Goal: Transaction & Acquisition: Purchase product/service

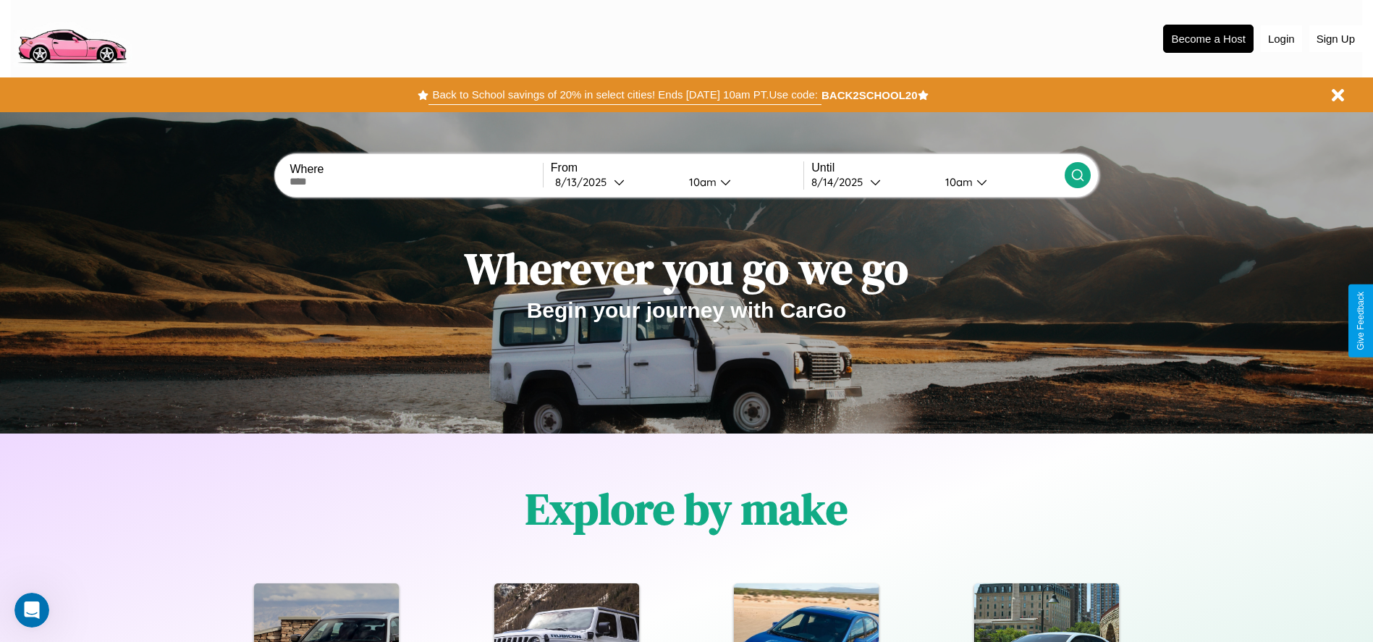
click at [625, 95] on button "Back to School savings of 20% in select cities! Ends 9/1 at 10am PT. Use code:" at bounding box center [625, 95] width 392 height 20
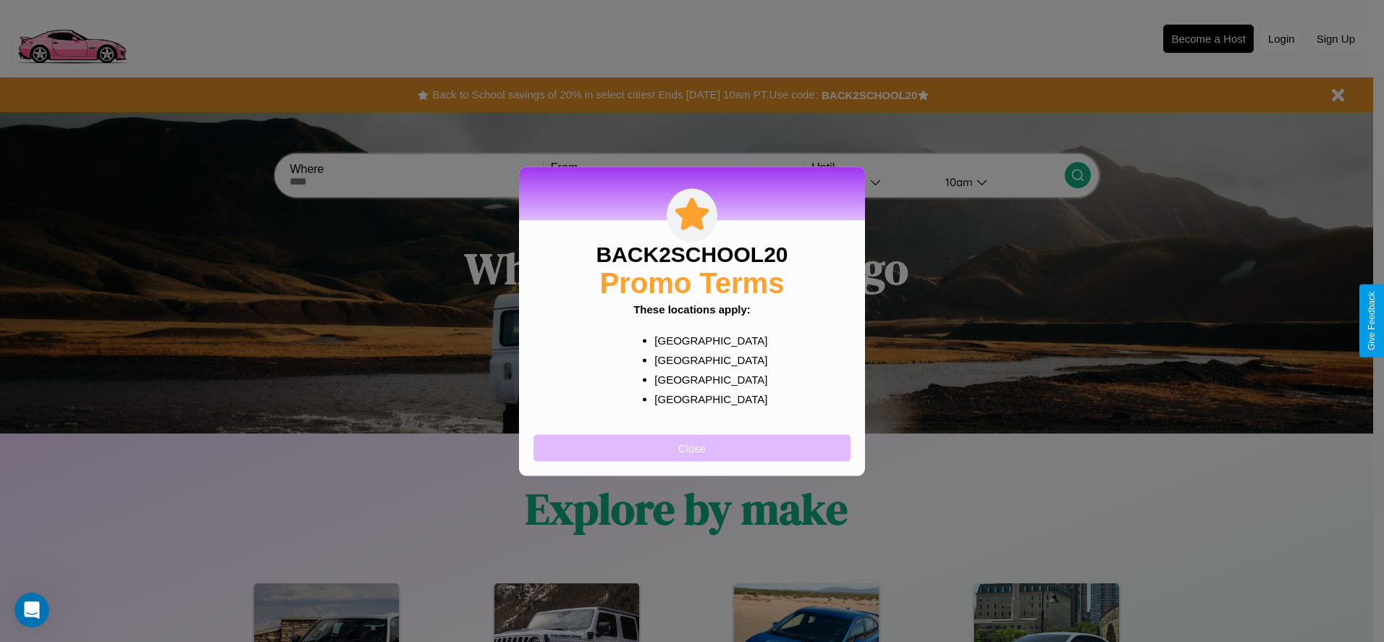
click at [692, 447] on button "Close" at bounding box center [691, 447] width 317 height 27
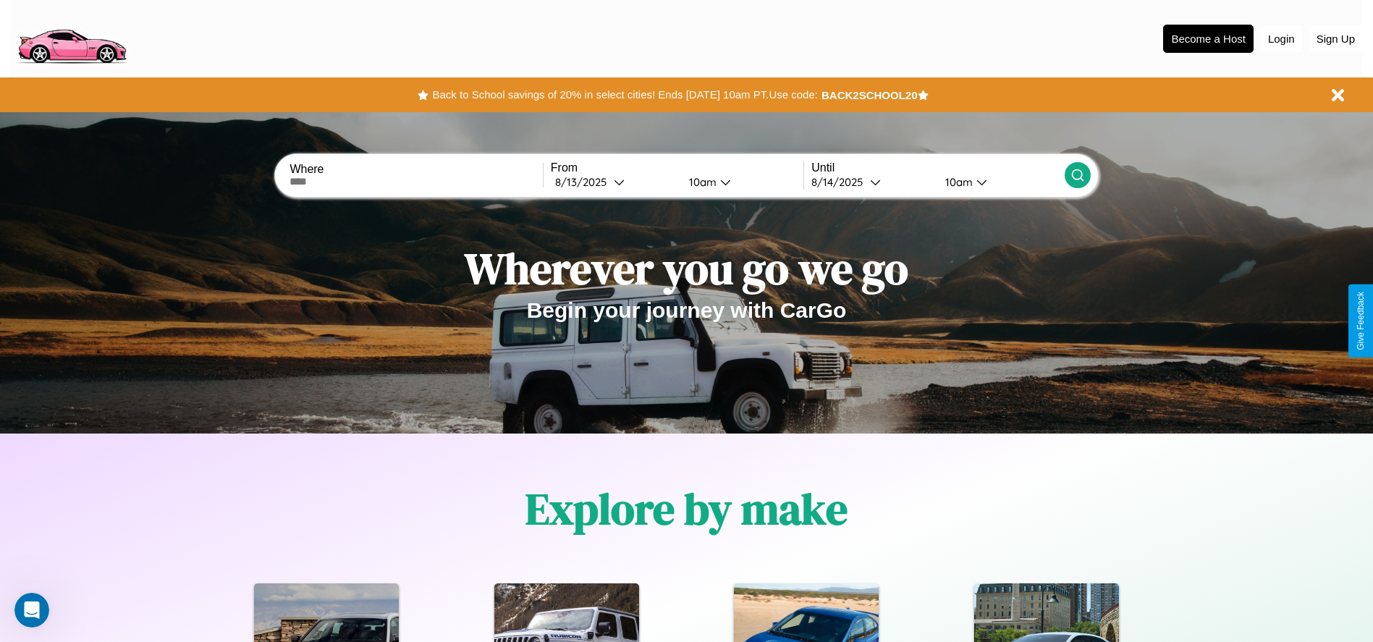
click at [416, 182] on input "text" at bounding box center [416, 182] width 253 height 12
type input "**********"
click at [614, 182] on icon at bounding box center [619, 182] width 11 height 11
select select "*"
select select "****"
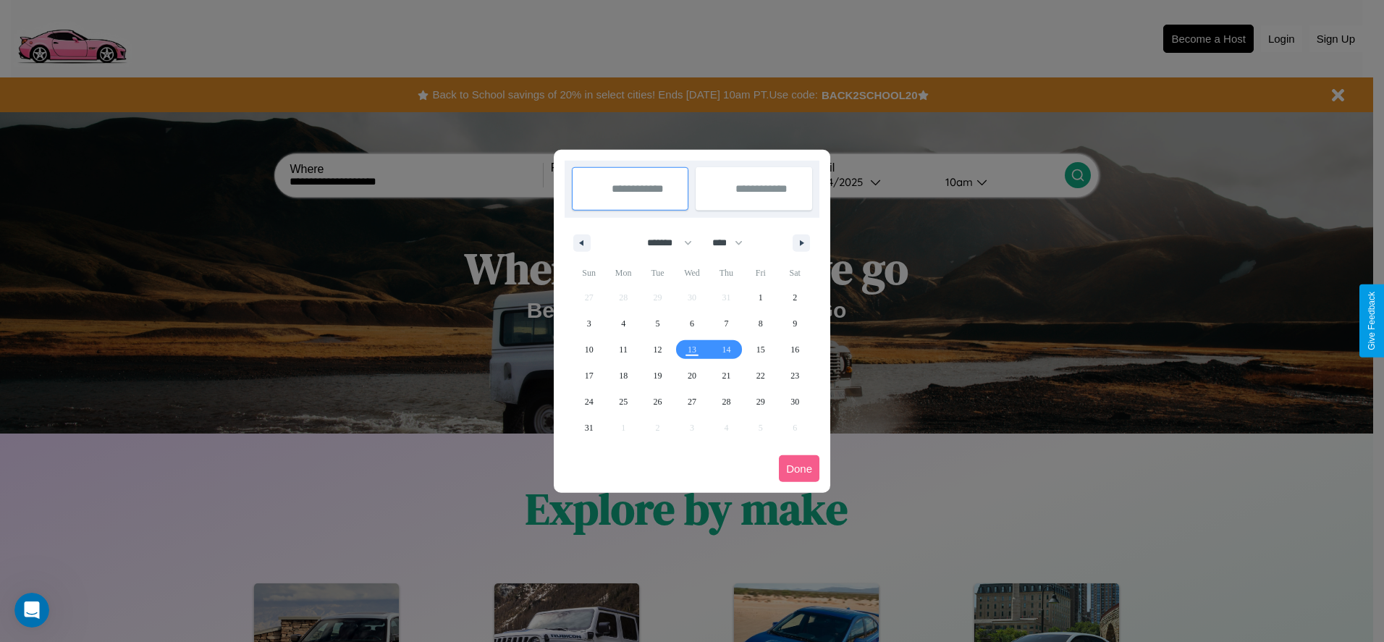
drag, startPoint x: 663, startPoint y: 242, endPoint x: 692, endPoint y: 290, distance: 55.9
click at [663, 242] on select "******* ******** ***** ***** *** **** **** ****** ********* ******* ******** **…" at bounding box center [667, 243] width 62 height 24
select select "*"
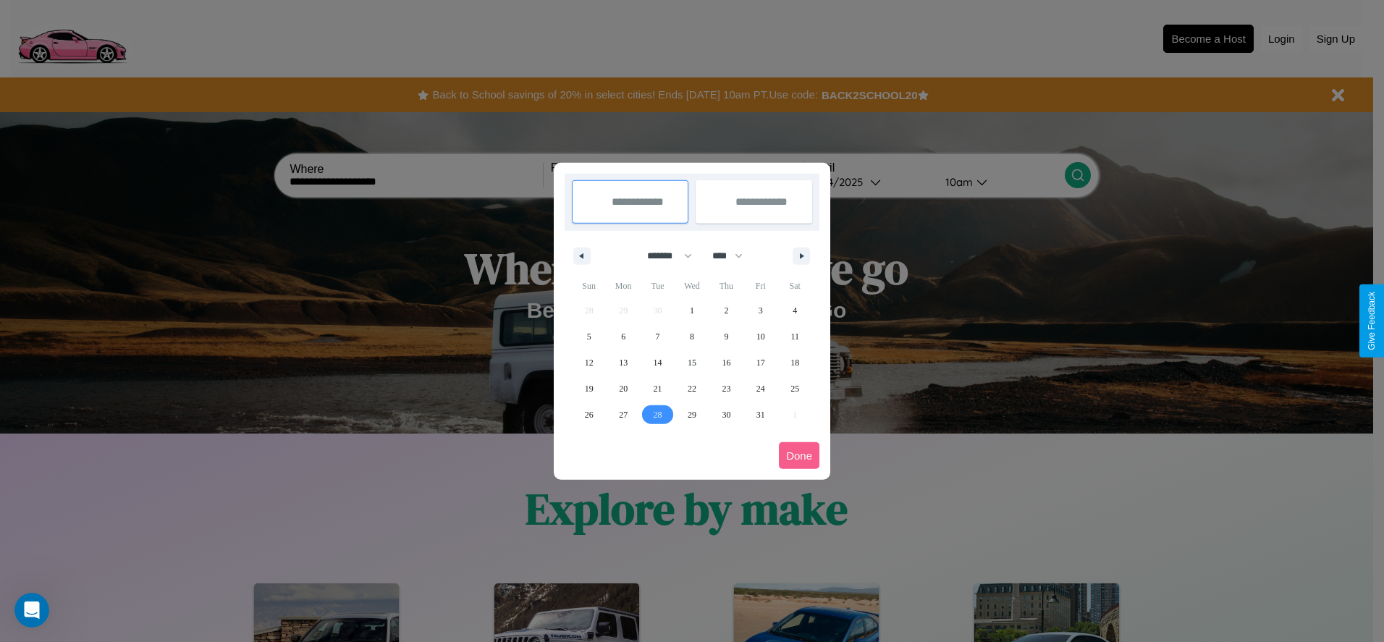
click at [657, 414] on span "28" at bounding box center [658, 415] width 9 height 26
type input "**********"
click at [801, 256] on icon "button" at bounding box center [804, 256] width 7 height 6
select select "**"
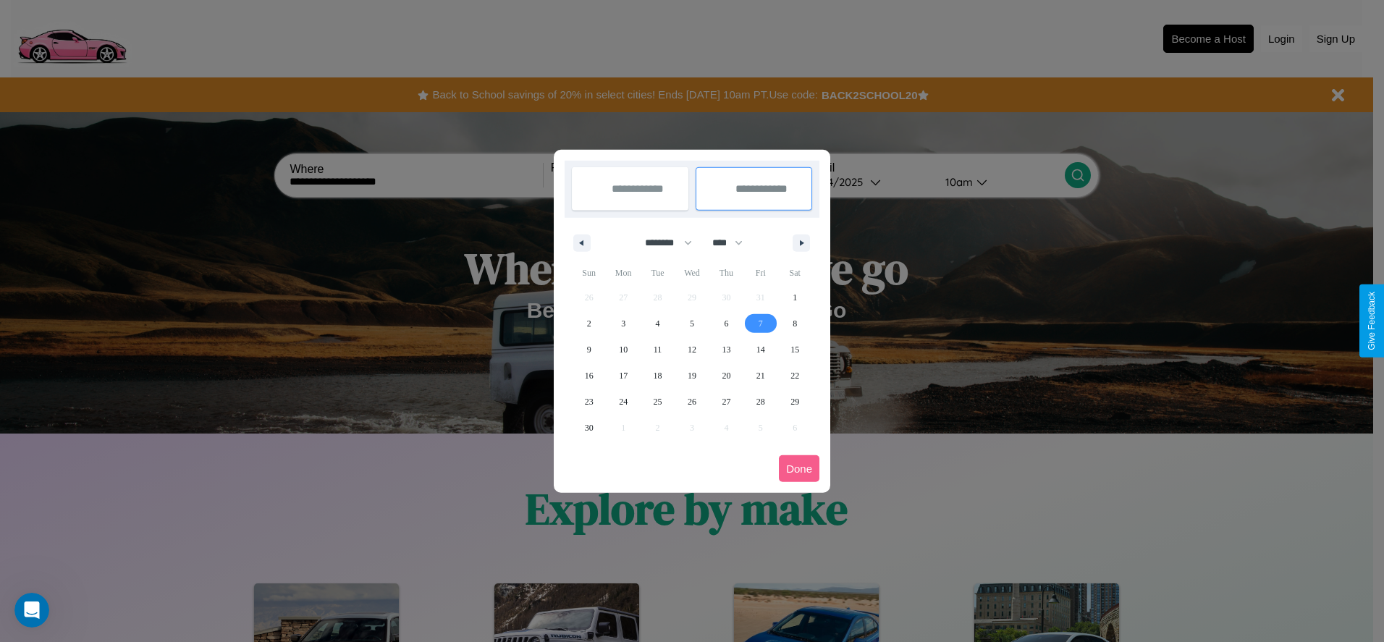
click at [760, 323] on span "7" at bounding box center [761, 324] width 4 height 26
type input "**********"
select select "*"
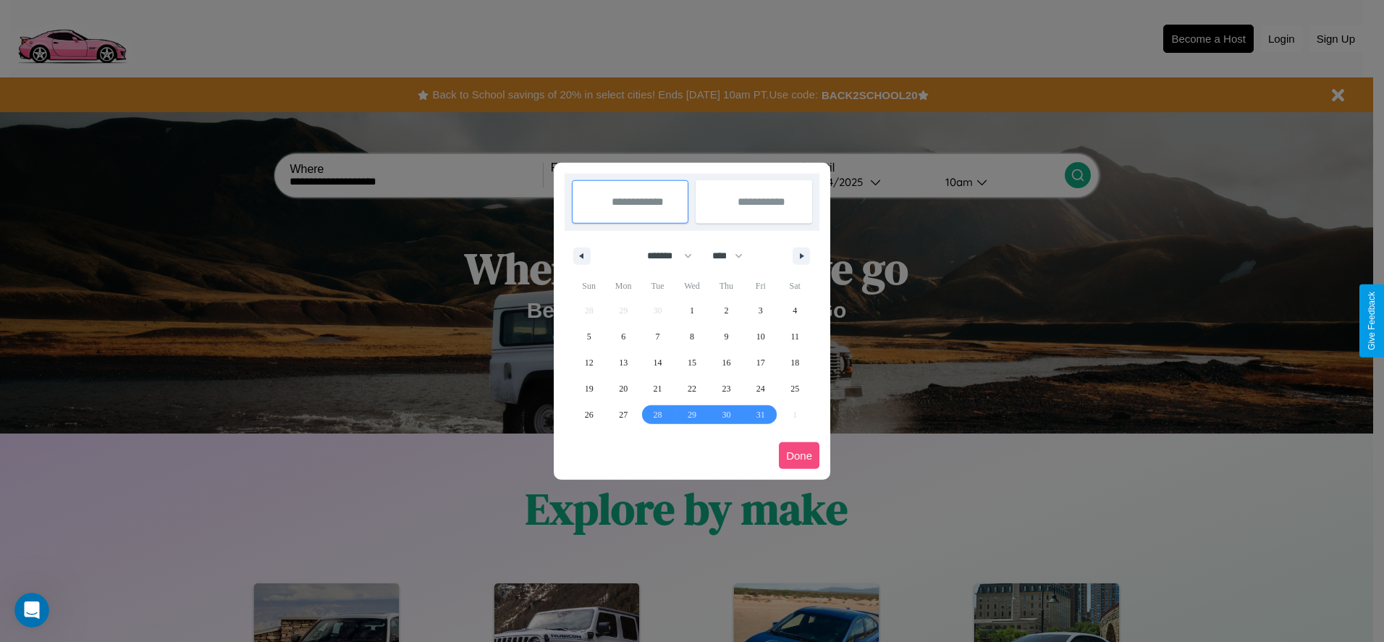
click at [799, 455] on button "Done" at bounding box center [799, 455] width 41 height 27
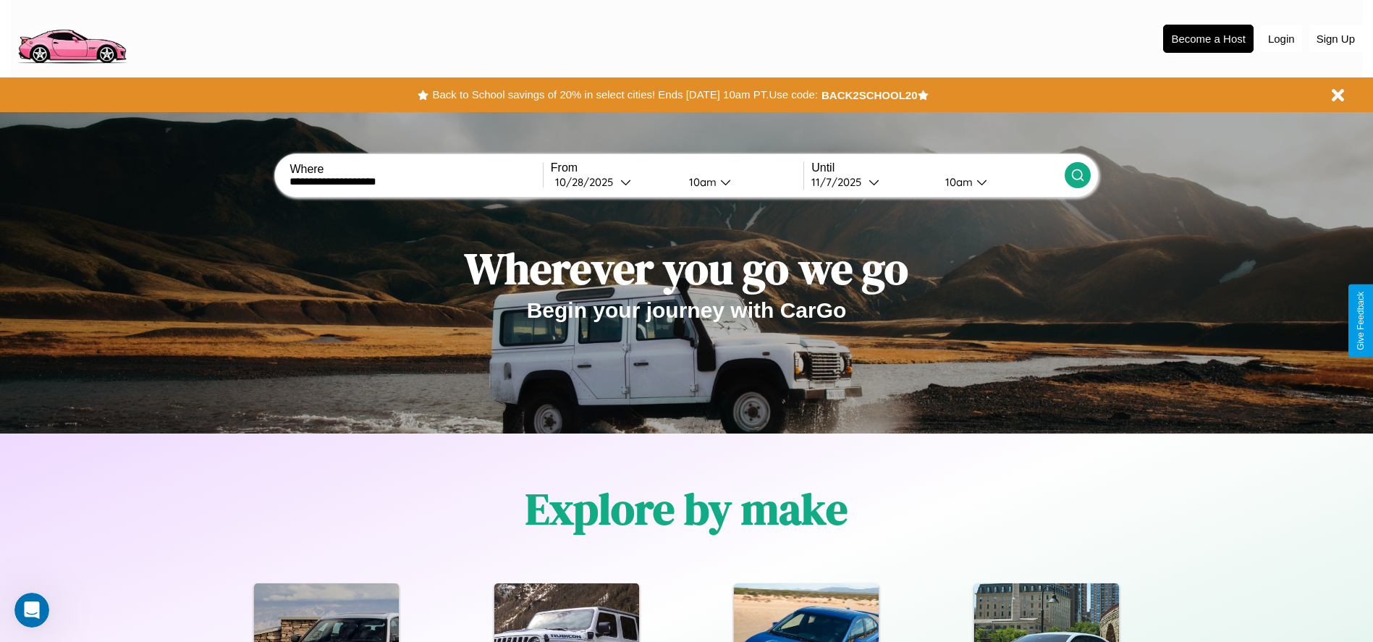
click at [1077, 175] on icon at bounding box center [1078, 175] width 14 height 14
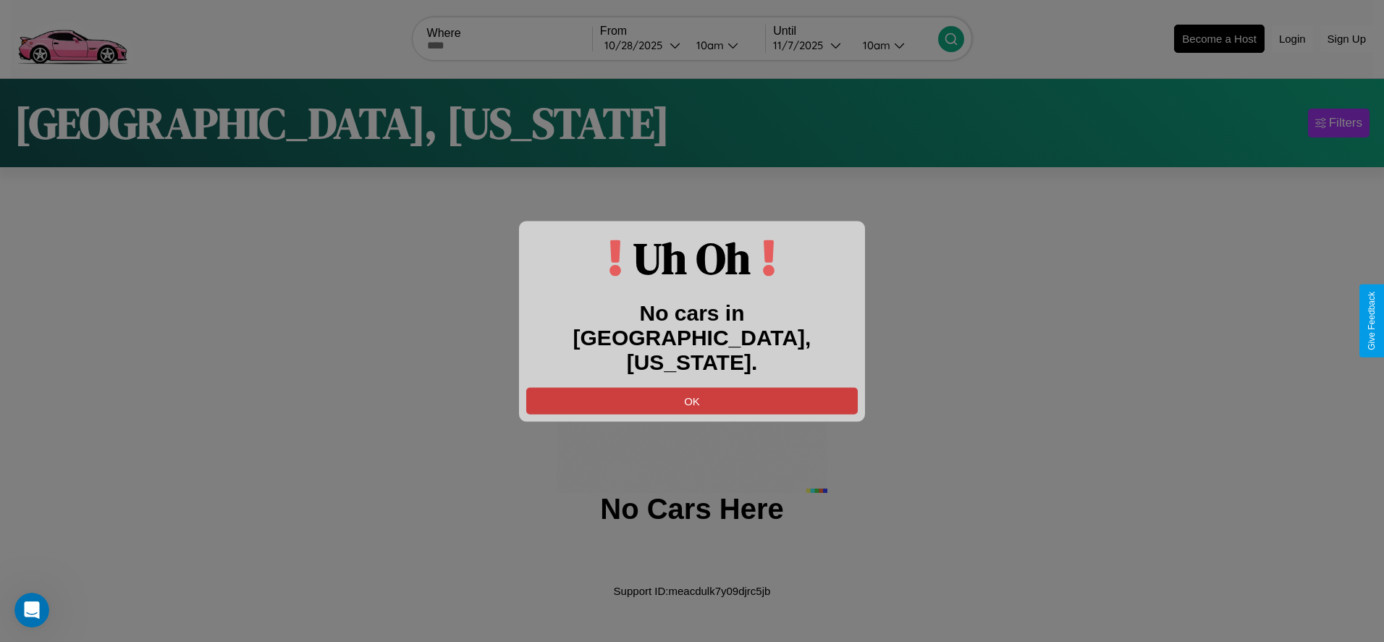
click at [692, 388] on button "OK" at bounding box center [692, 400] width 332 height 27
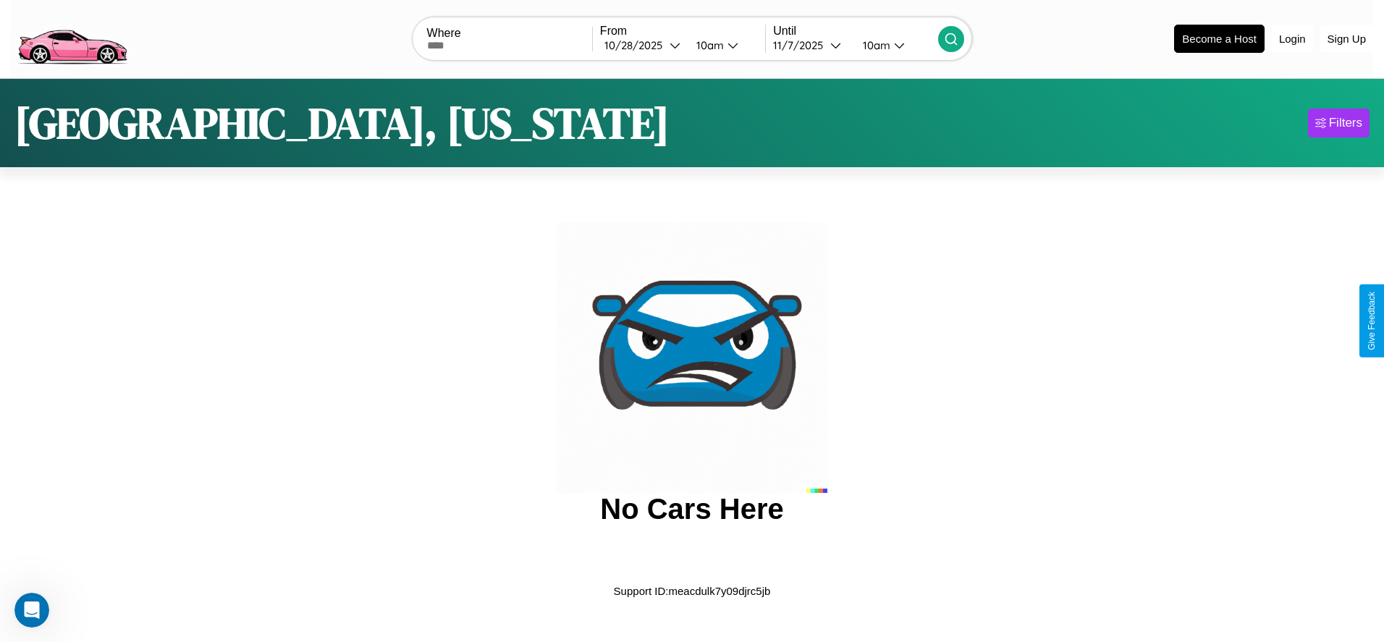
click at [72, 37] on img at bounding box center [72, 37] width 122 height 61
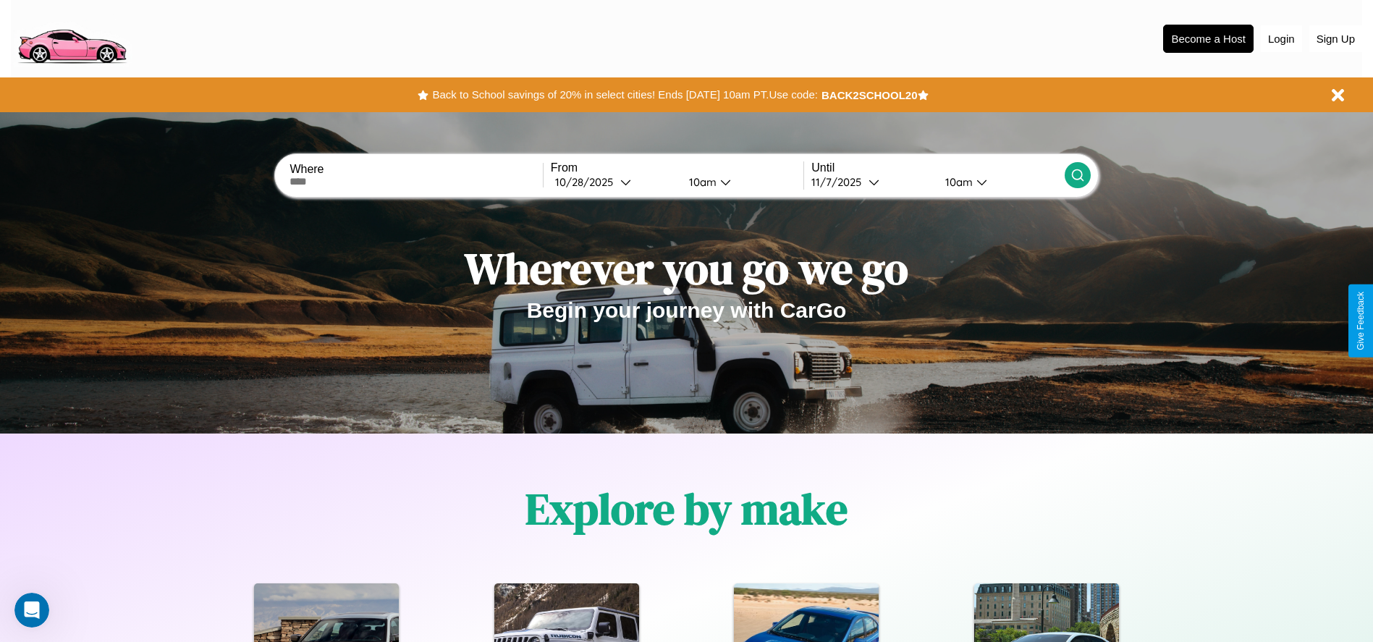
click at [416, 182] on input "text" at bounding box center [416, 182] width 253 height 12
type input "******"
click at [614, 182] on div "10 / 28 / 2025" at bounding box center [587, 182] width 65 height 14
select select "*"
select select "****"
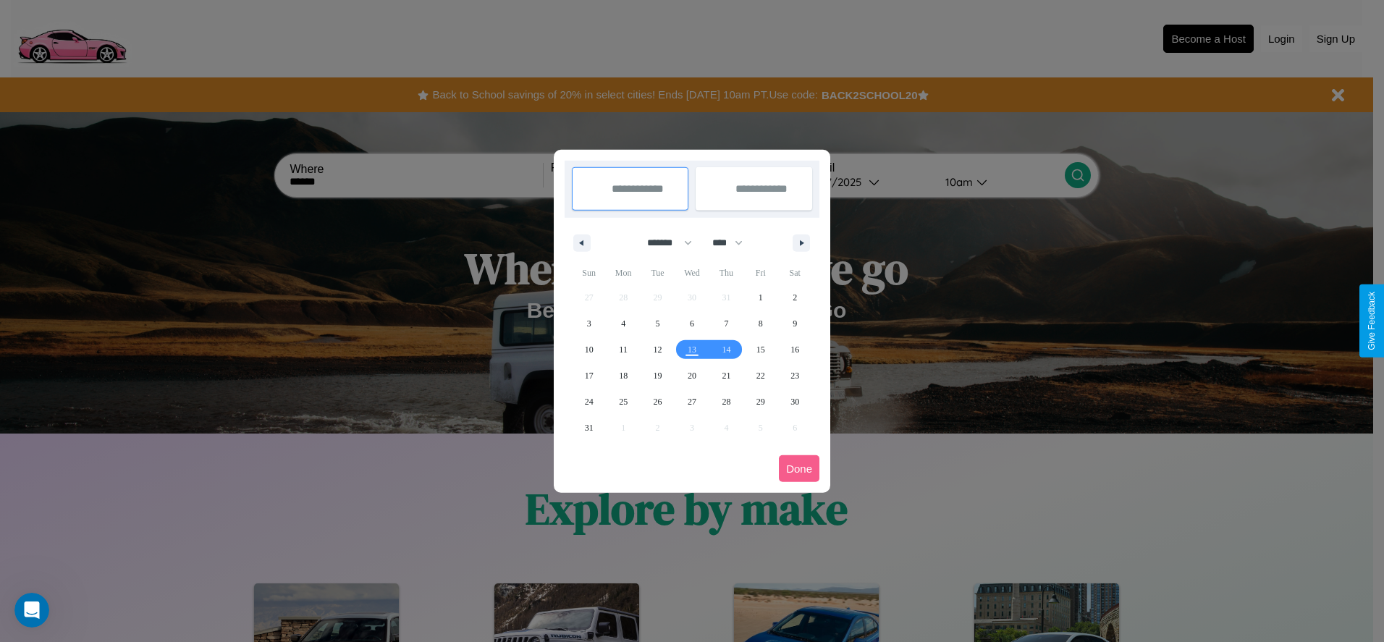
drag, startPoint x: 663, startPoint y: 242, endPoint x: 692, endPoint y: 290, distance: 55.9
click at [663, 242] on select "******* ******** ***** ***** *** **** **** ****** ********* ******* ******** **…" at bounding box center [667, 243] width 62 height 24
select select "*"
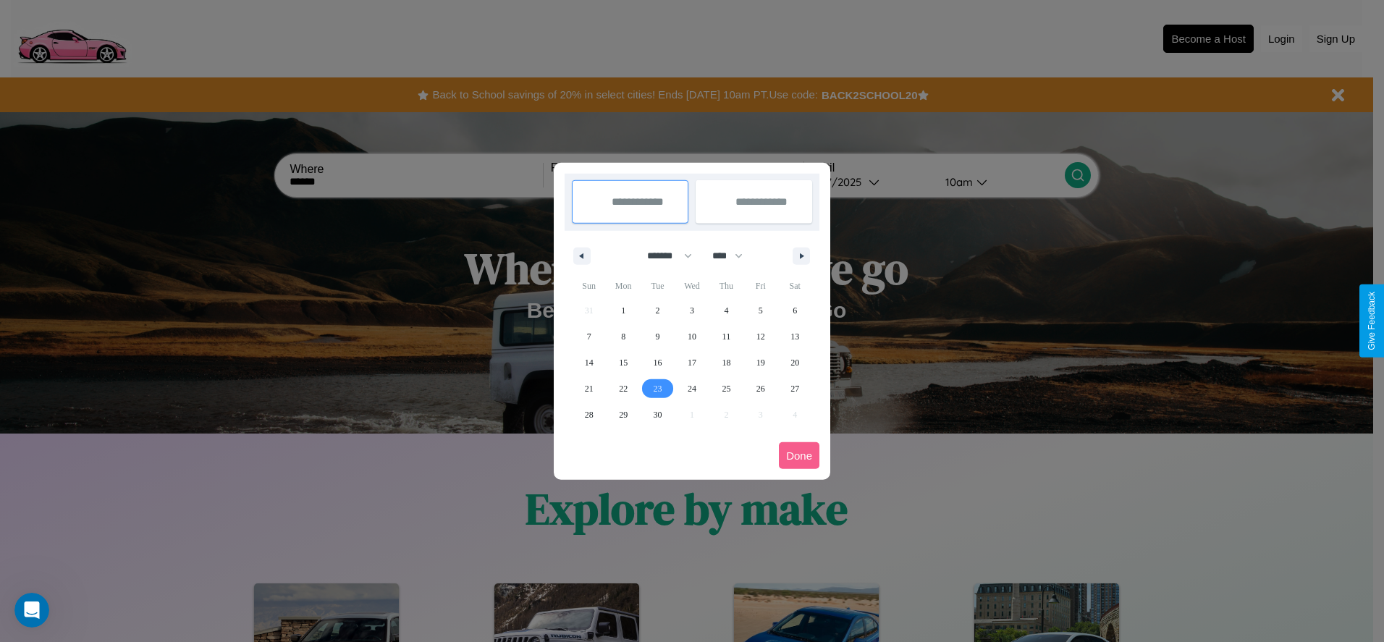
click at [657, 388] on span "23" at bounding box center [658, 389] width 9 height 26
type input "**********"
click at [760, 388] on span "26" at bounding box center [760, 389] width 9 height 26
type input "**********"
click at [799, 455] on button "Done" at bounding box center [799, 455] width 41 height 27
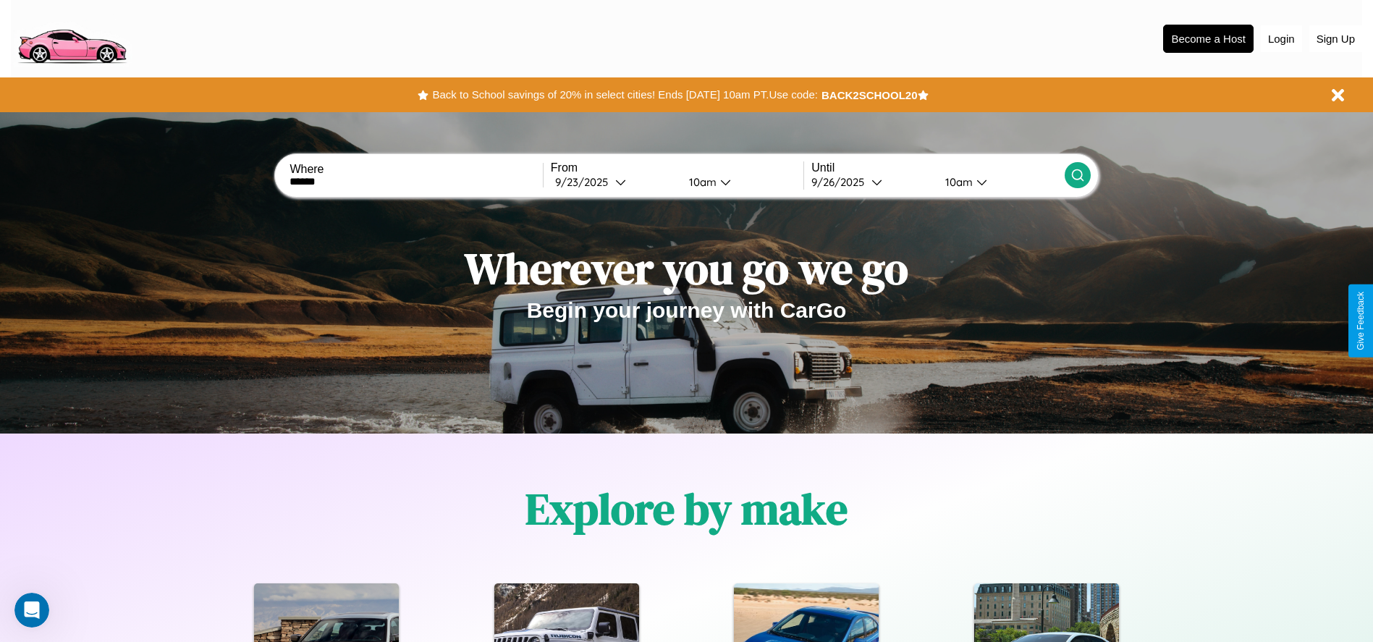
click at [700, 182] on div "10am" at bounding box center [701, 182] width 38 height 14
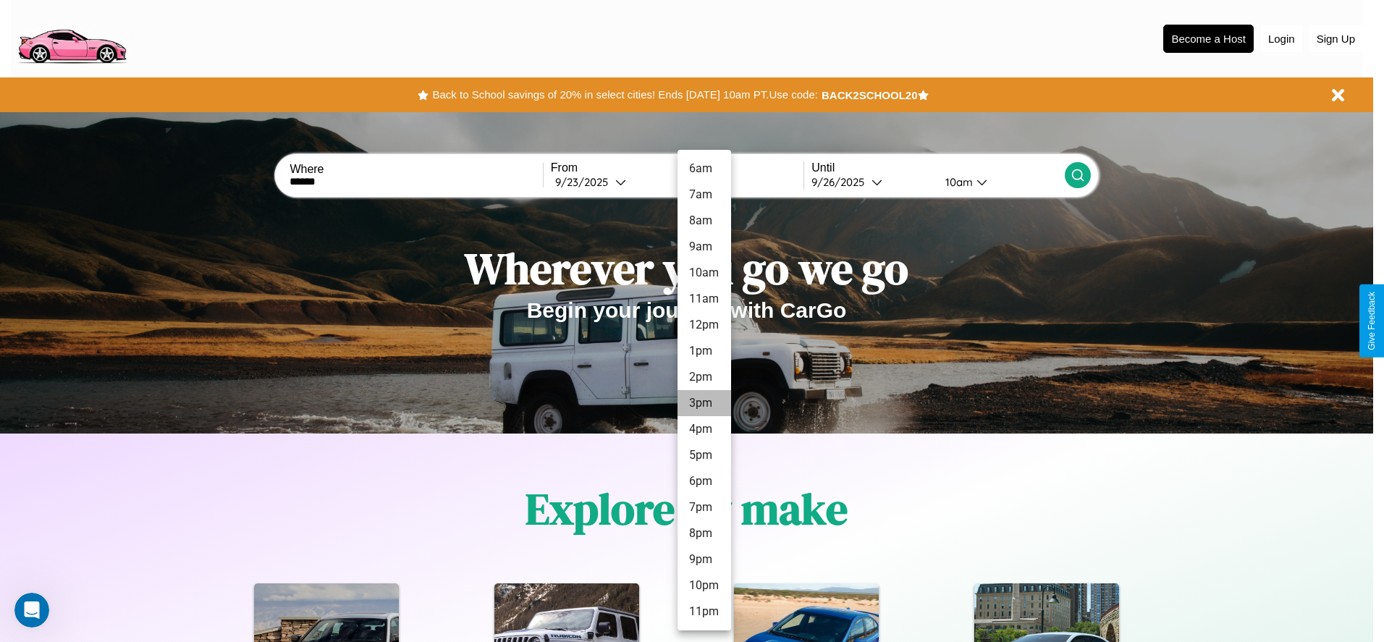
click at [704, 403] on li "3pm" at bounding box center [705, 403] width 54 height 26
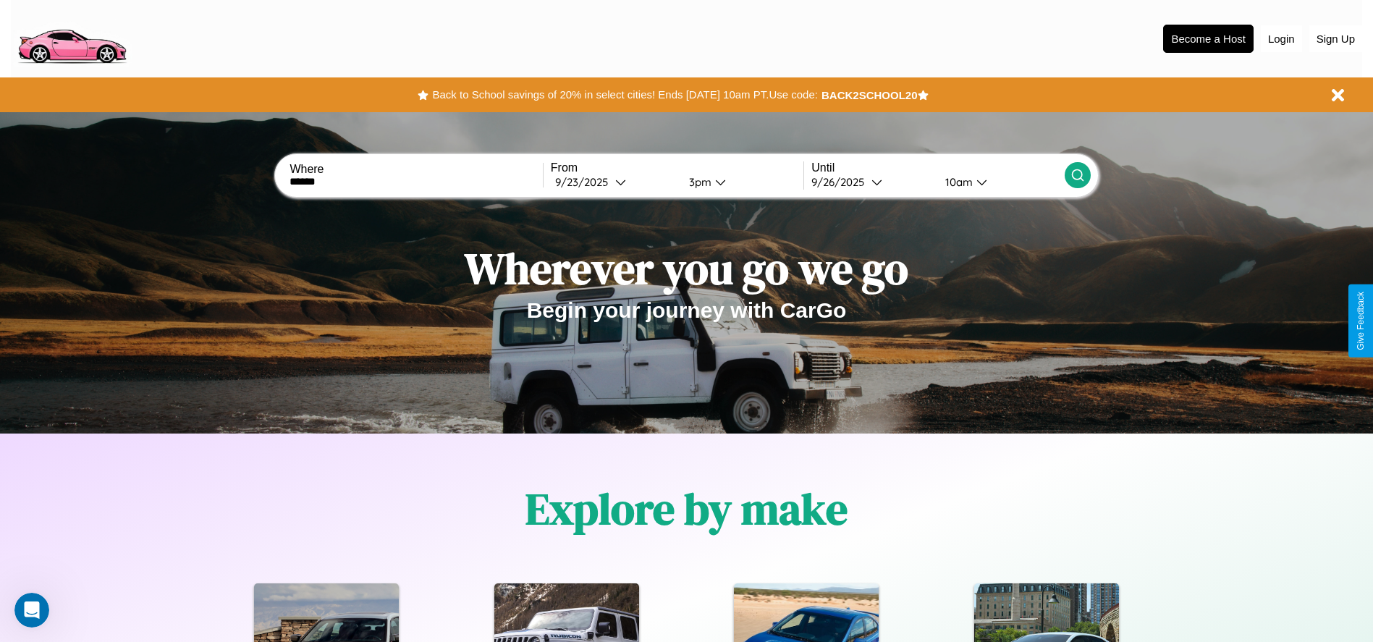
click at [957, 182] on div "10am" at bounding box center [957, 182] width 38 height 14
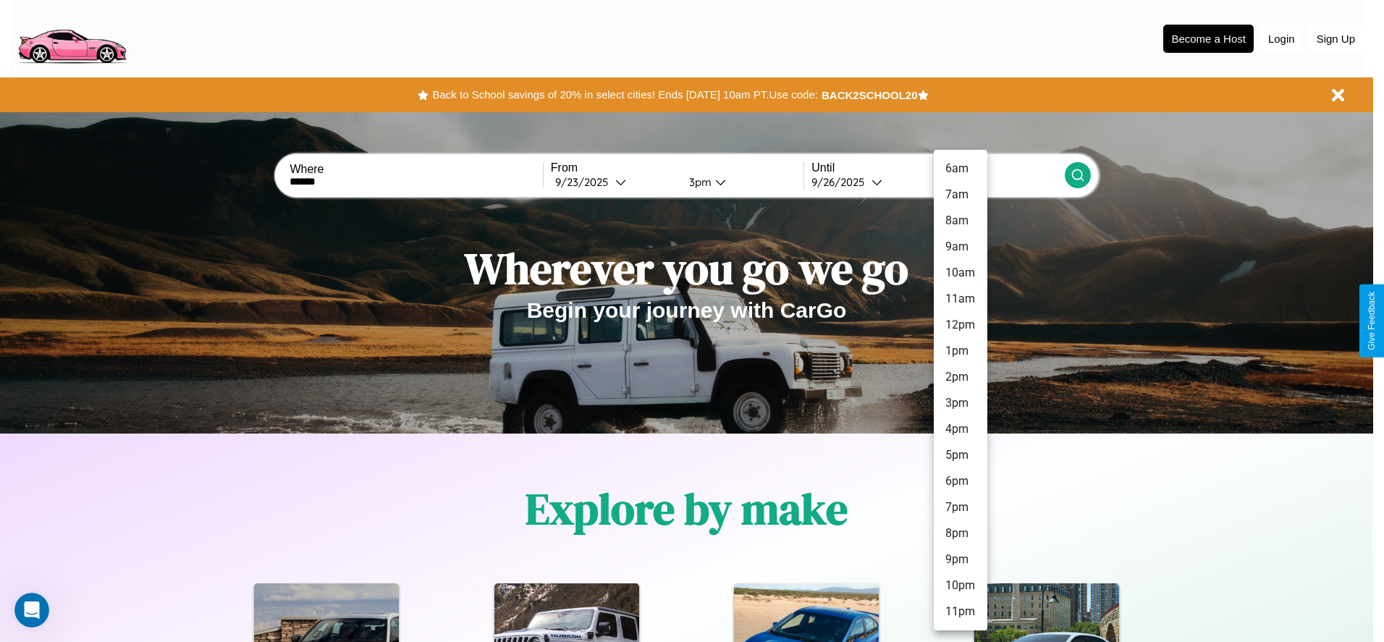
click at [960, 533] on li "8pm" at bounding box center [961, 533] width 54 height 26
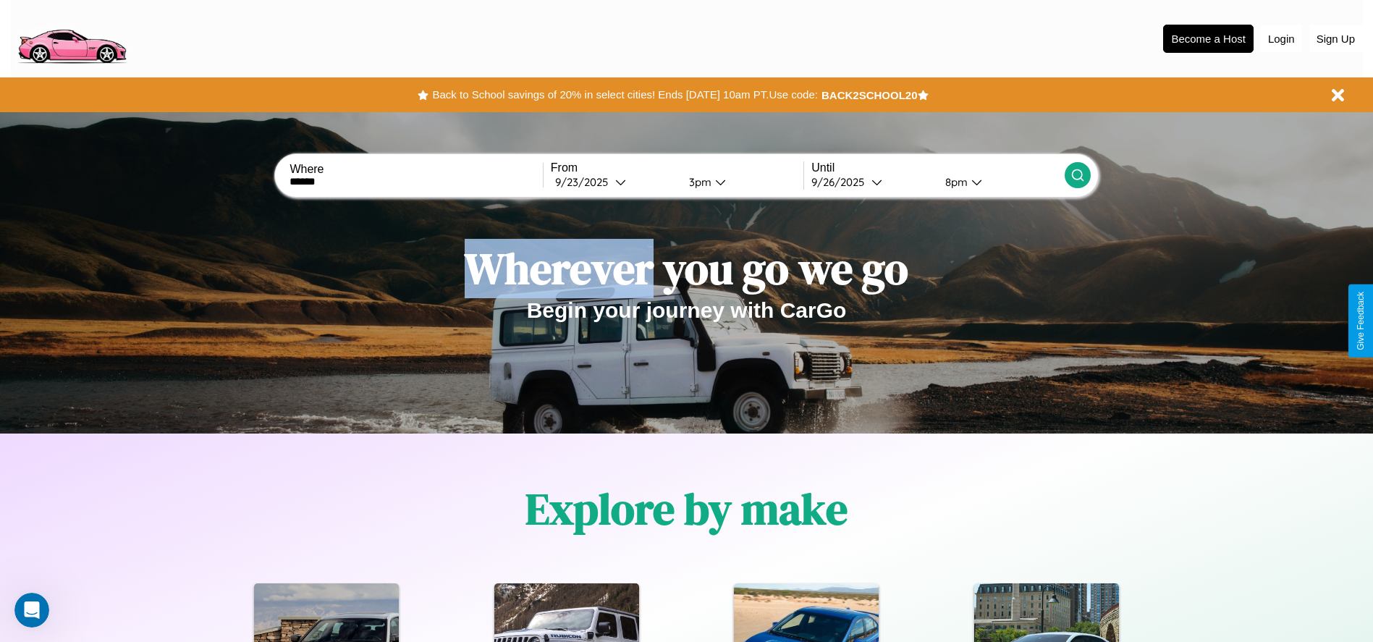
click at [1077, 175] on icon at bounding box center [1078, 175] width 14 height 14
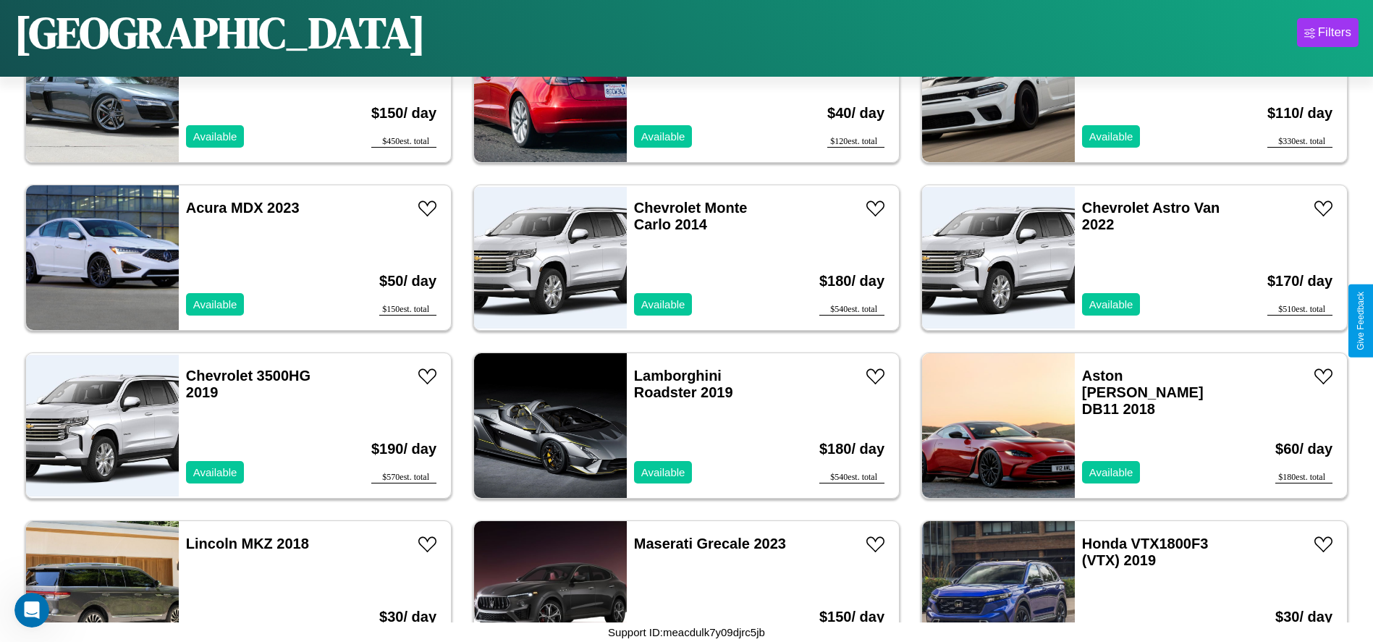
scroll to position [1169, 0]
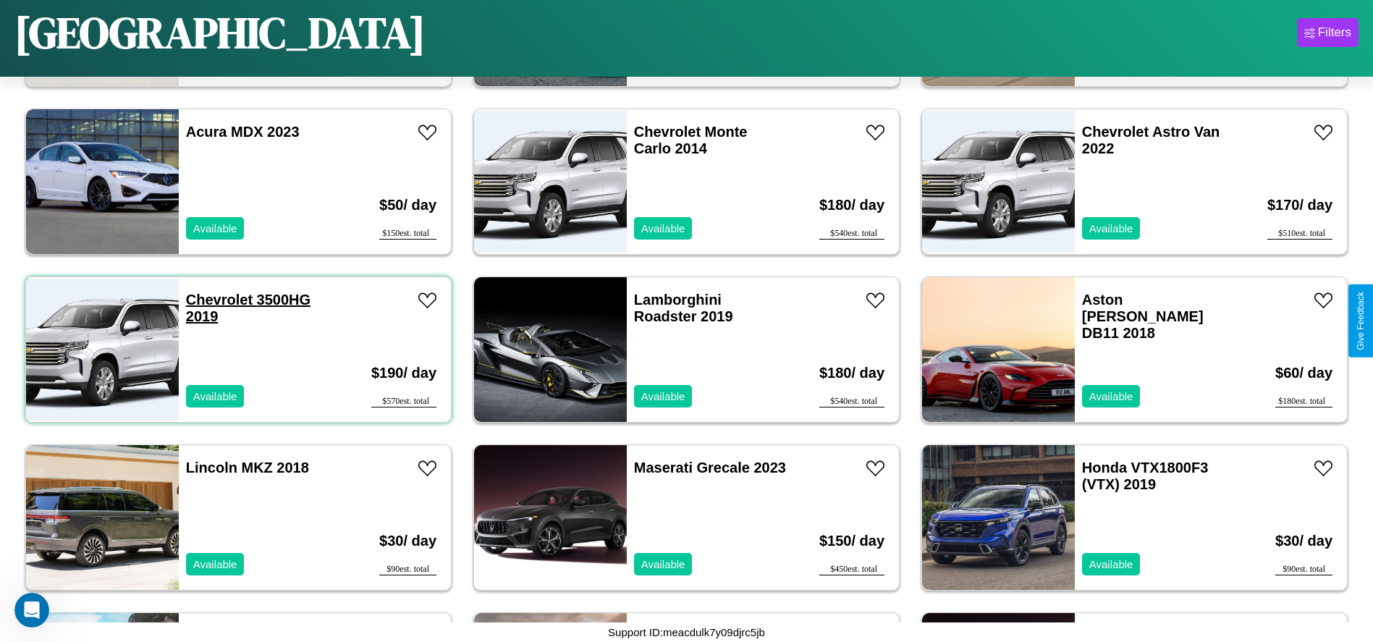
click at [217, 300] on link "Chevrolet 3500HG 2019" at bounding box center [248, 308] width 125 height 33
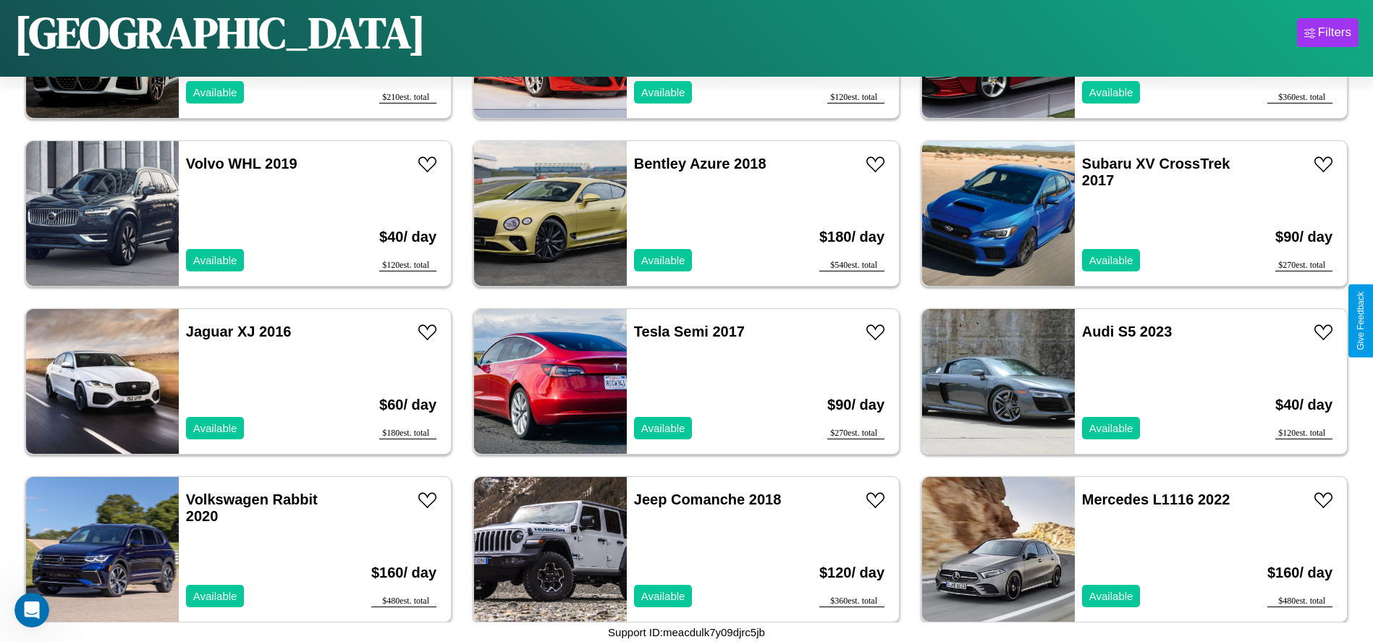
scroll to position [70, 0]
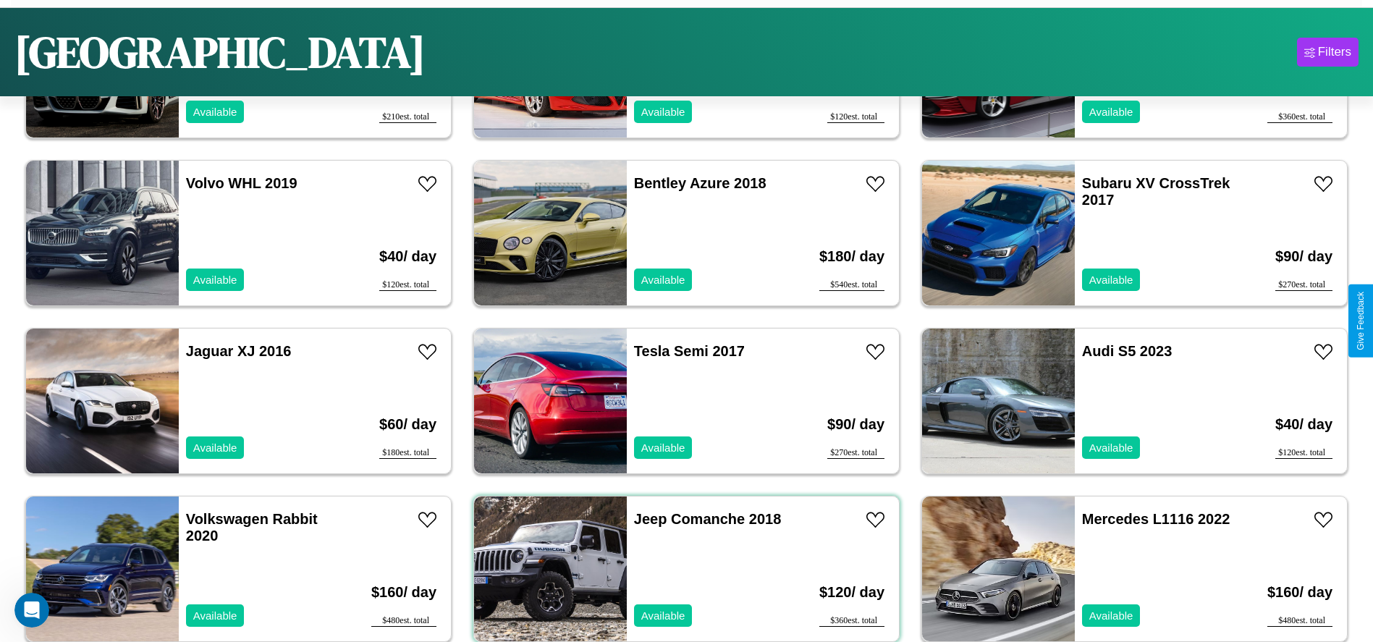
click at [681, 568] on div "Jeep Comanche 2018 Available" at bounding box center [710, 569] width 167 height 145
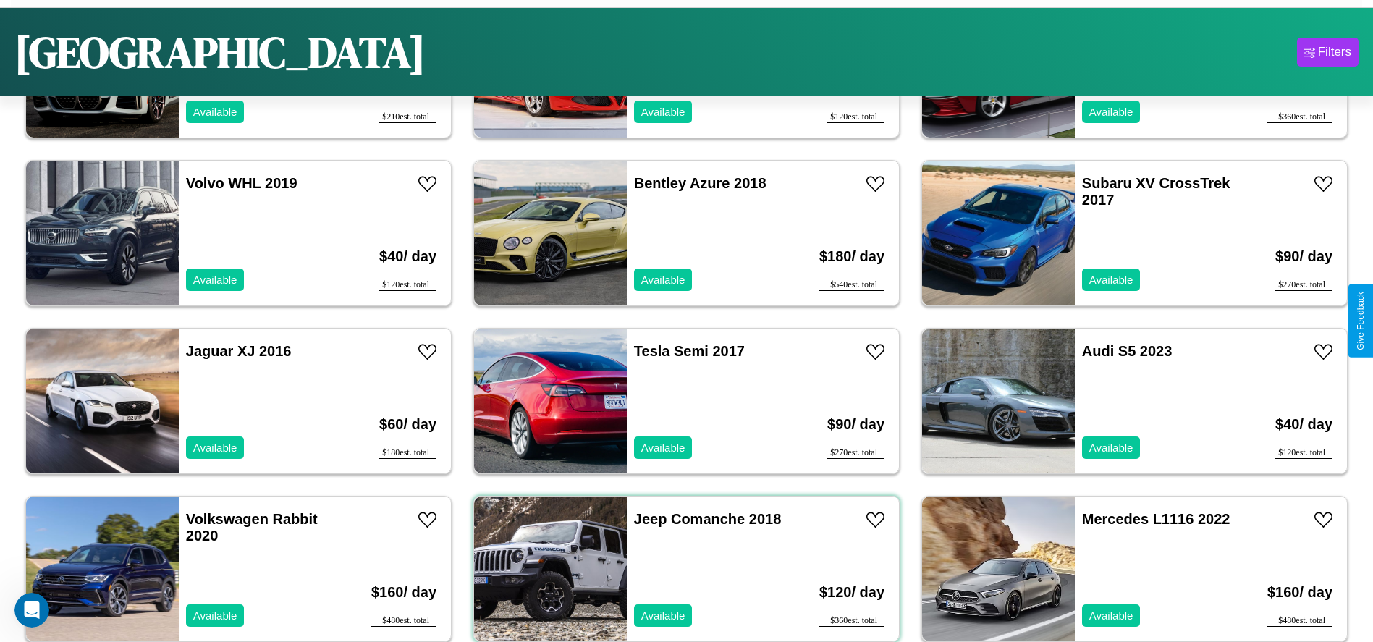
click at [681, 568] on div "Jeep Comanche 2018 Available" at bounding box center [710, 569] width 167 height 145
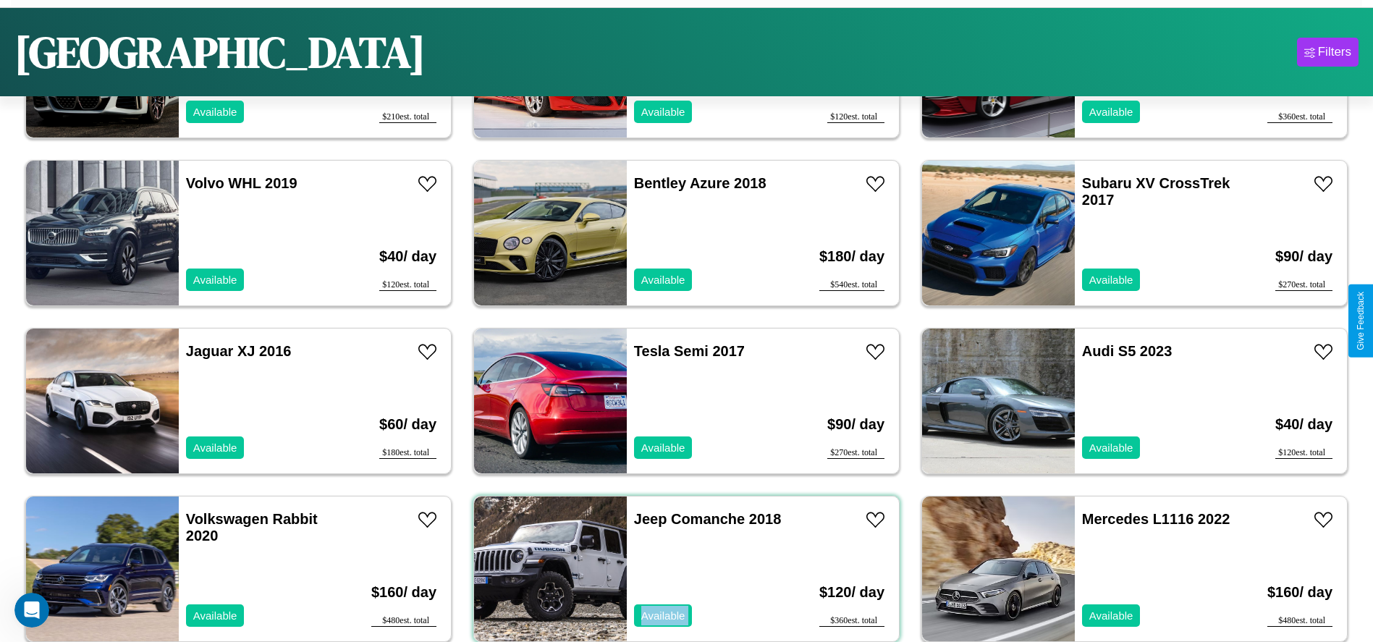
click at [681, 568] on div "Jeep Comanche 2018 Available" at bounding box center [710, 569] width 167 height 145
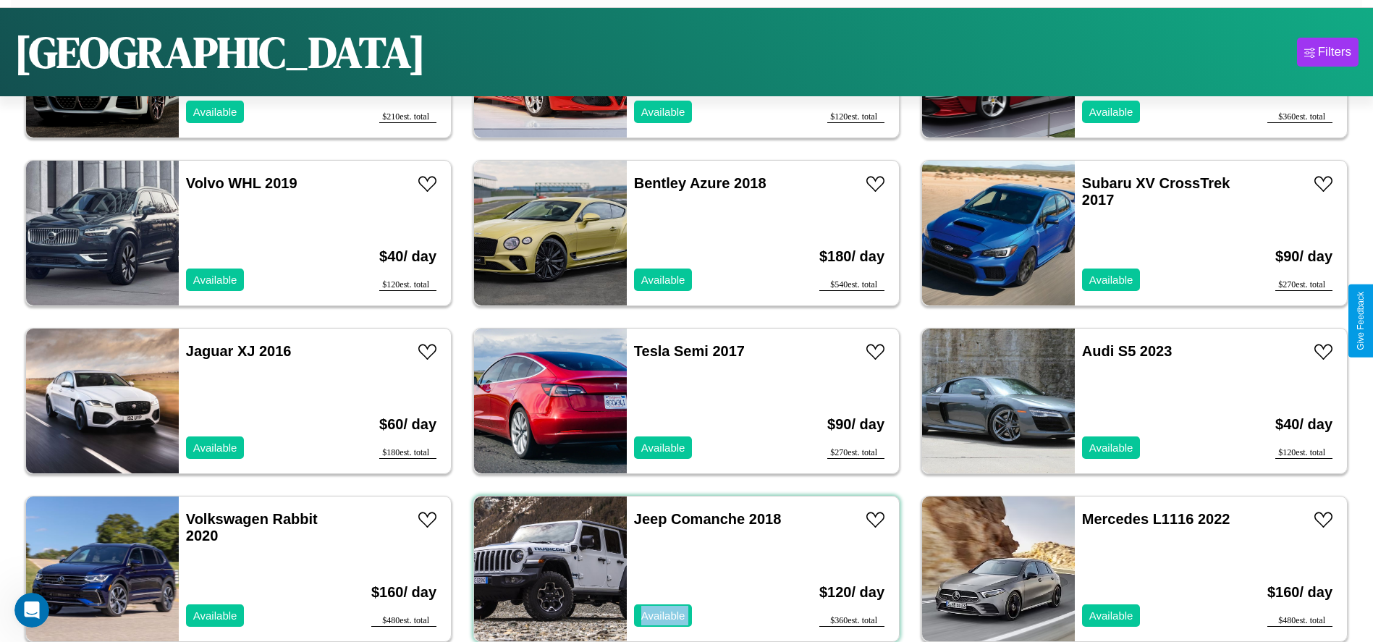
click at [681, 568] on div "Jeep Comanche 2018 Available" at bounding box center [710, 569] width 167 height 145
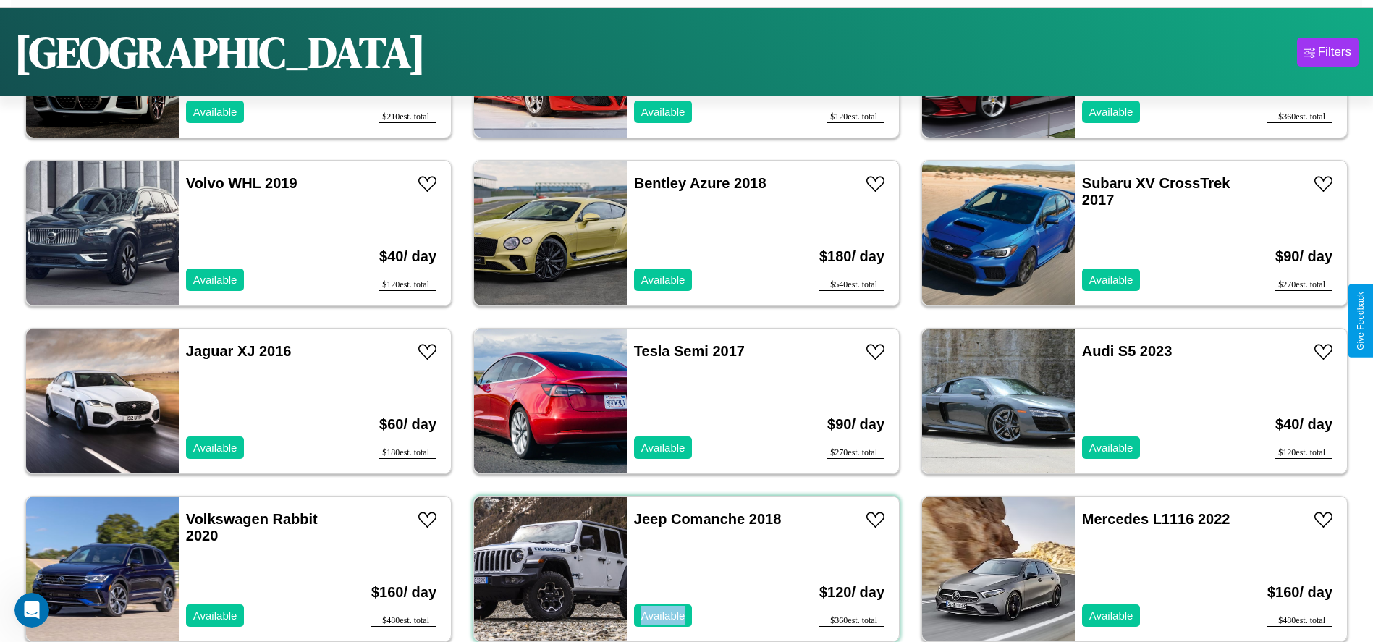
click at [681, 568] on div "Jeep Comanche 2018 Available" at bounding box center [710, 569] width 167 height 145
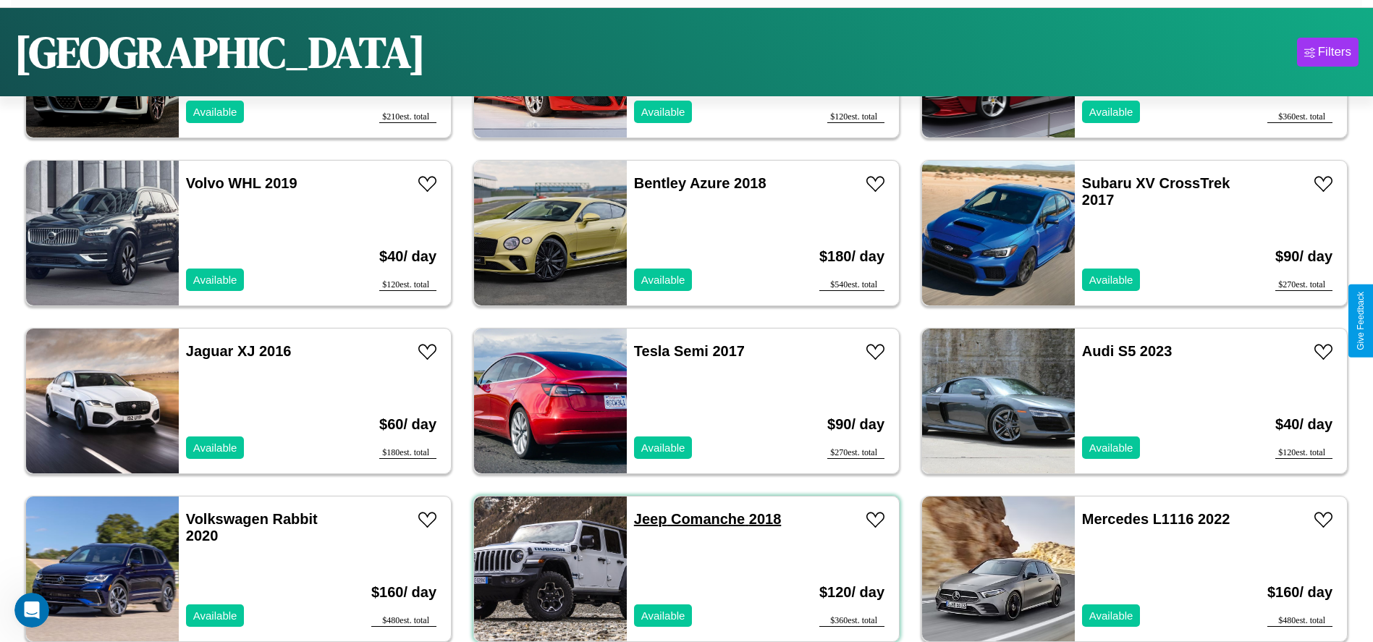
click at [645, 519] on link "Jeep Comanche 2018" at bounding box center [707, 519] width 147 height 16
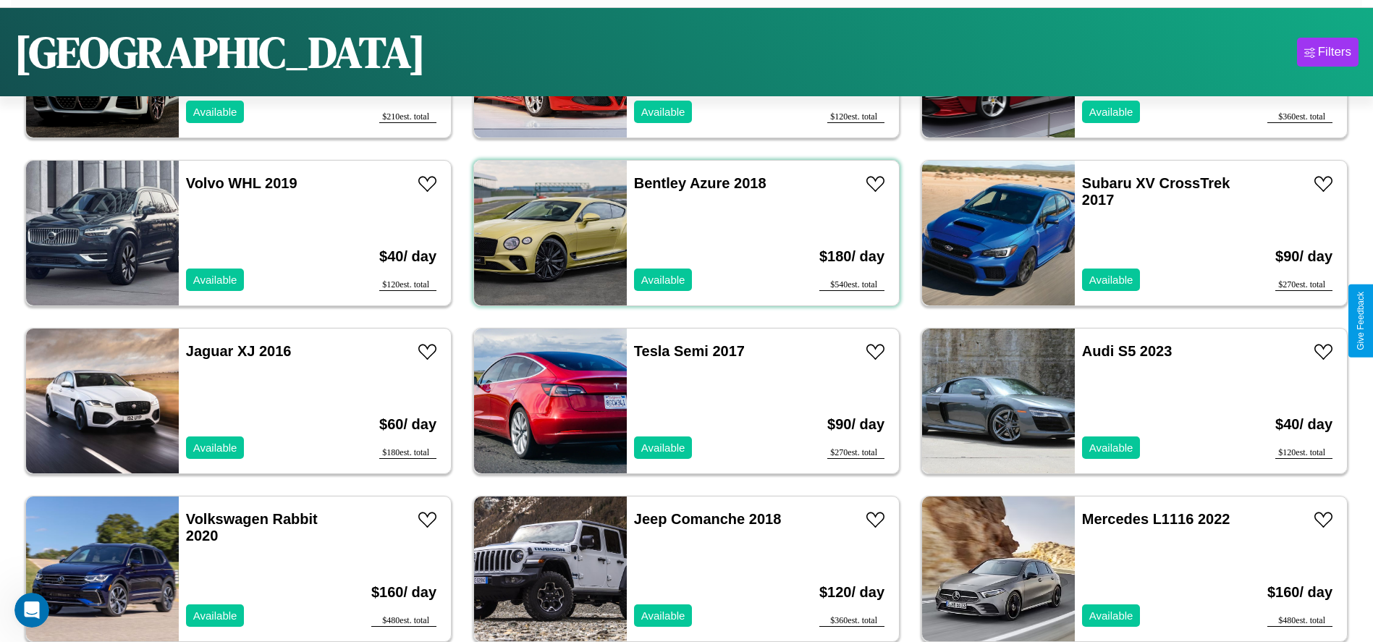
scroll to position [329, 0]
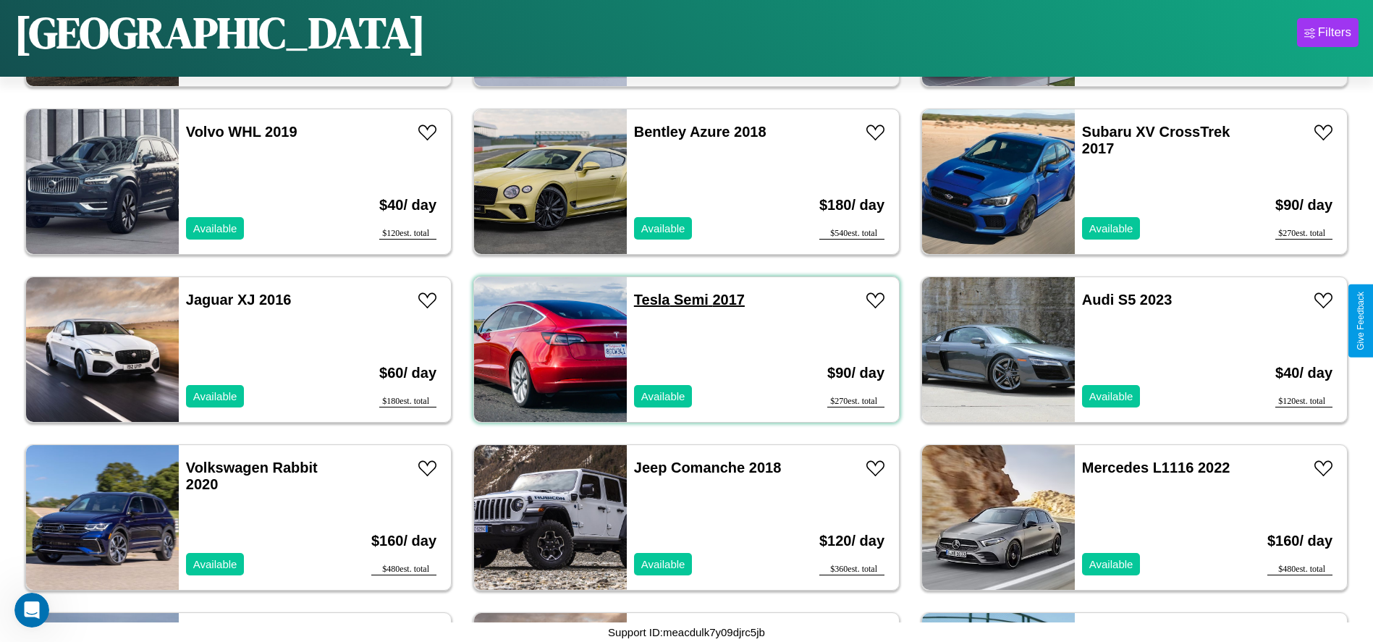
click at [646, 300] on link "Tesla Semi 2017" at bounding box center [689, 300] width 111 height 16
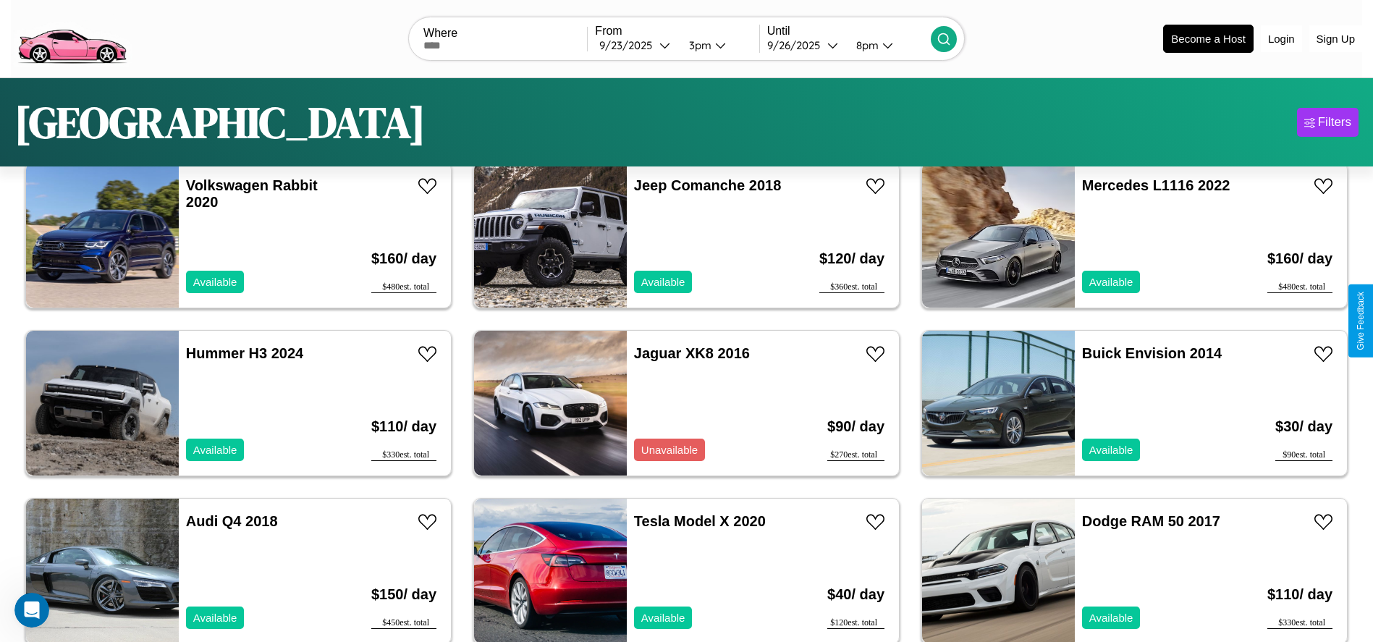
scroll to position [0, 0]
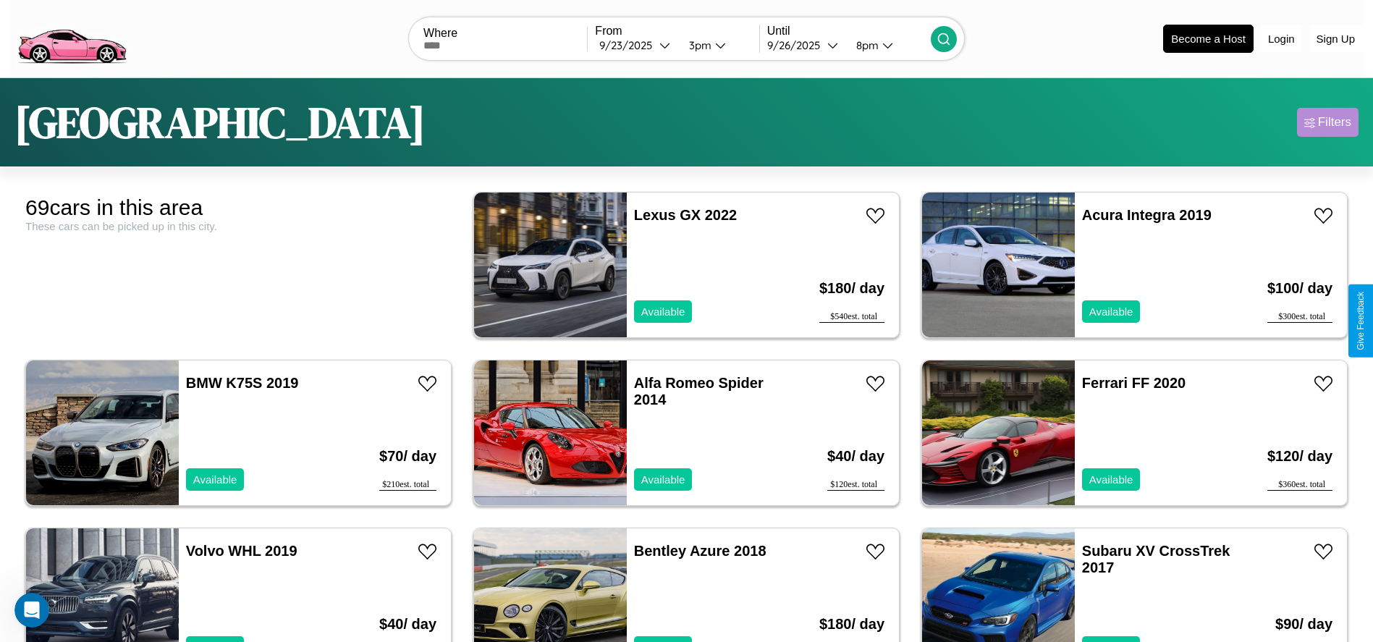
click at [1328, 122] on div "Filters" at bounding box center [1334, 122] width 33 height 14
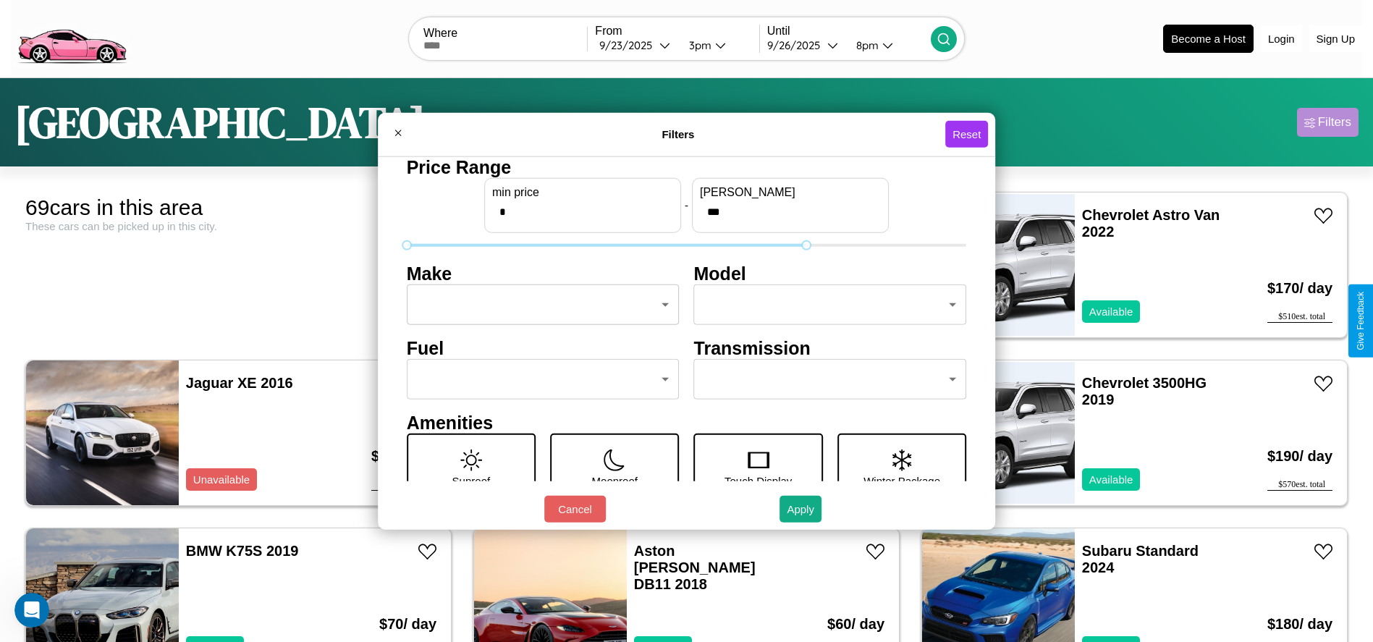
type input "***"
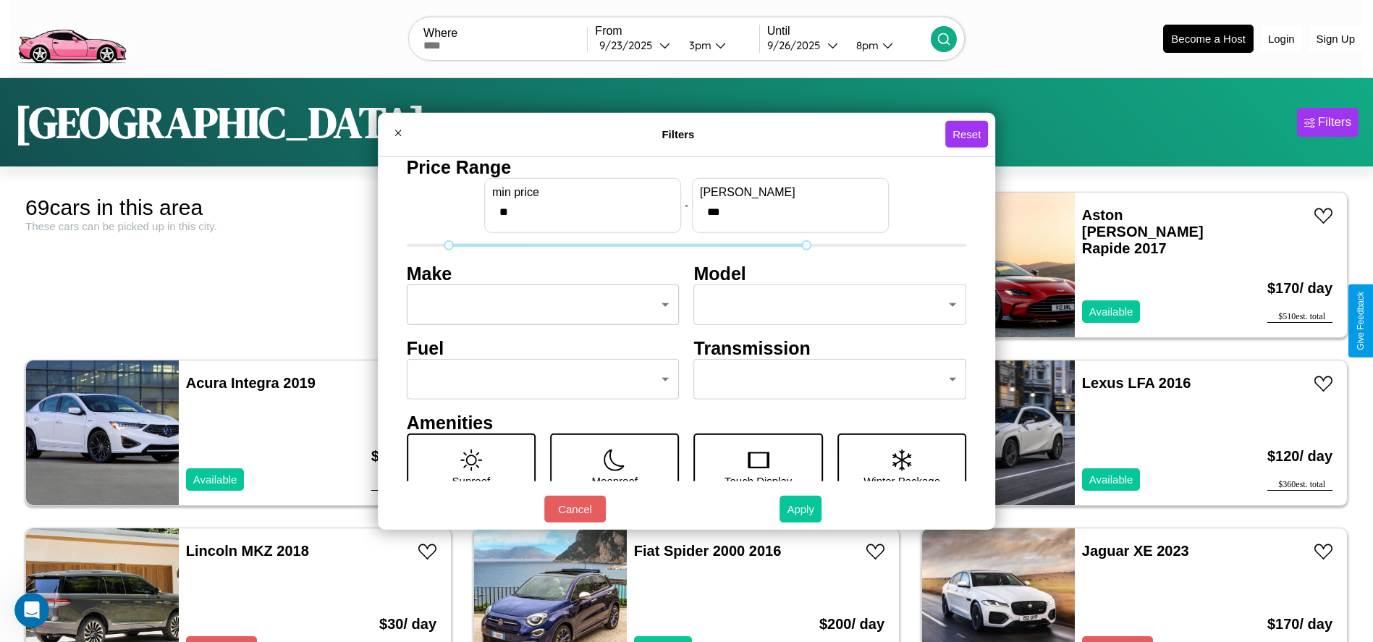
type input "**"
click at [801, 509] on button "Apply" at bounding box center [801, 509] width 42 height 27
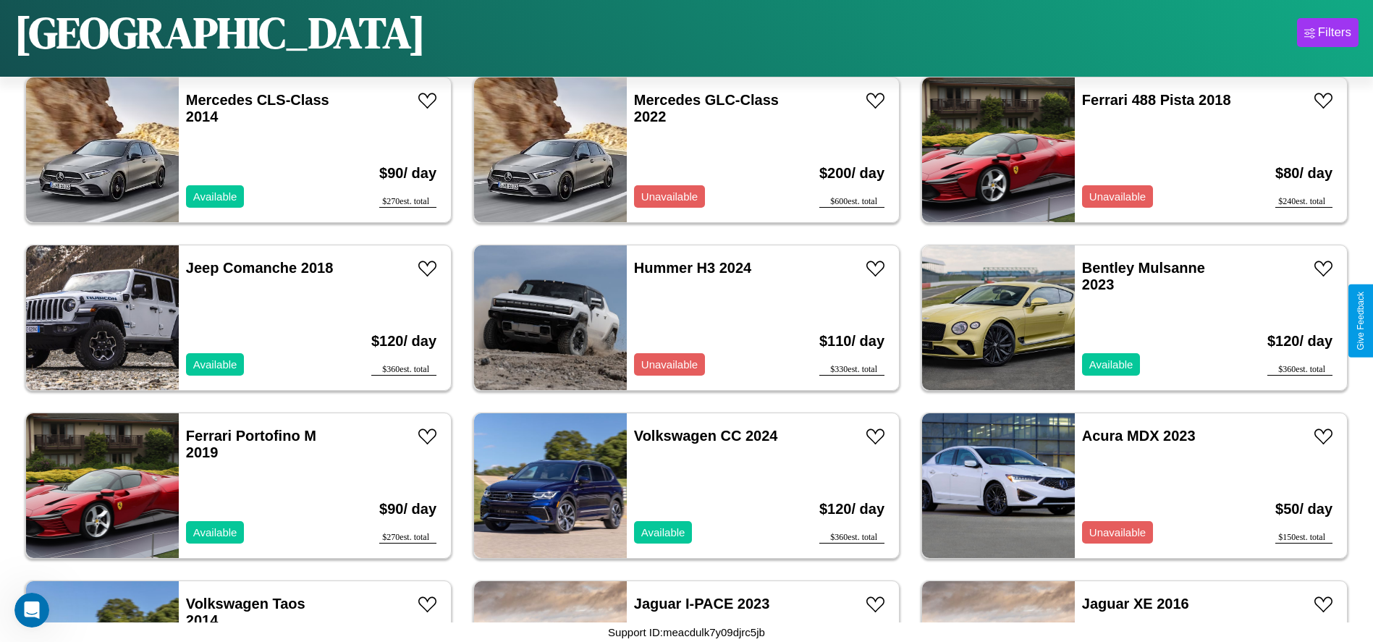
scroll to position [1841, 0]
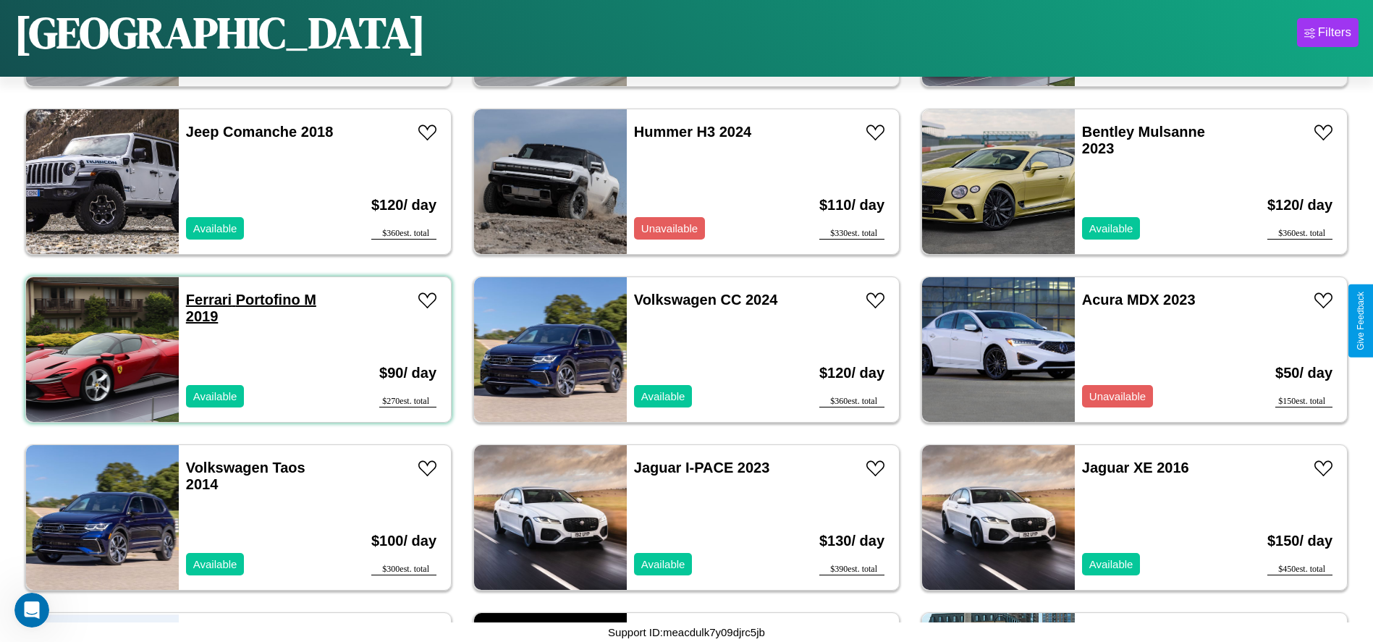
click at [207, 300] on link "Ferrari Portofino M 2019" at bounding box center [251, 308] width 130 height 33
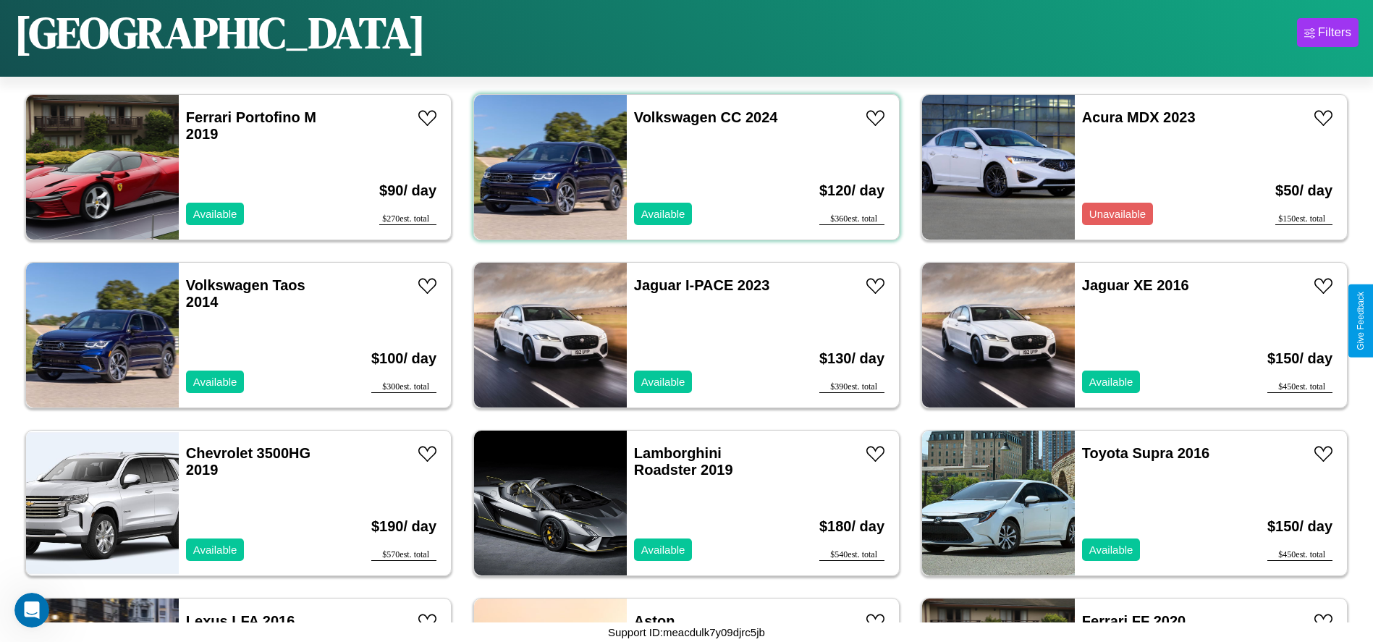
scroll to position [2512, 0]
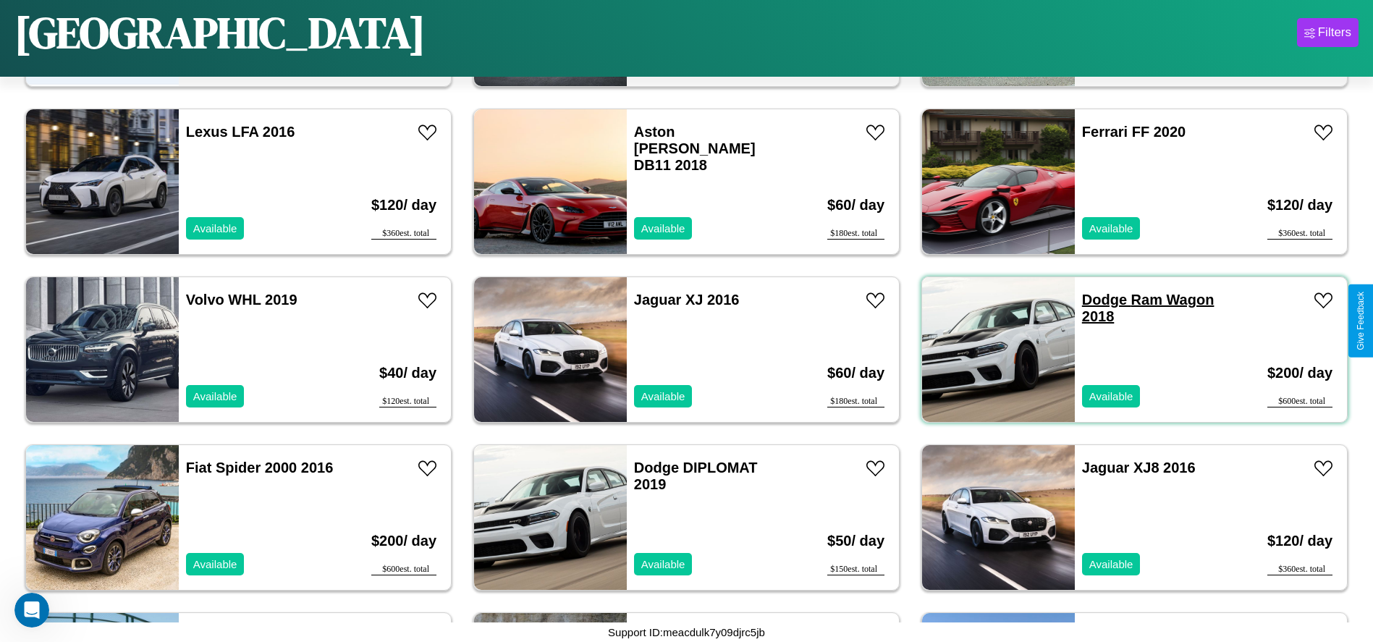
click at [1095, 300] on link "Dodge Ram Wagon 2018" at bounding box center [1148, 308] width 132 height 33
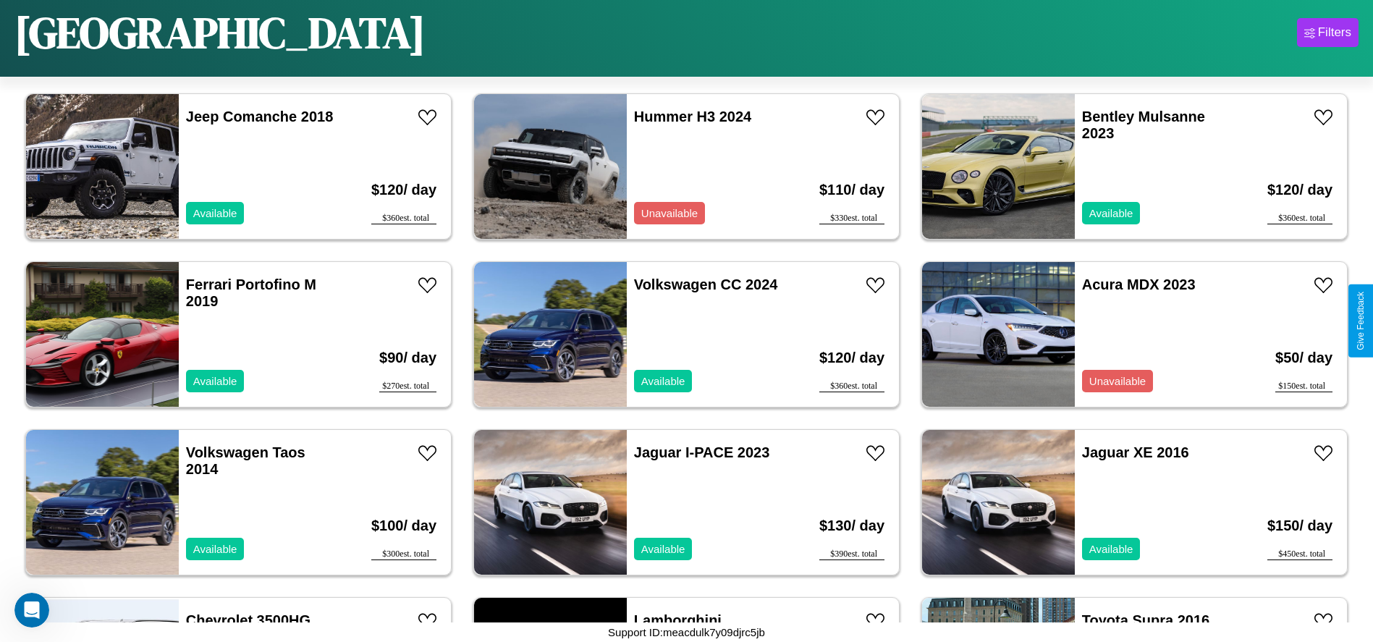
scroll to position [1505, 0]
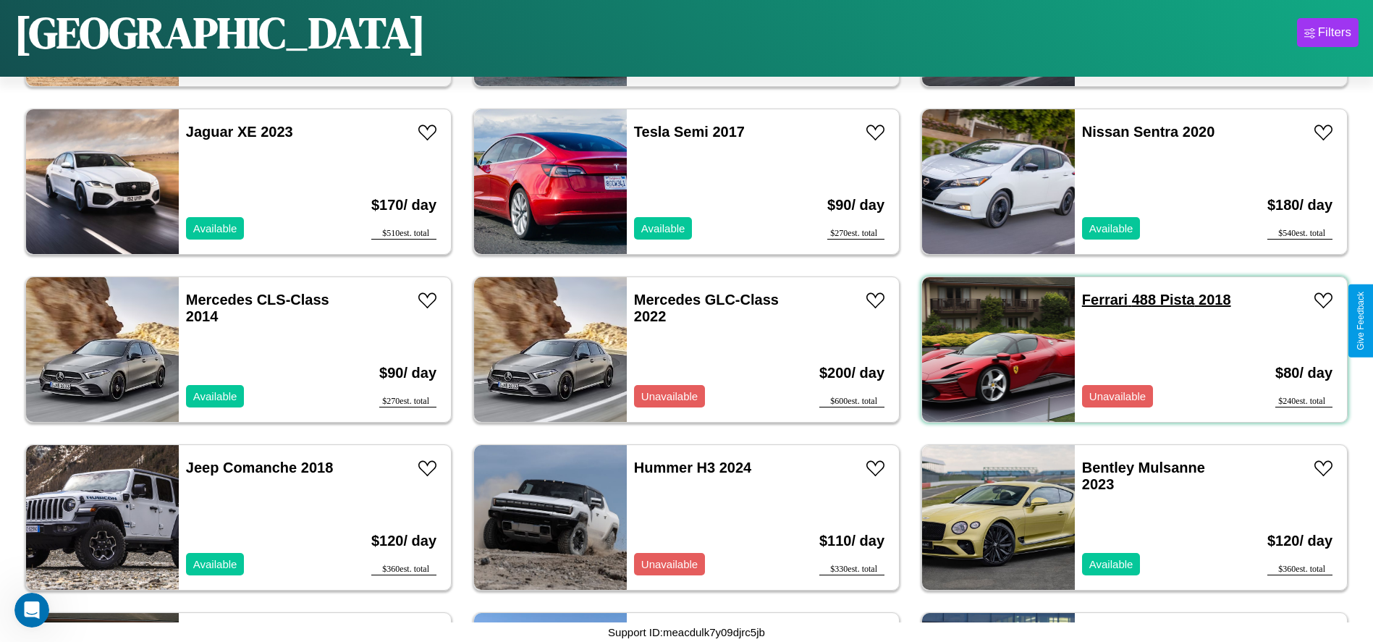
click at [1096, 300] on link "Ferrari 488 Pista 2018" at bounding box center [1156, 300] width 149 height 16
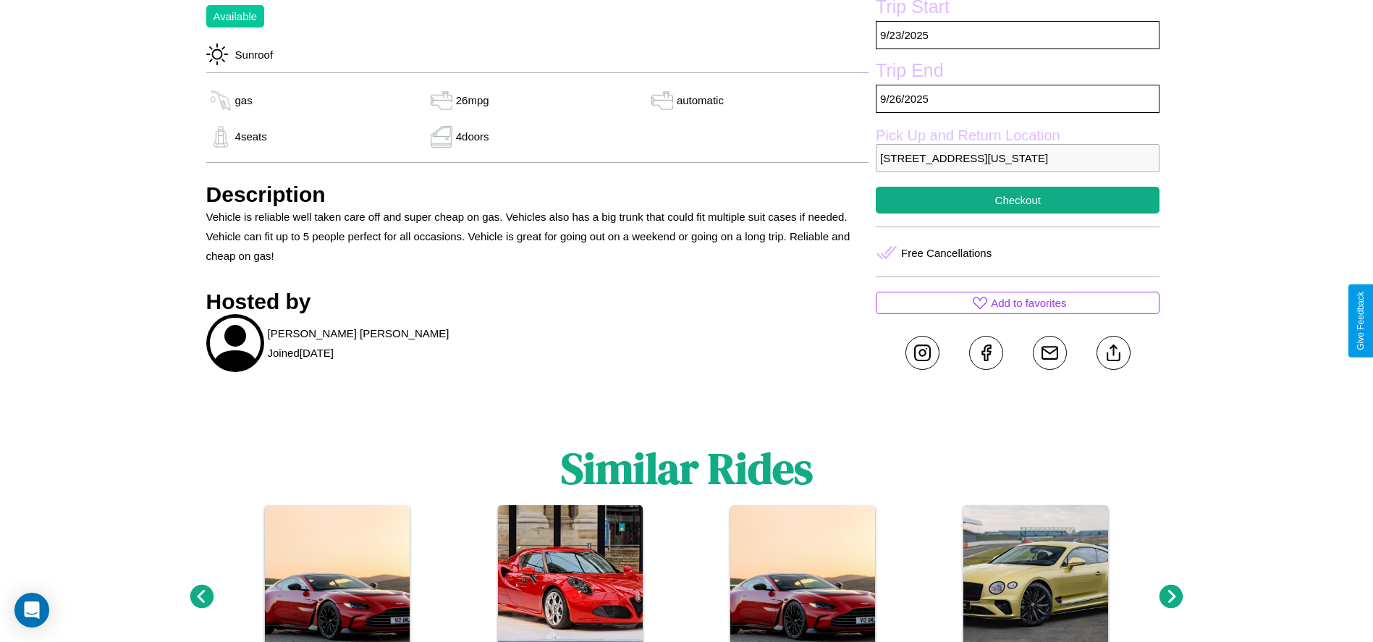
scroll to position [572, 0]
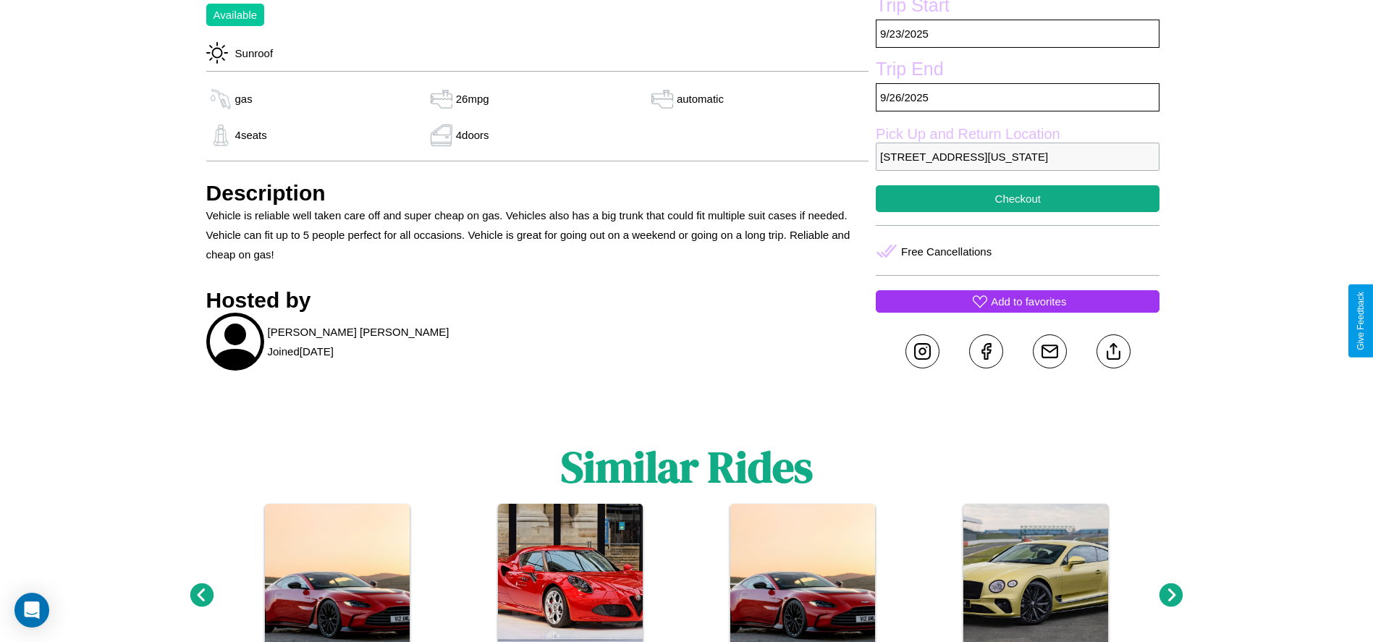
click at [1018, 311] on p "Add to favorites" at bounding box center [1028, 302] width 75 height 20
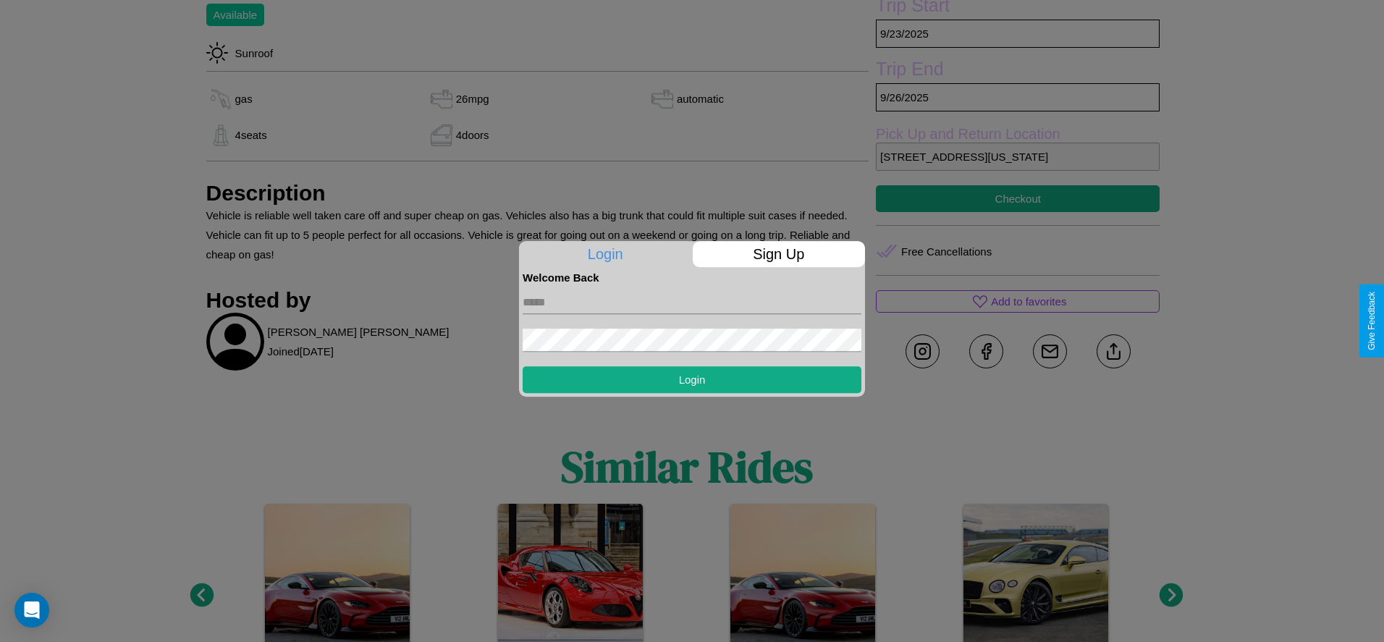
click at [778, 254] on p "Sign Up" at bounding box center [779, 254] width 173 height 26
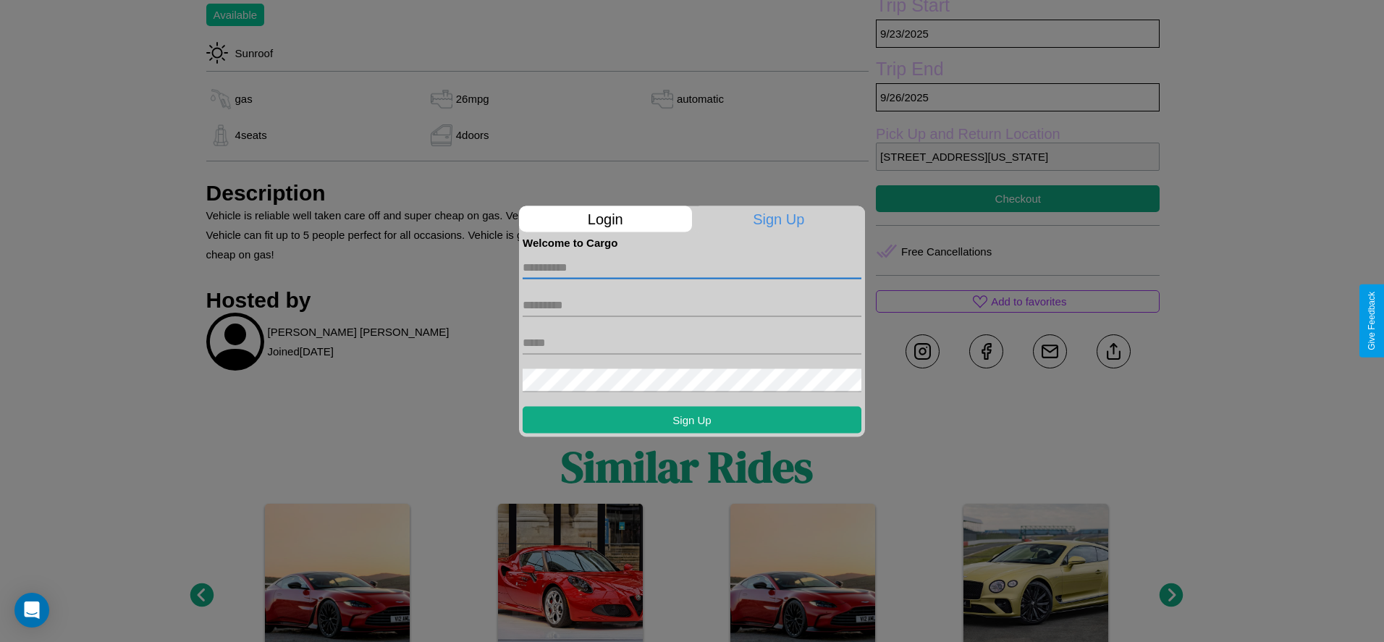
click at [692, 267] on input "text" at bounding box center [692, 267] width 339 height 23
type input "********"
click at [692, 305] on input "text" at bounding box center [692, 304] width 339 height 23
type input "*******"
click at [692, 342] on input "text" at bounding box center [692, 342] width 339 height 23
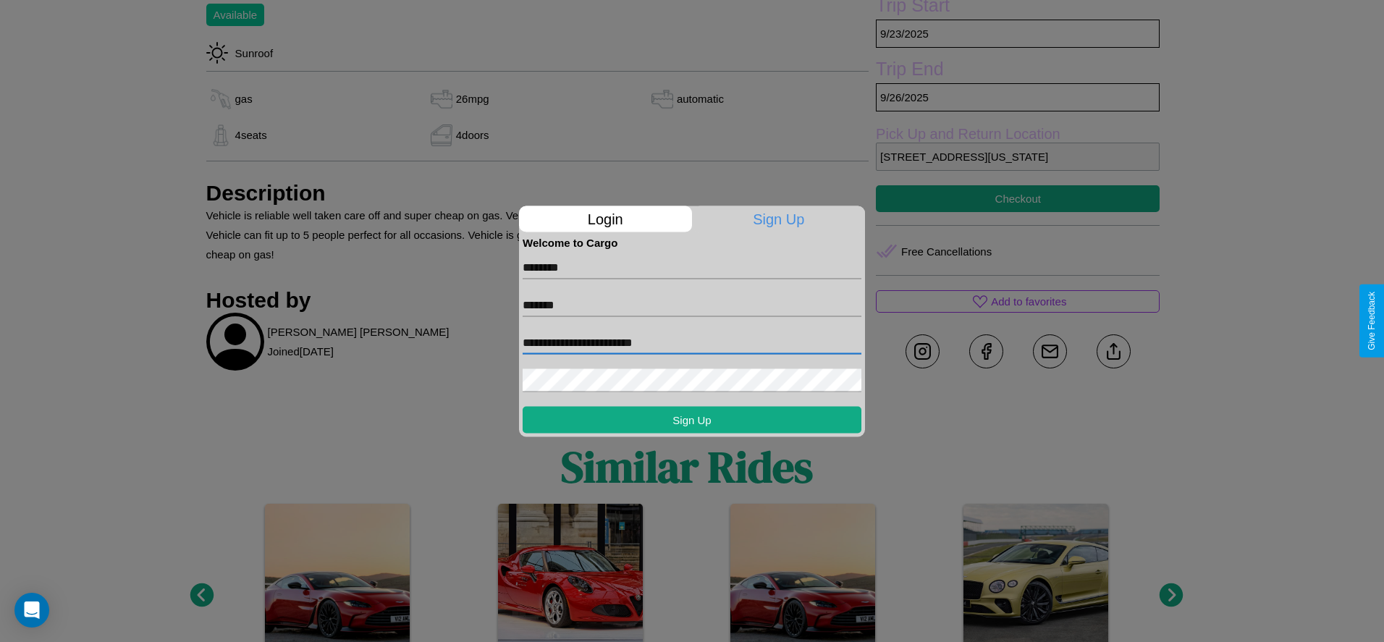
type input "**********"
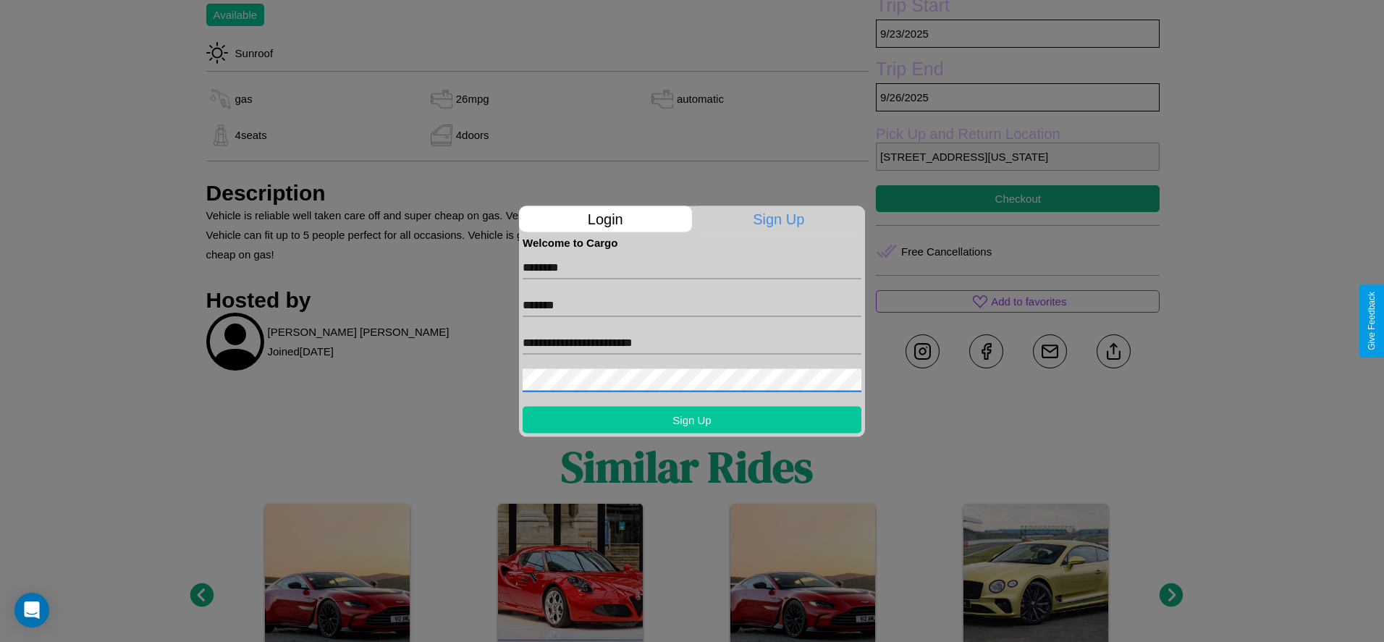
click at [692, 419] on button "Sign Up" at bounding box center [692, 419] width 339 height 27
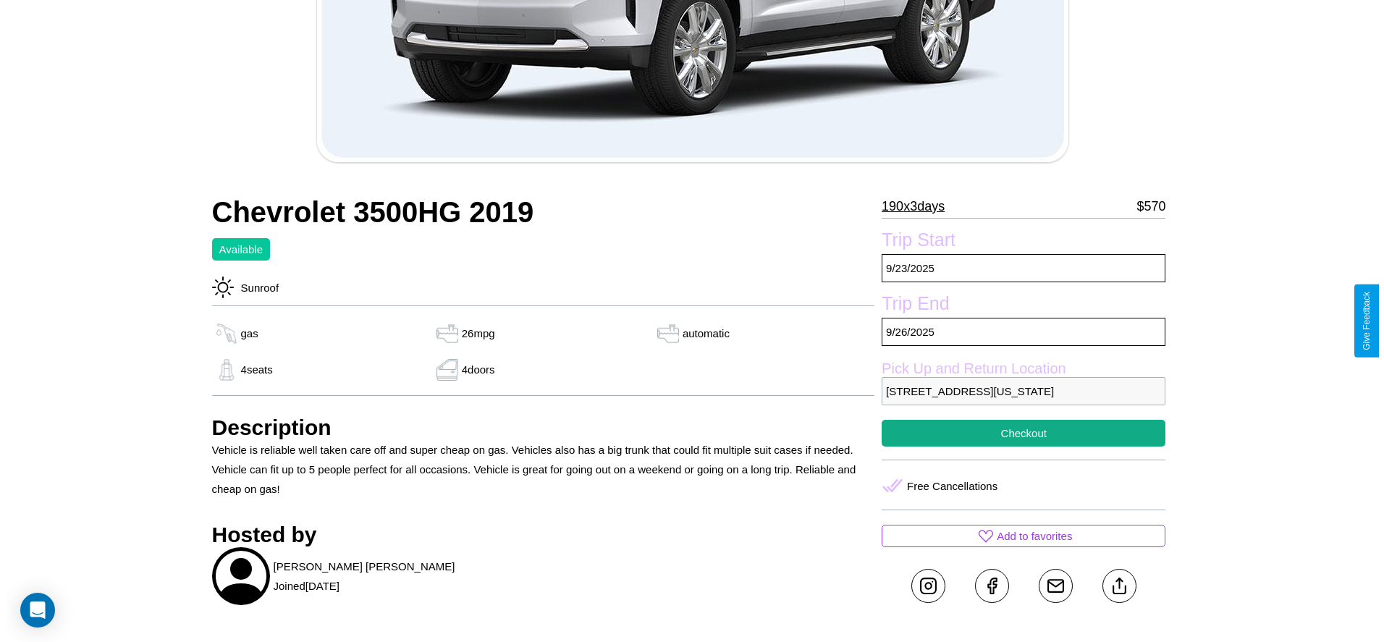
scroll to position [284, 0]
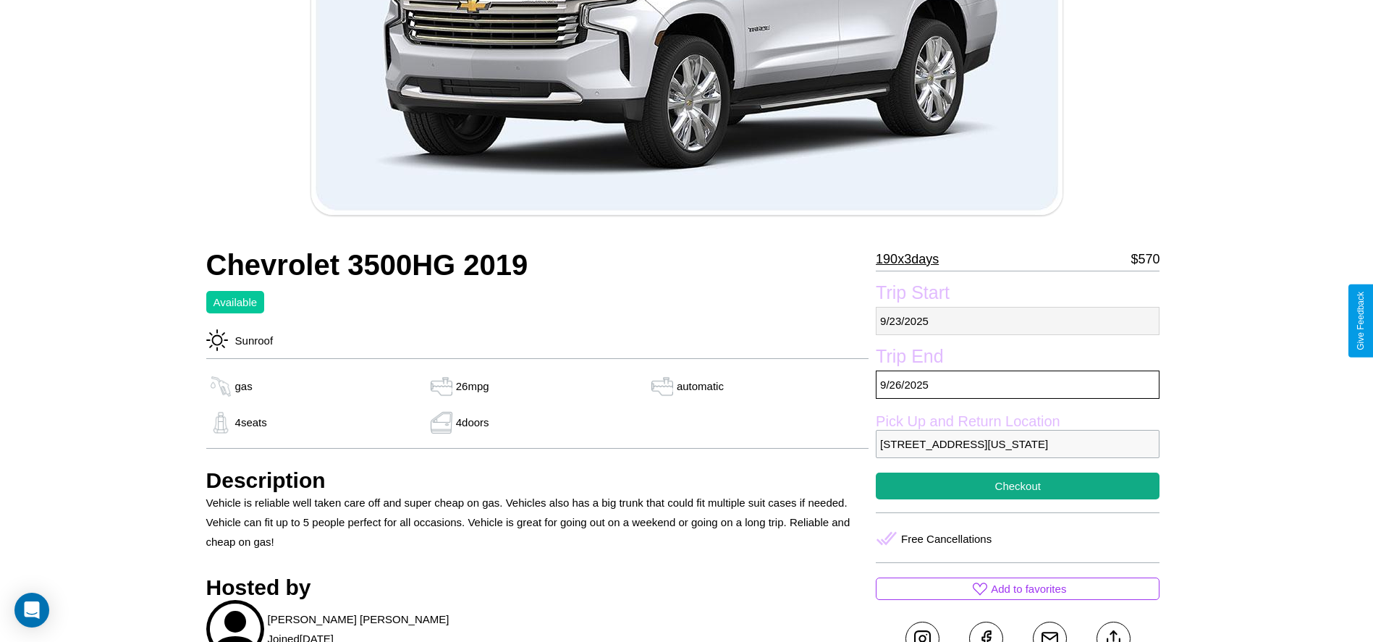
click at [1018, 321] on p "9 / 23 / 2025" at bounding box center [1018, 321] width 284 height 28
select select "*"
select select "****"
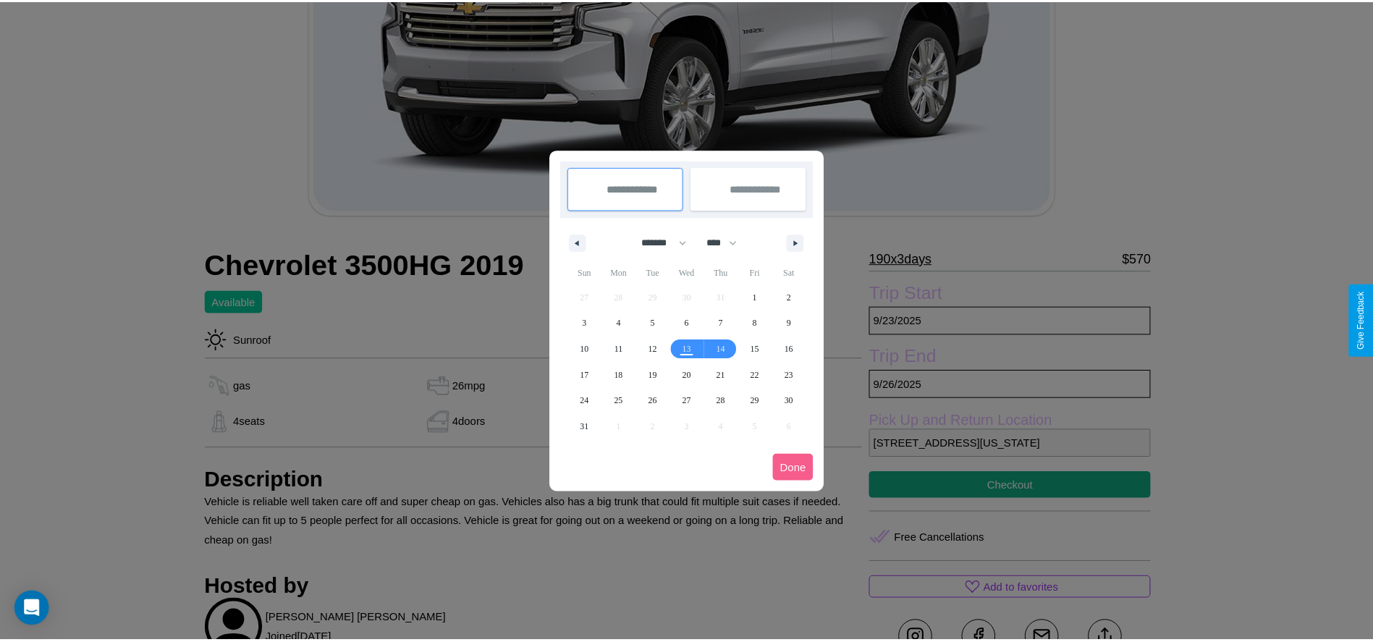
scroll to position [0, 0]
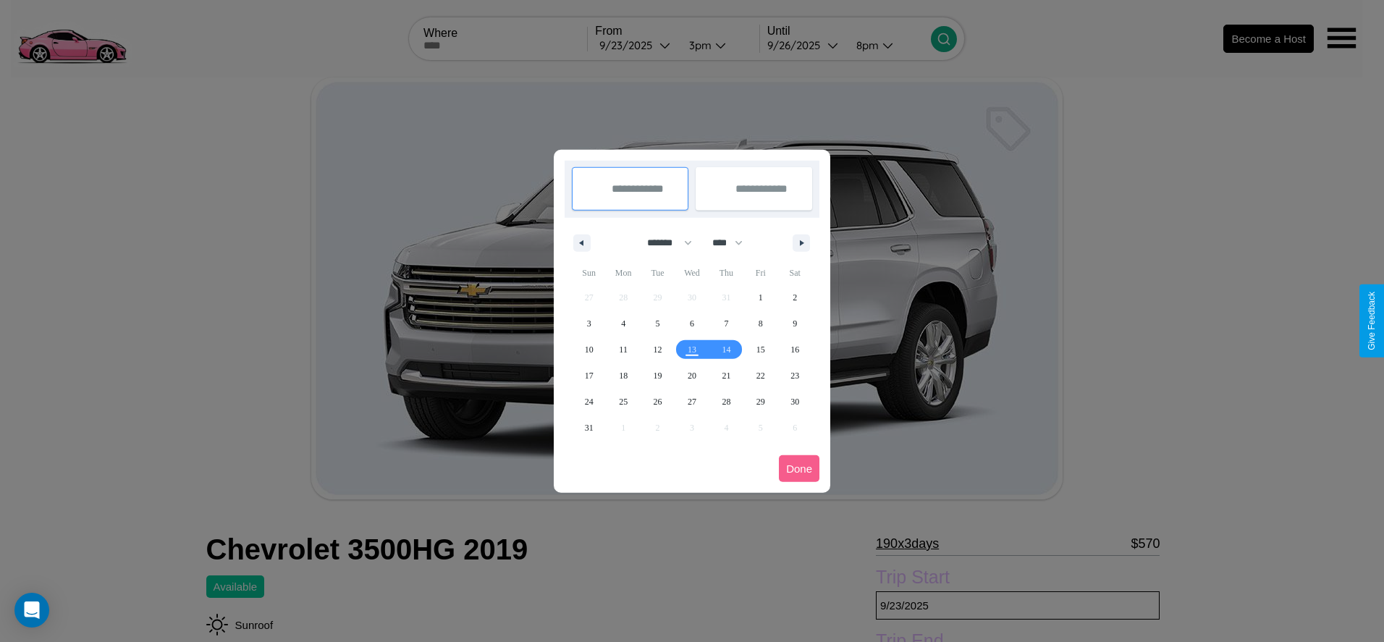
click at [636, 45] on div at bounding box center [692, 321] width 1384 height 642
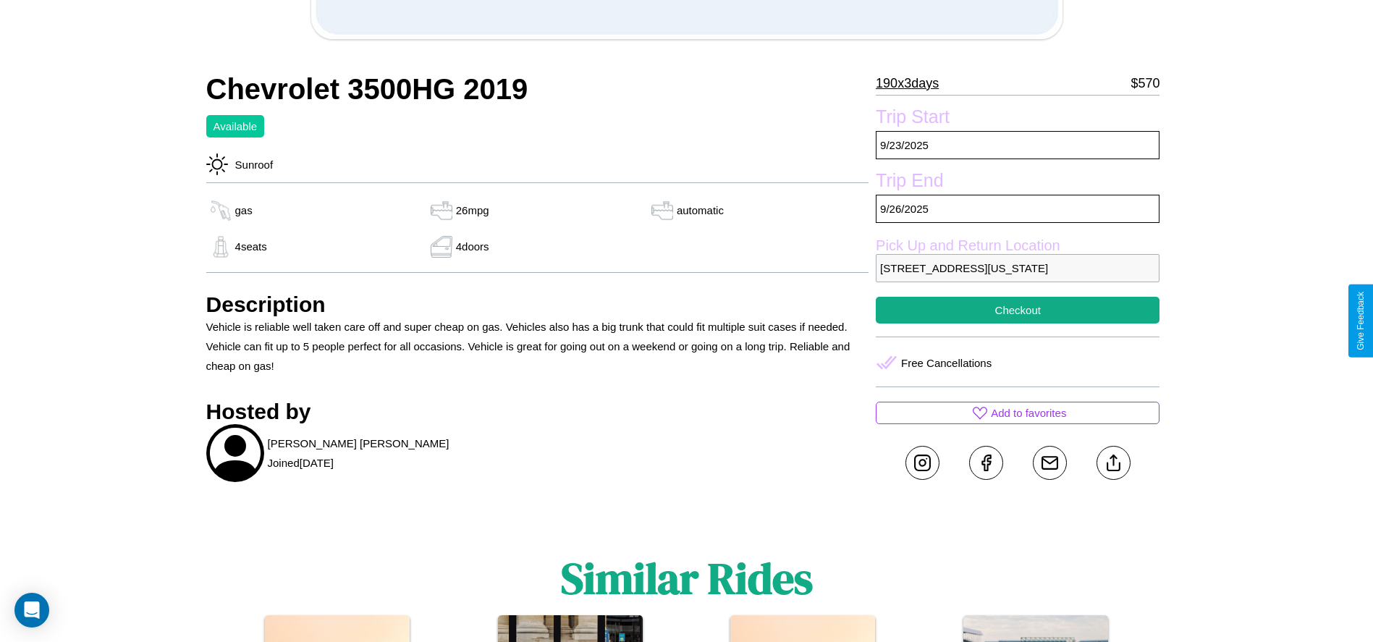
scroll to position [469, 0]
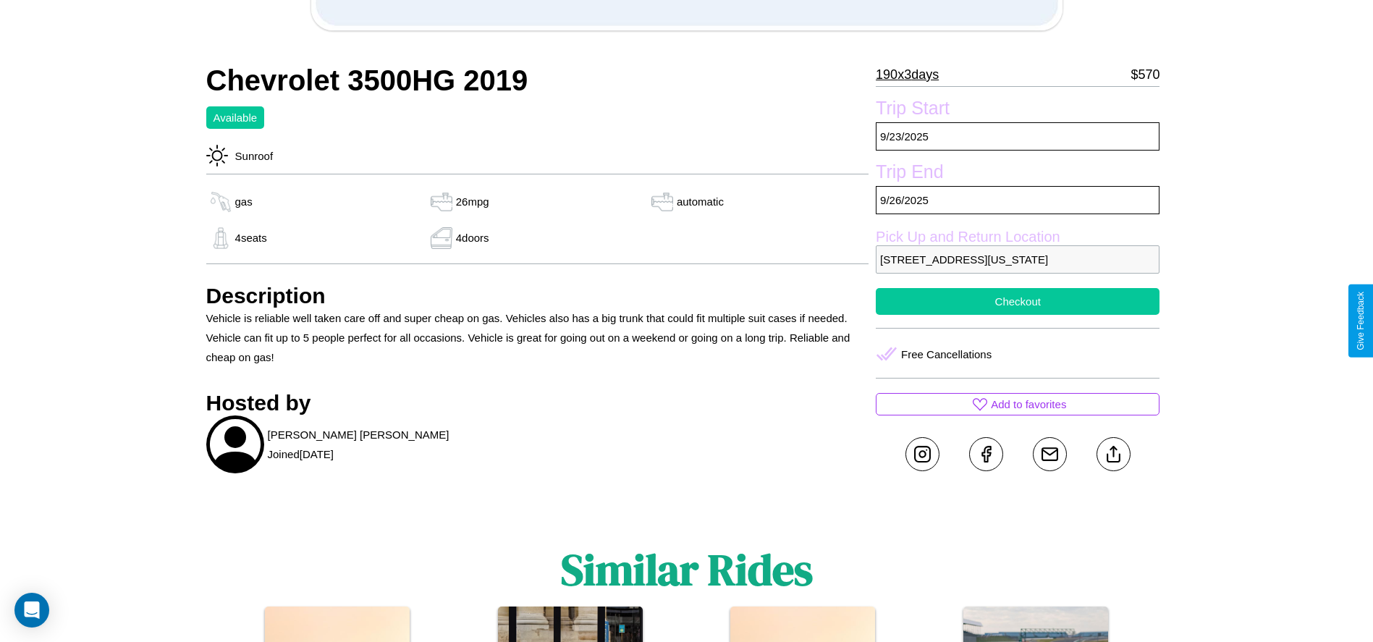
click at [1018, 315] on button "Checkout" at bounding box center [1018, 301] width 284 height 27
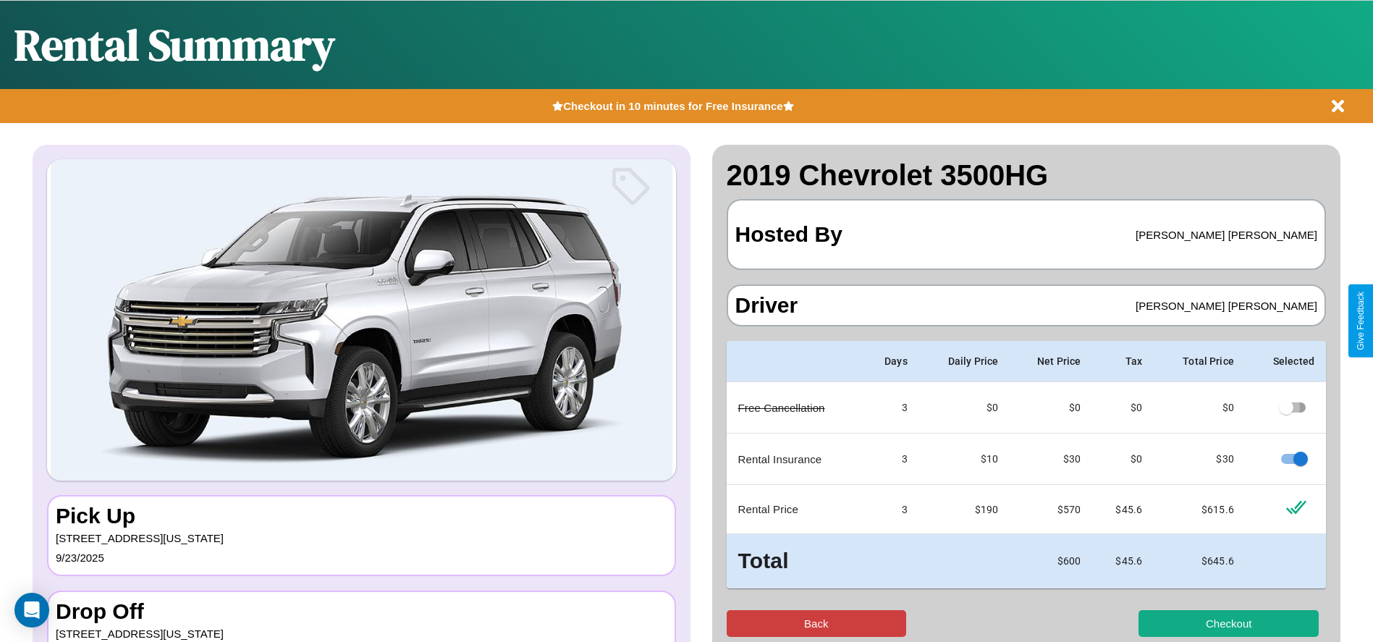
click at [816, 623] on button "Back" at bounding box center [817, 623] width 180 height 27
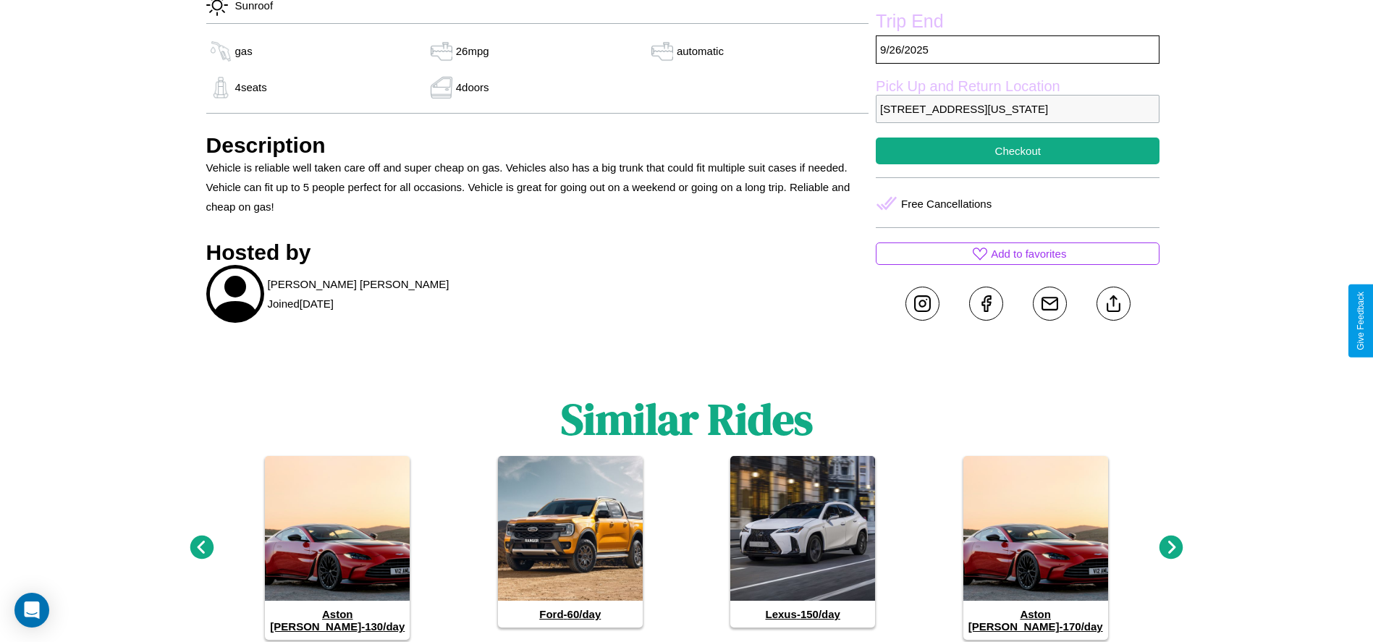
scroll to position [622, 0]
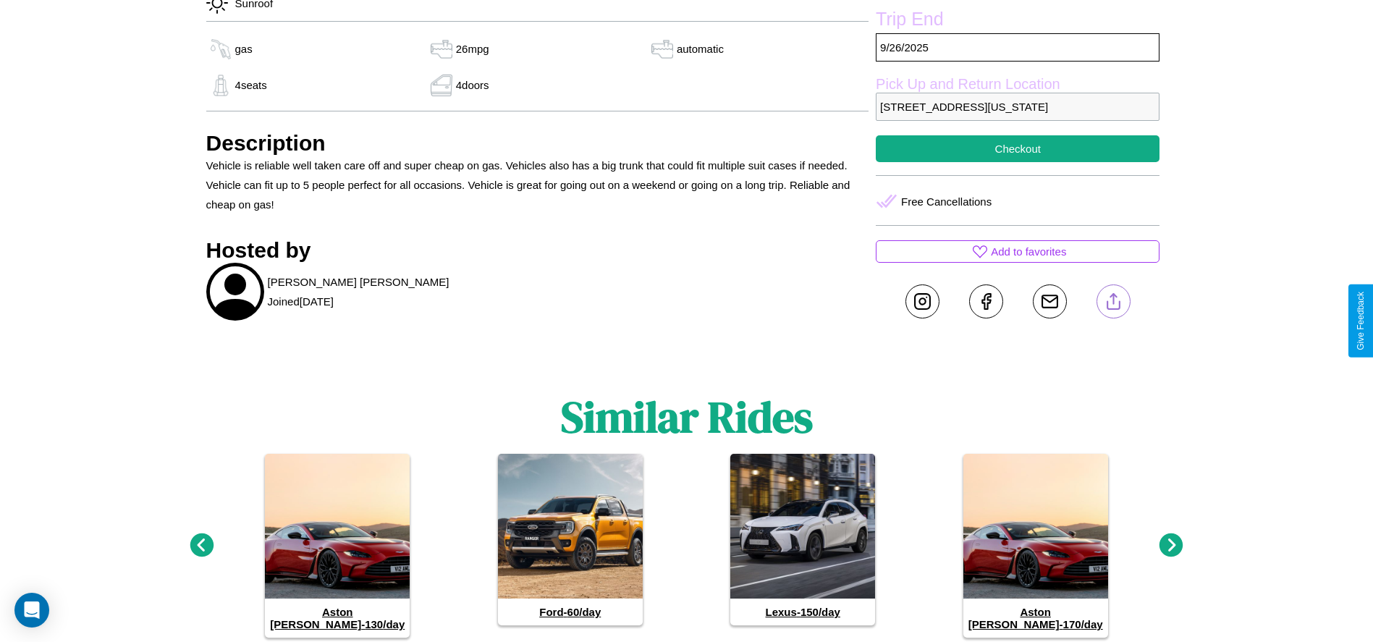
click at [1113, 304] on line at bounding box center [1113, 299] width 0 height 10
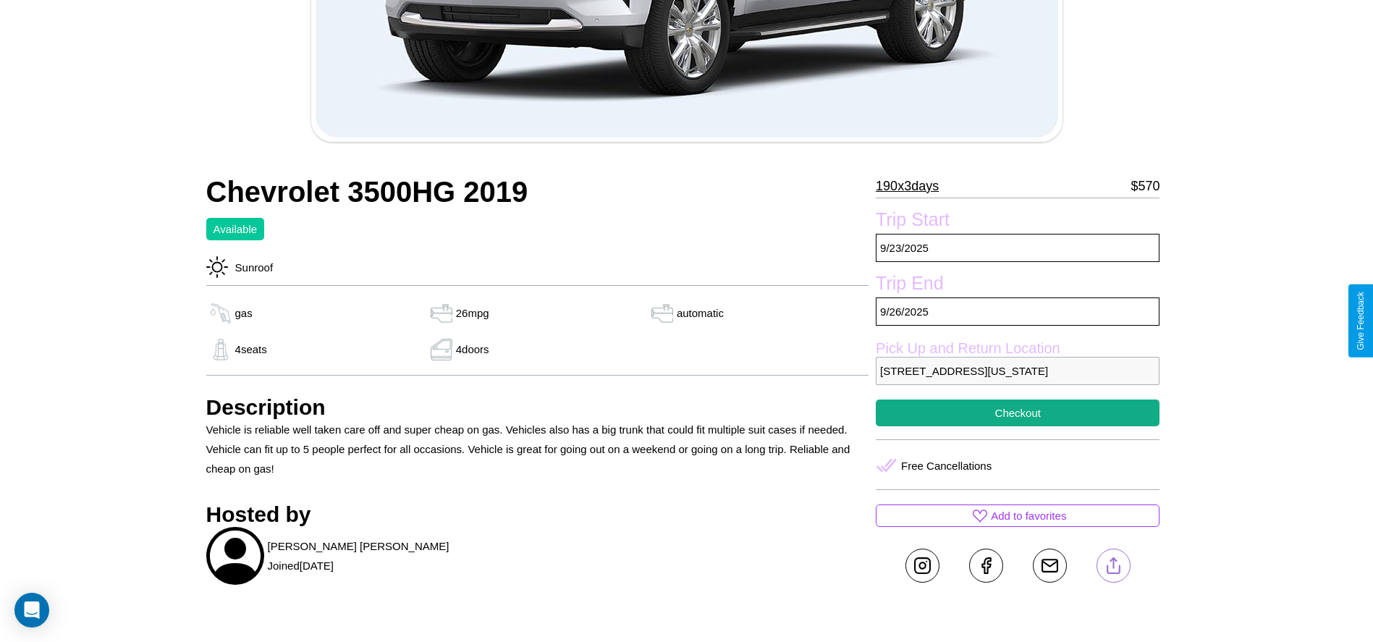
scroll to position [223, 0]
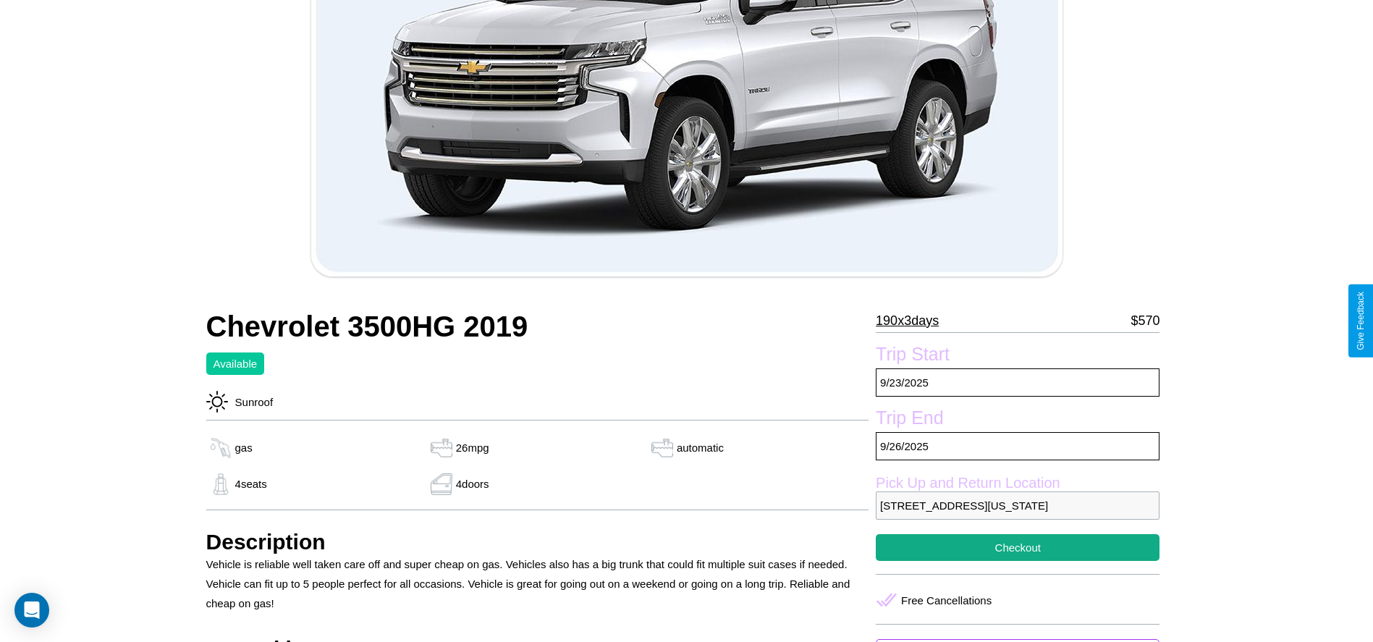
click at [913, 321] on p "190 x 3 days" at bounding box center [907, 320] width 63 height 23
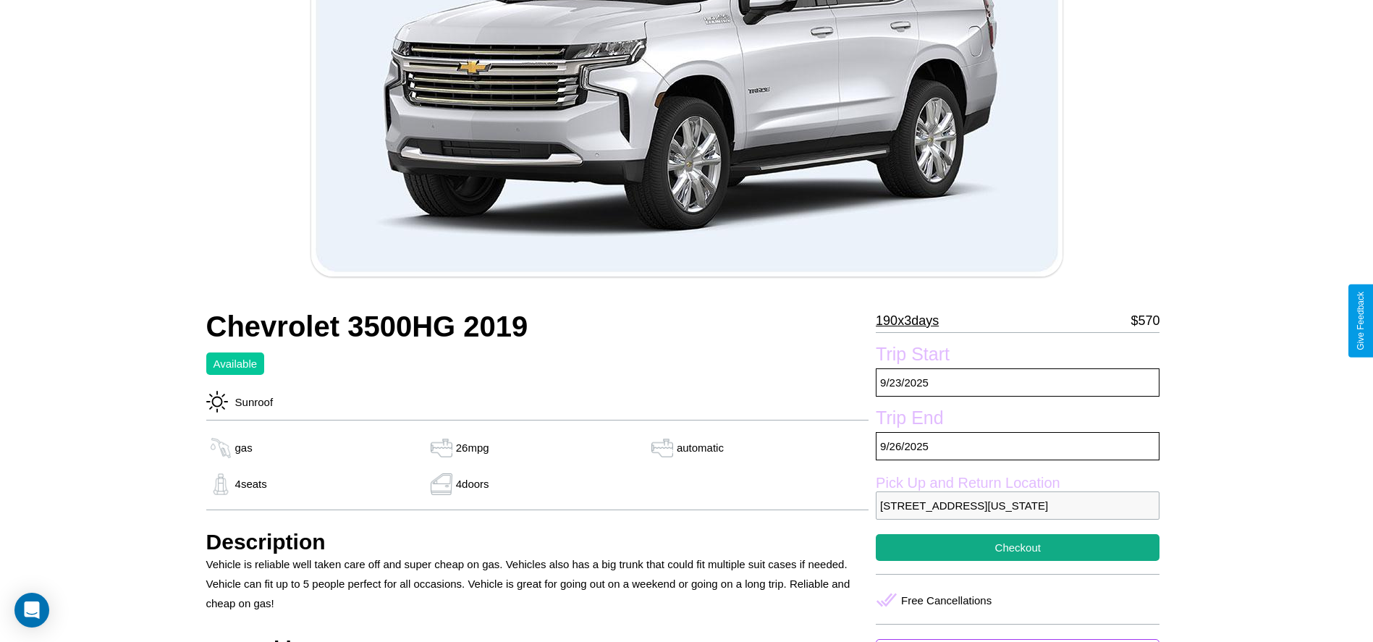
click at [913, 321] on p "190 x 3 days" at bounding box center [907, 320] width 63 height 23
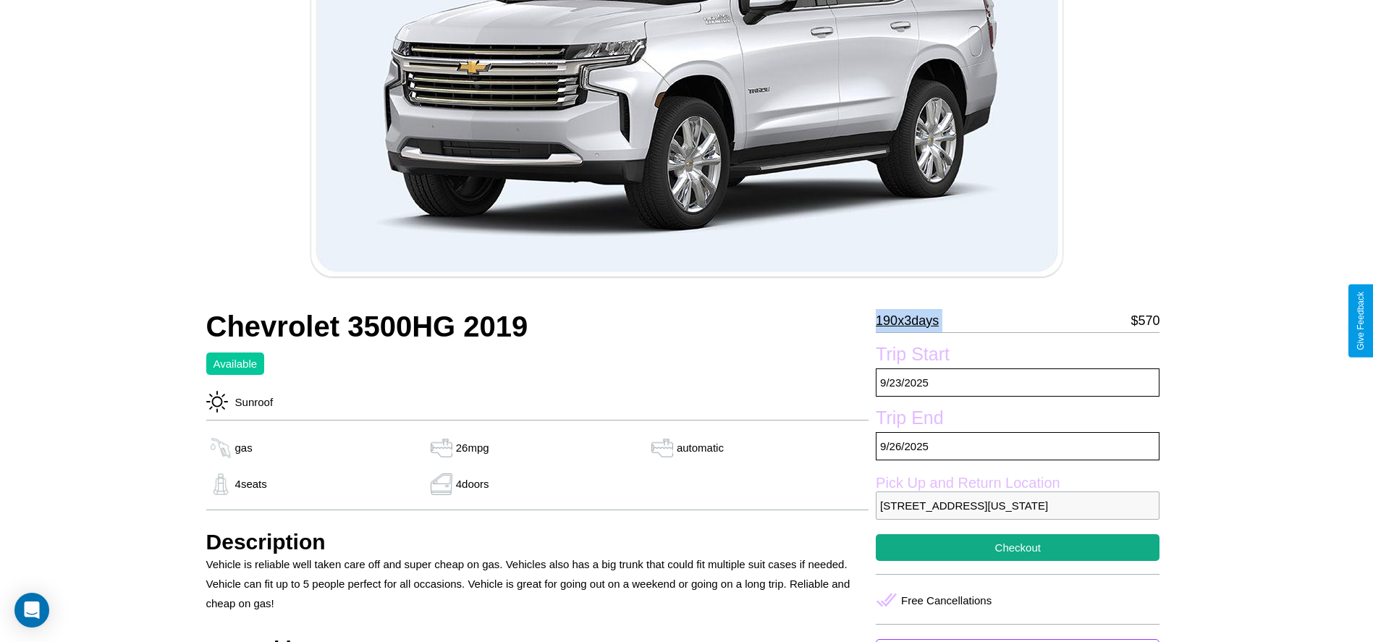
click at [913, 321] on p "190 x 3 days" at bounding box center [907, 320] width 63 height 23
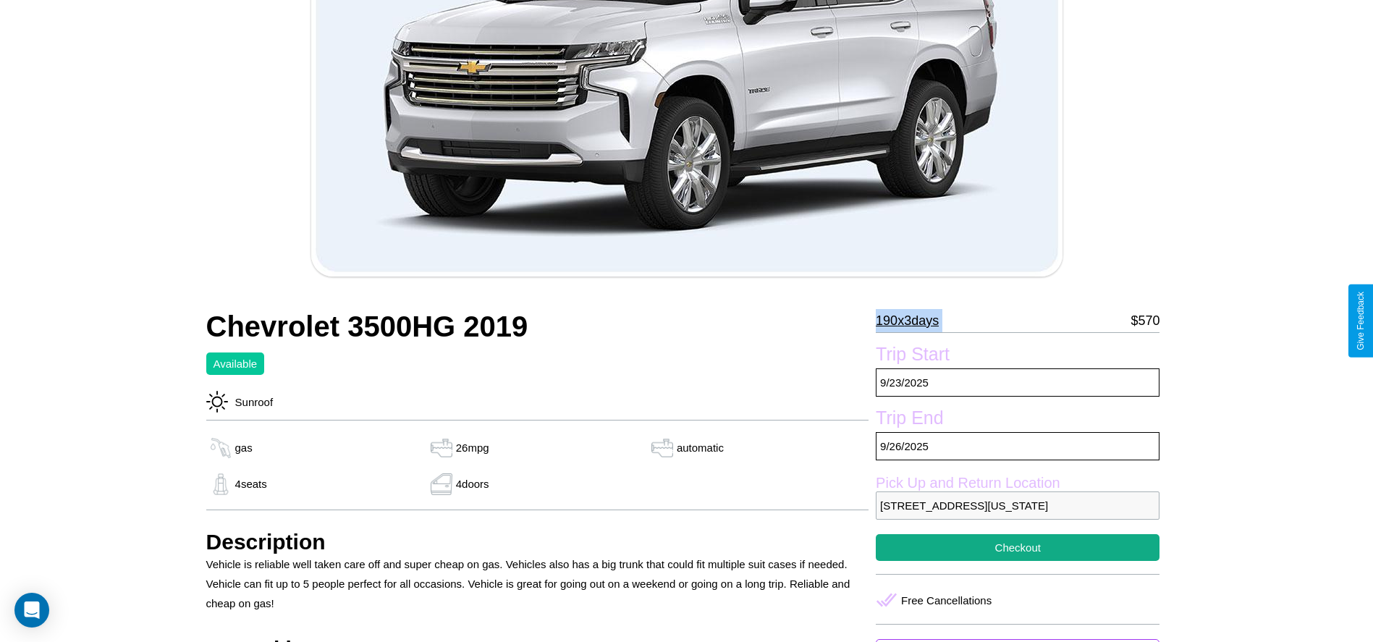
click at [913, 321] on p "190 x 3 days" at bounding box center [907, 320] width 63 height 23
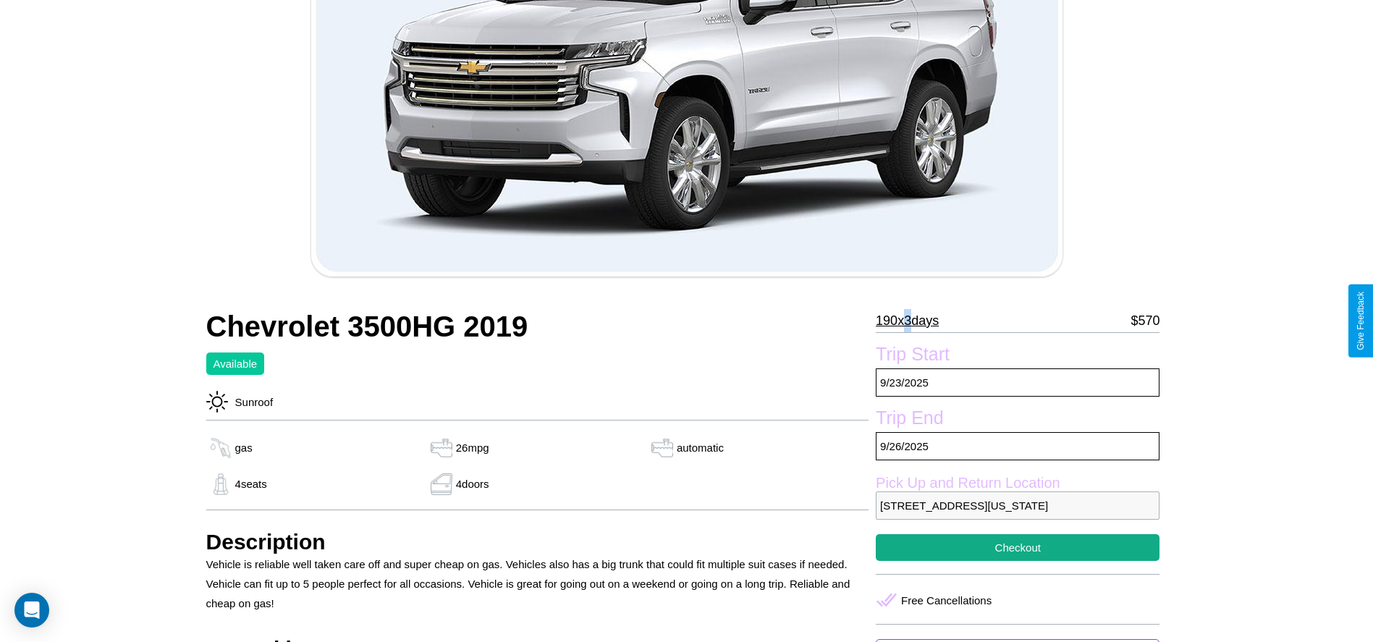
click at [913, 321] on p "190 x 3 days" at bounding box center [907, 320] width 63 height 23
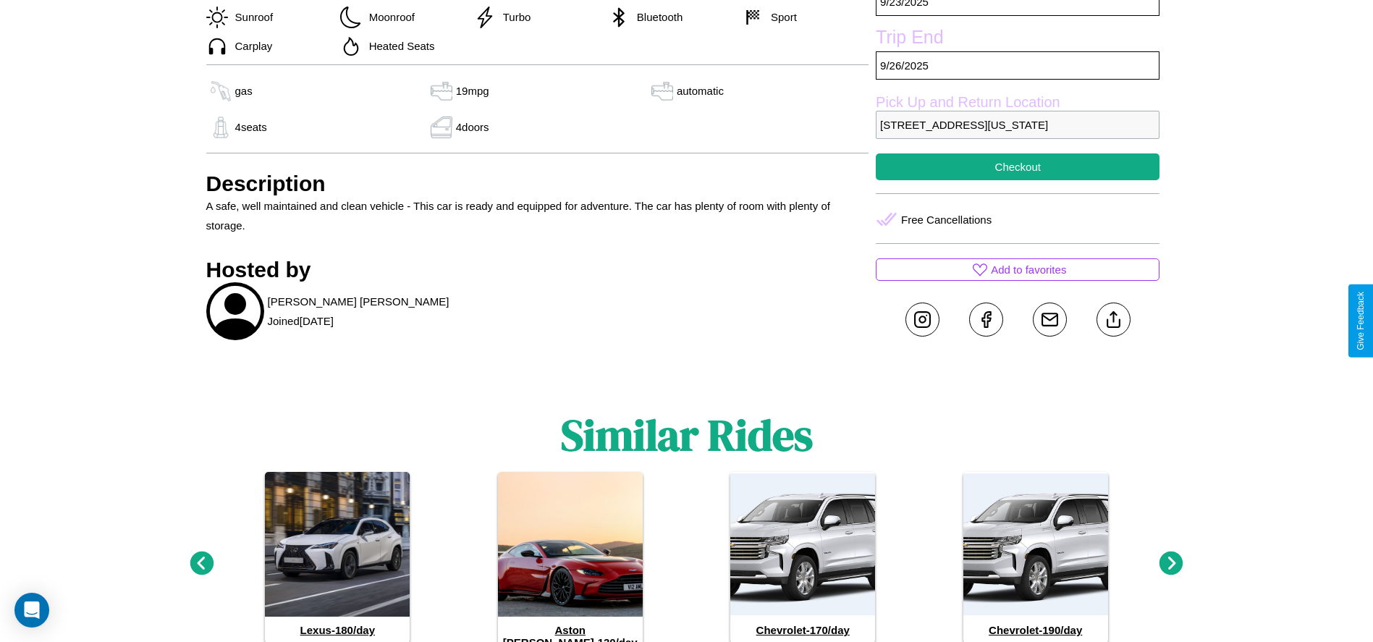
scroll to position [633, 0]
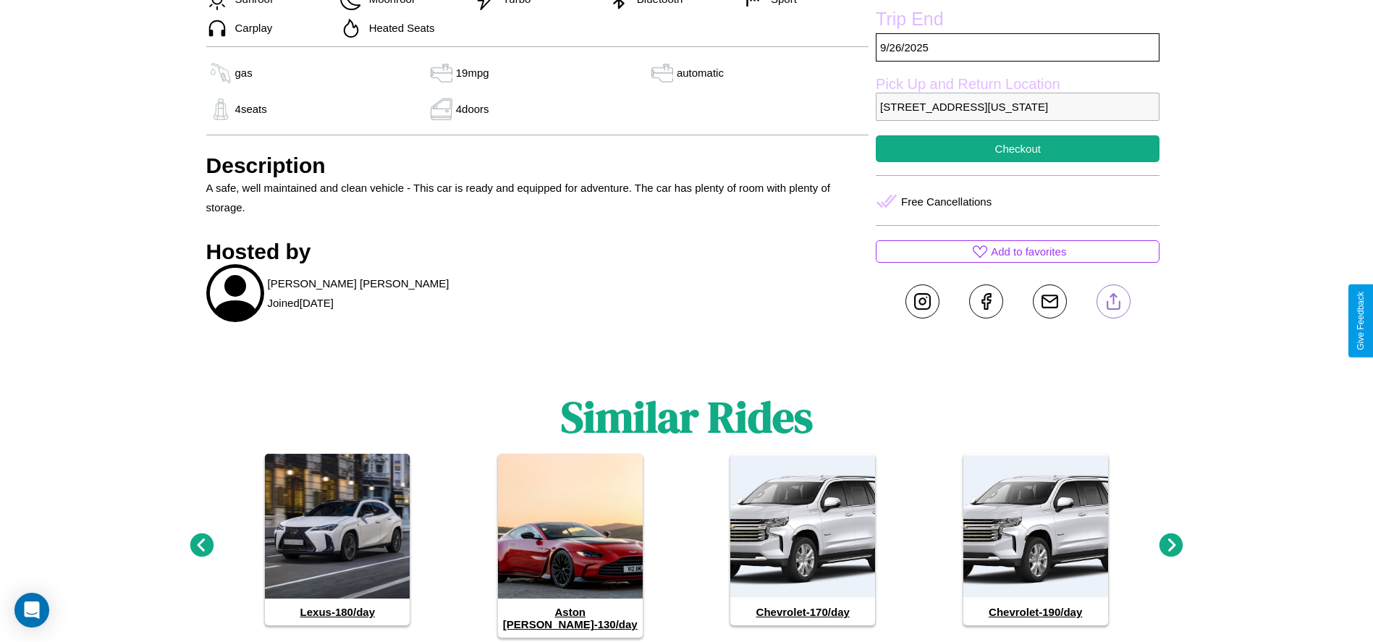
click at [1113, 304] on line at bounding box center [1113, 299] width 0 height 10
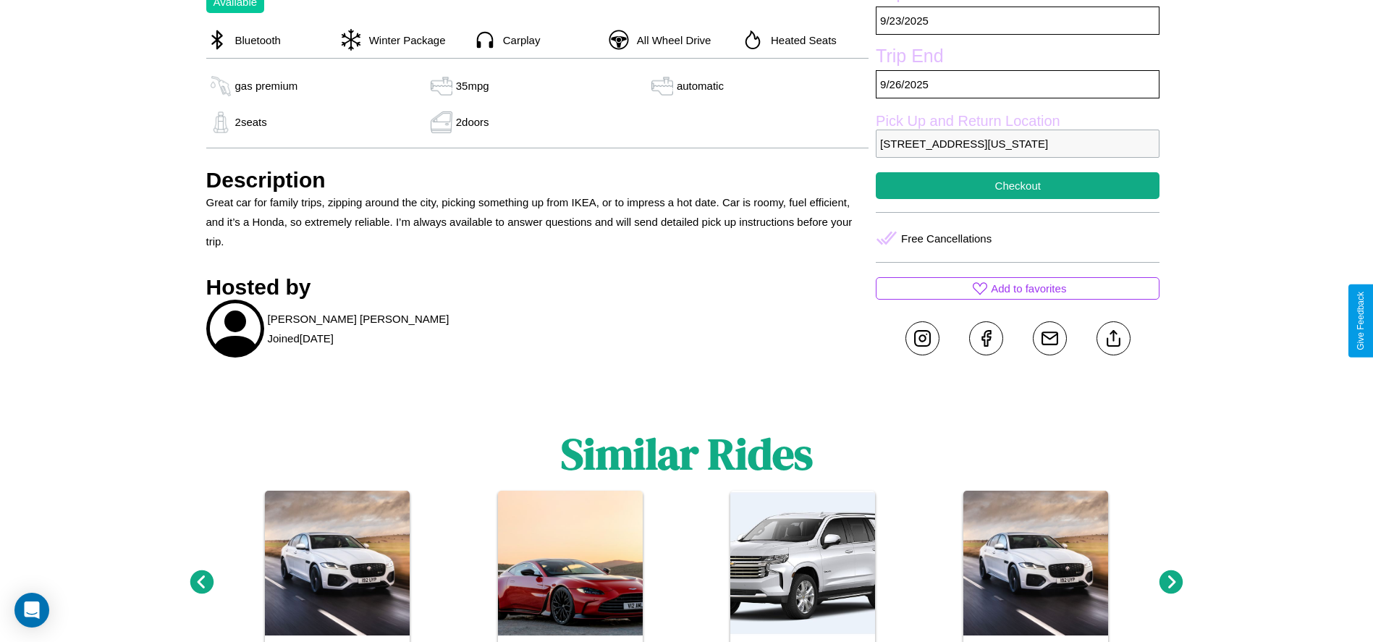
scroll to position [611, 0]
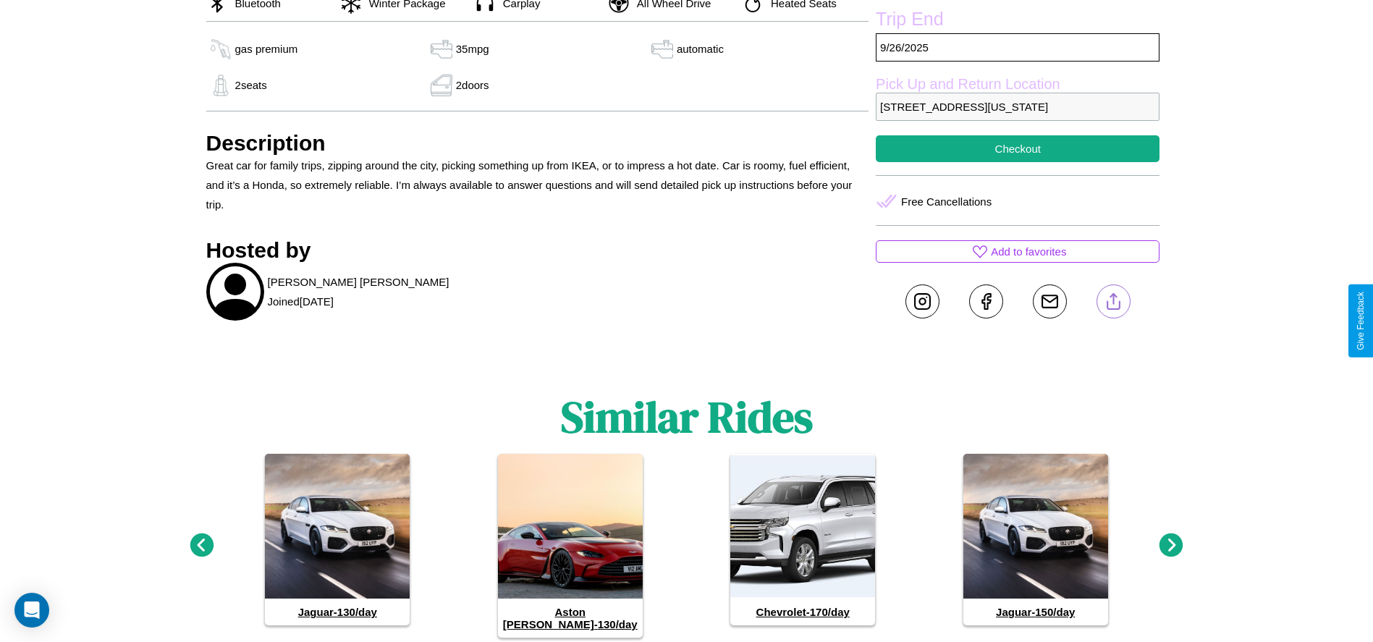
click at [1113, 304] on line at bounding box center [1113, 299] width 0 height 10
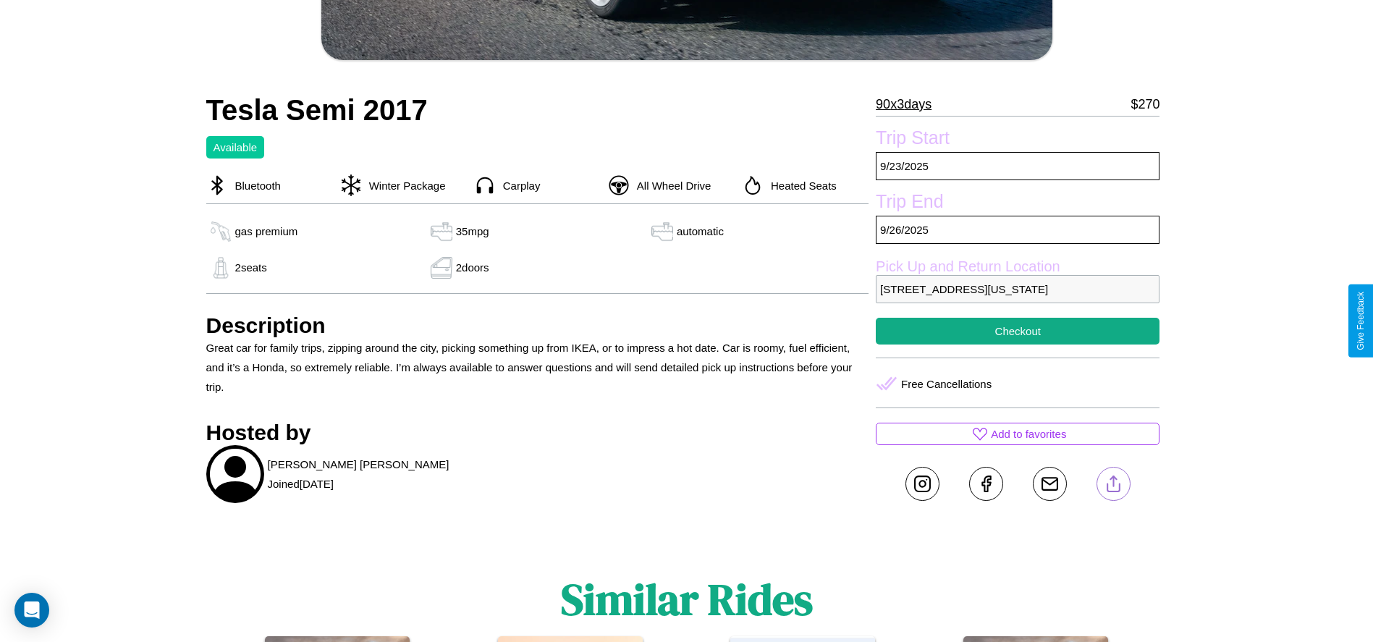
scroll to position [407, 0]
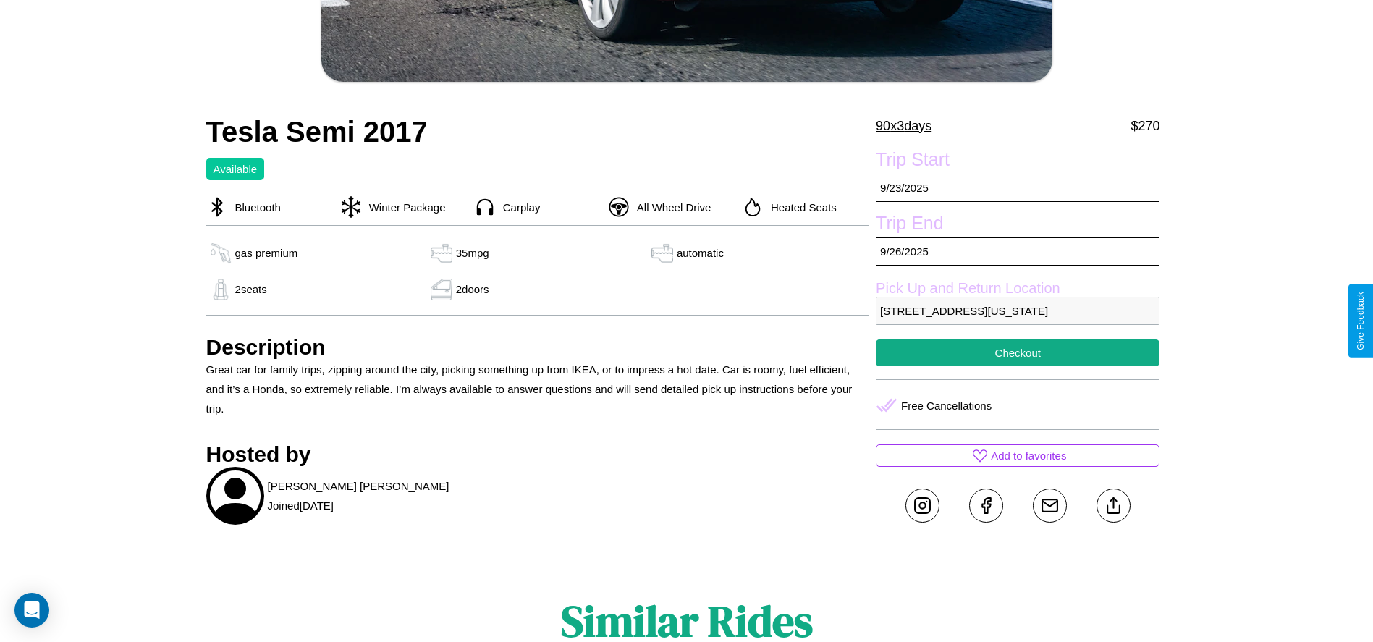
click at [1018, 321] on p "2681 High Street Boston Massachusetts 89194 United States" at bounding box center [1018, 311] width 284 height 28
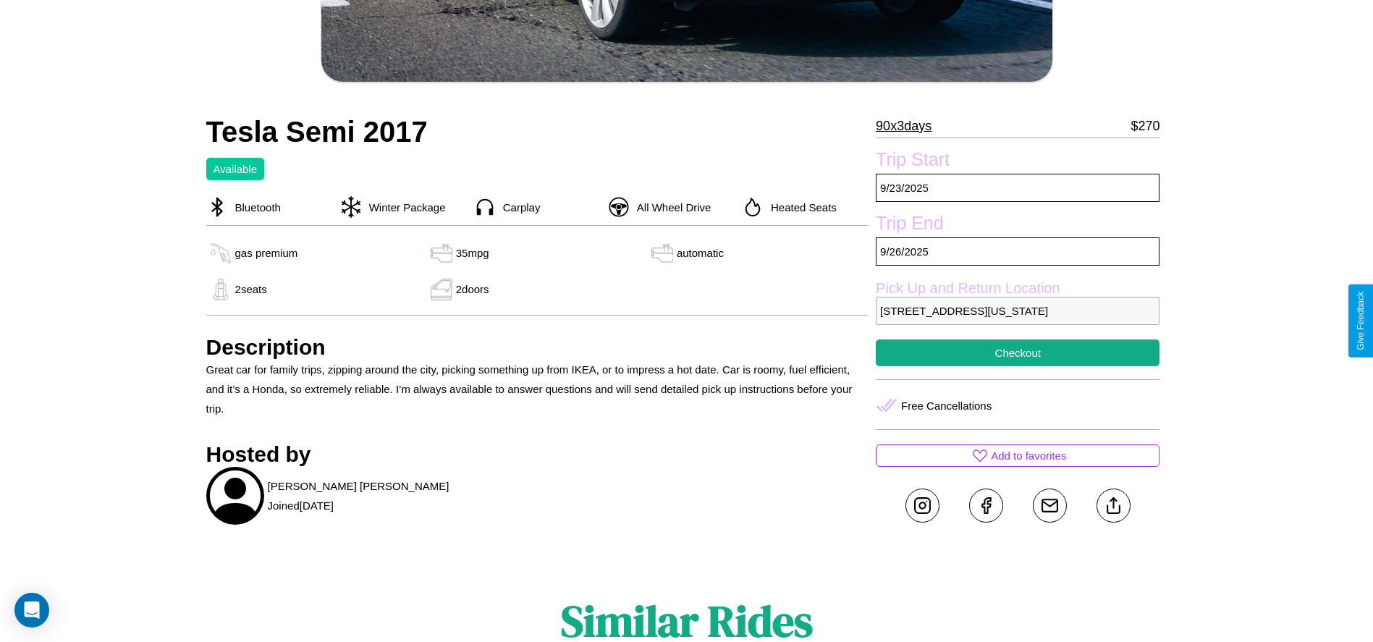
click at [1018, 321] on p "2681 High Street Boston Massachusetts 89194 United States" at bounding box center [1018, 311] width 284 height 28
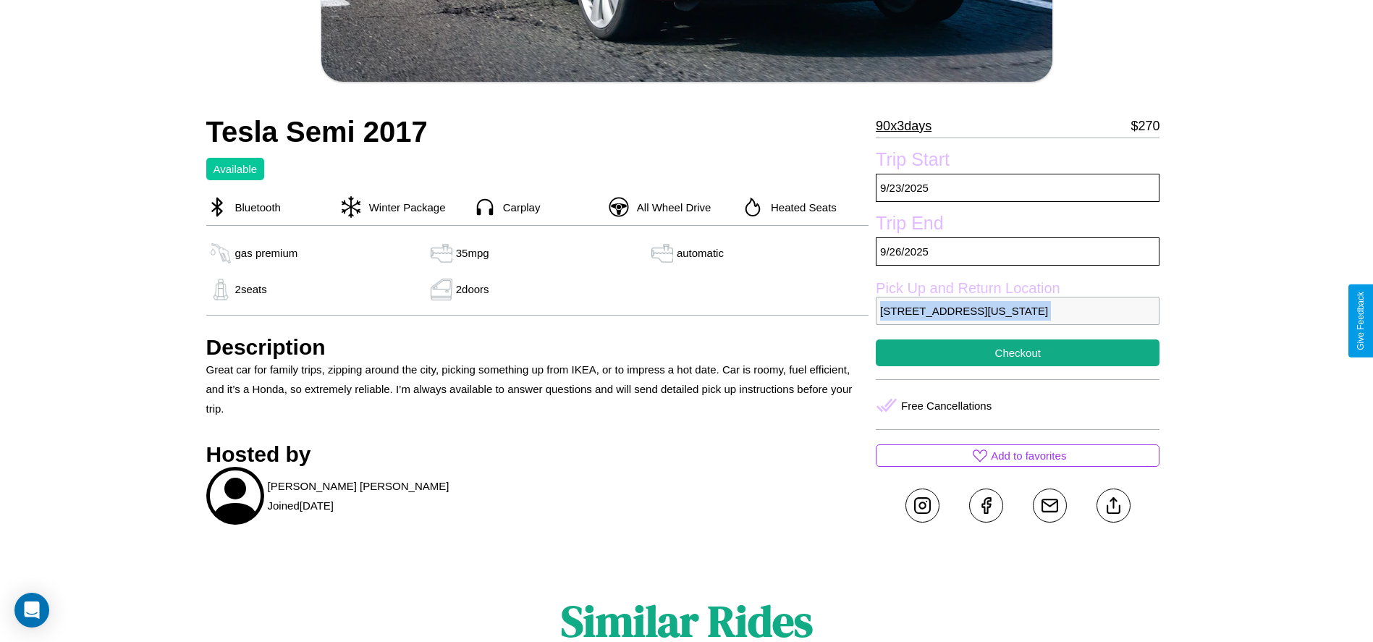
click at [1018, 321] on p "2681 High Street Boston Massachusetts 89194 United States" at bounding box center [1018, 311] width 284 height 28
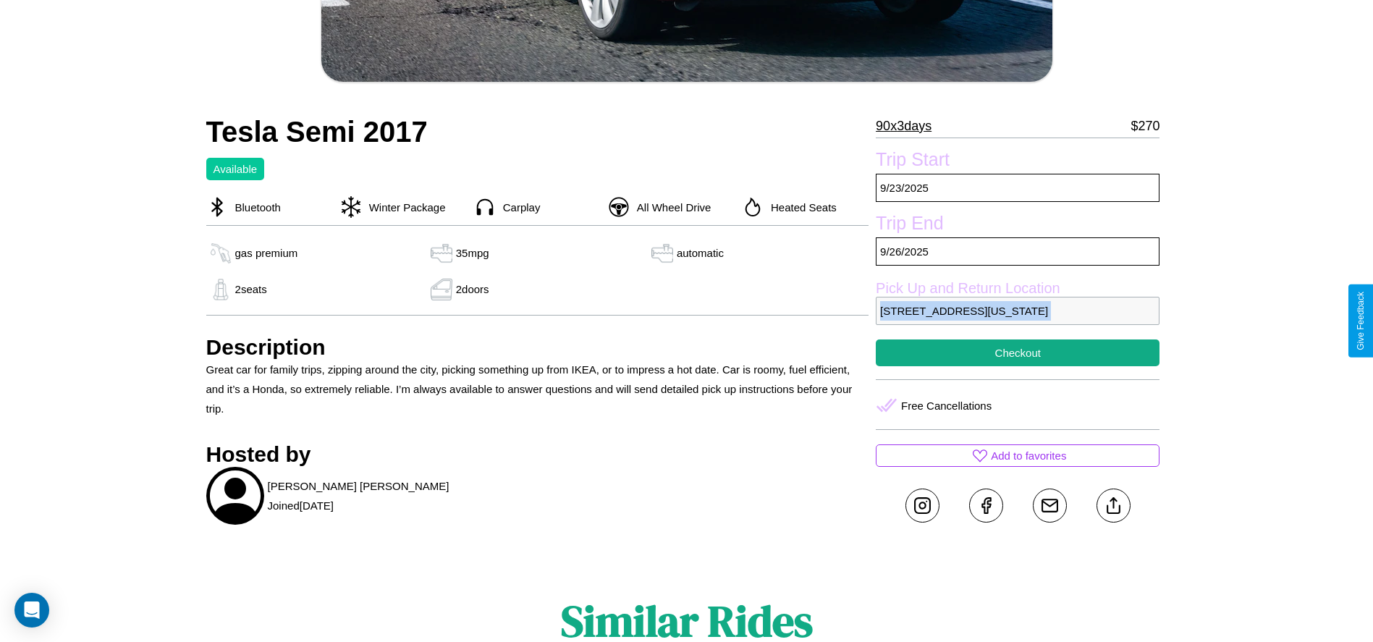
click at [1018, 321] on p "2681 High Street Boston Massachusetts 89194 United States" at bounding box center [1018, 311] width 284 height 28
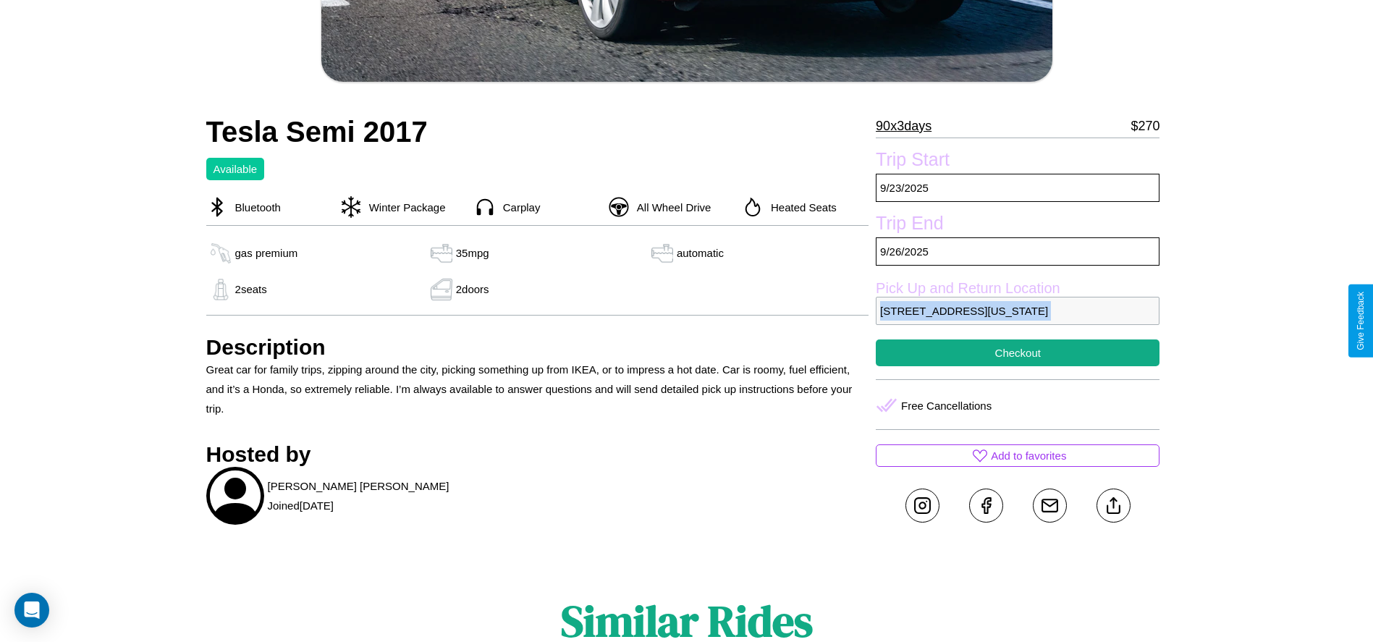
click at [1018, 321] on p "2681 High Street Boston Massachusetts 89194 United States" at bounding box center [1018, 311] width 284 height 28
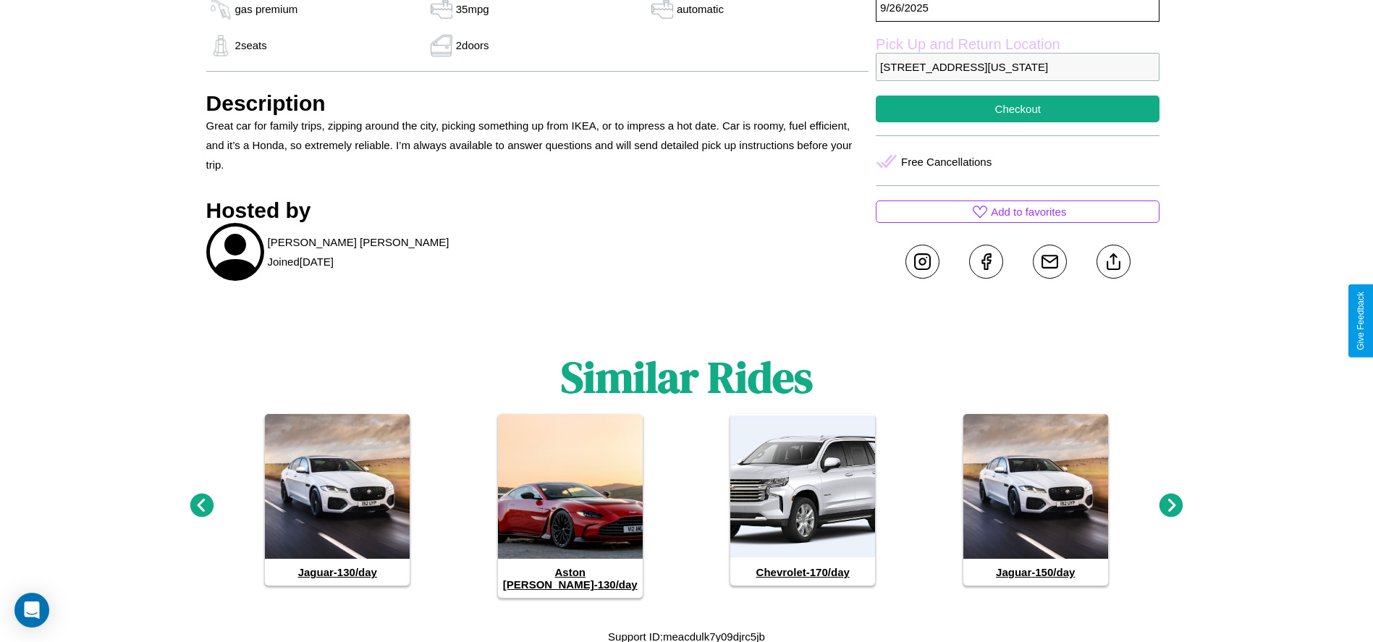
scroll to position [662, 0]
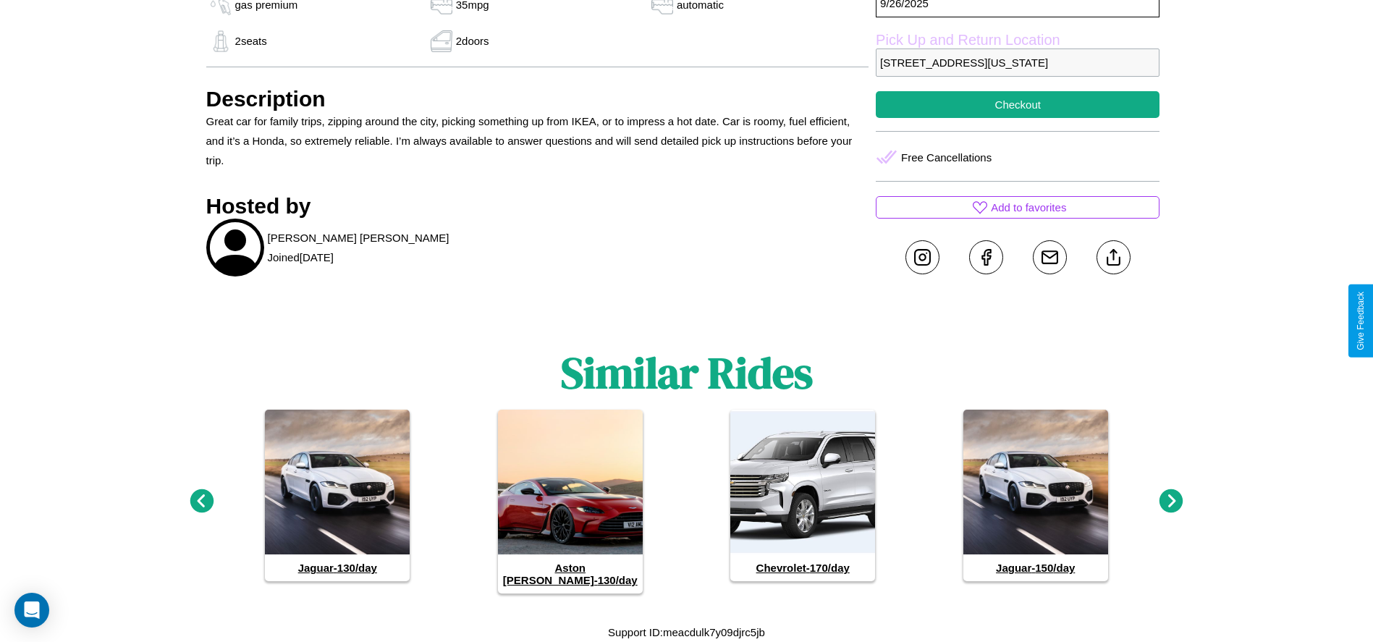
click at [201, 507] on icon at bounding box center [202, 501] width 24 height 24
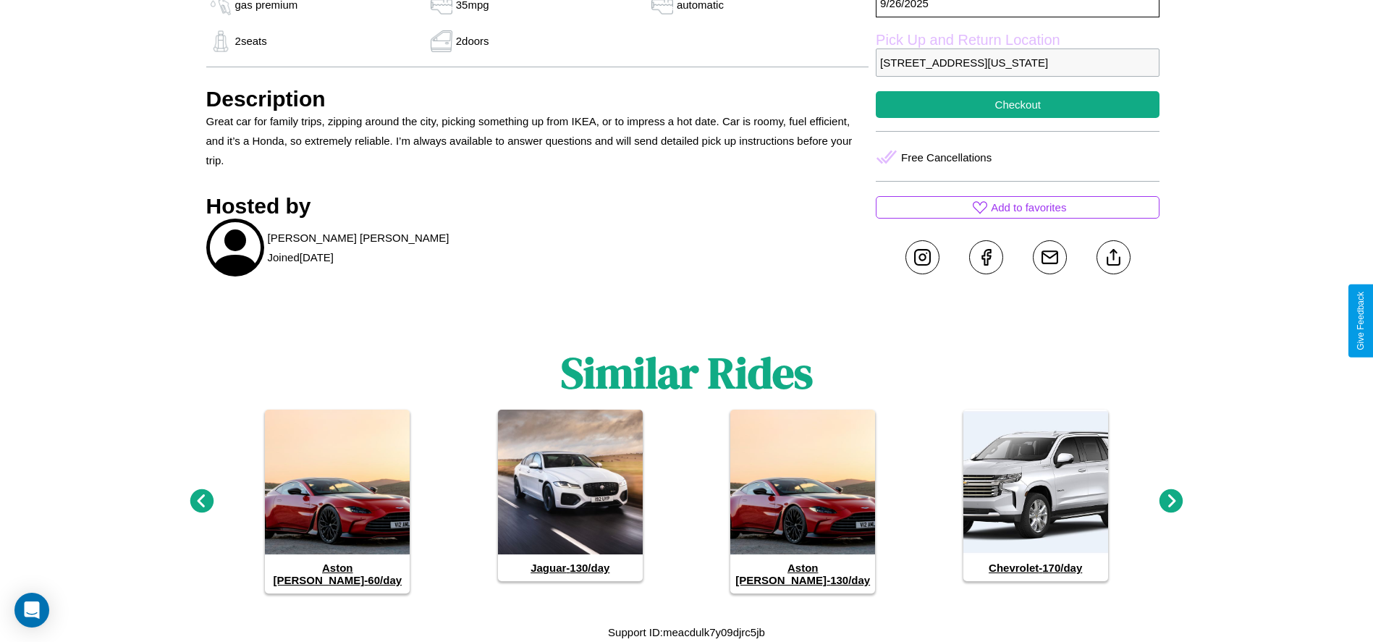
click at [1171, 507] on icon at bounding box center [1172, 501] width 24 height 24
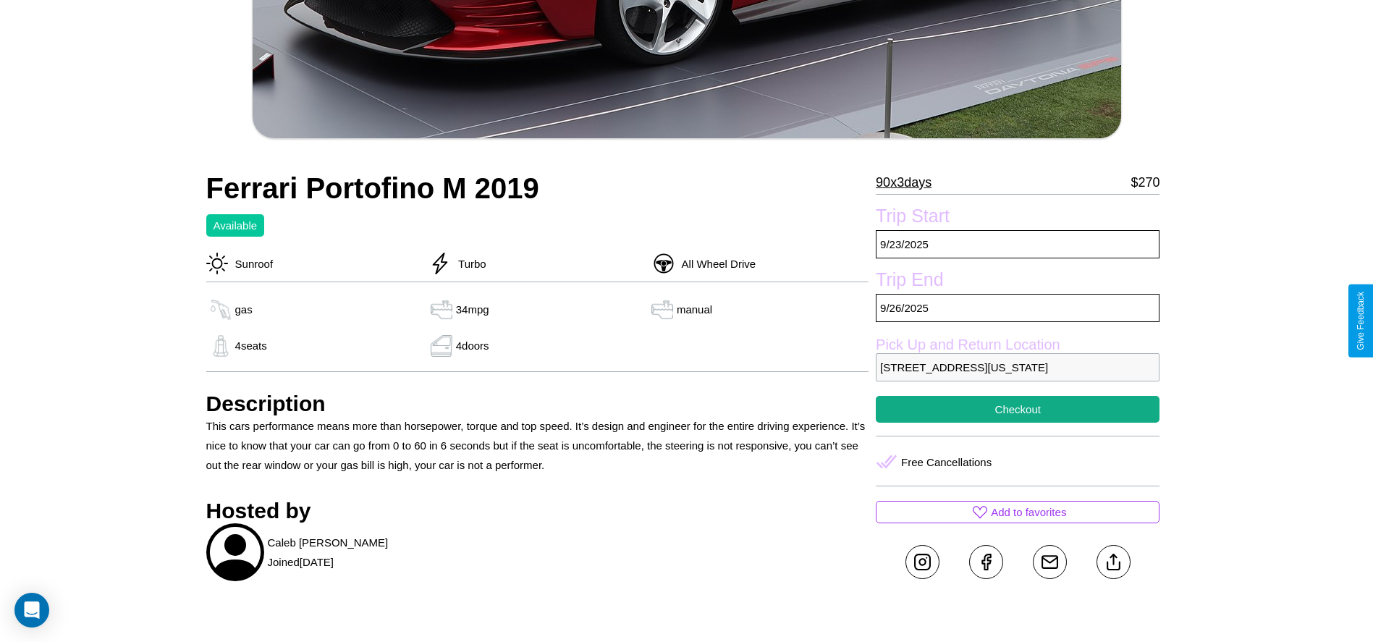
scroll to position [575, 0]
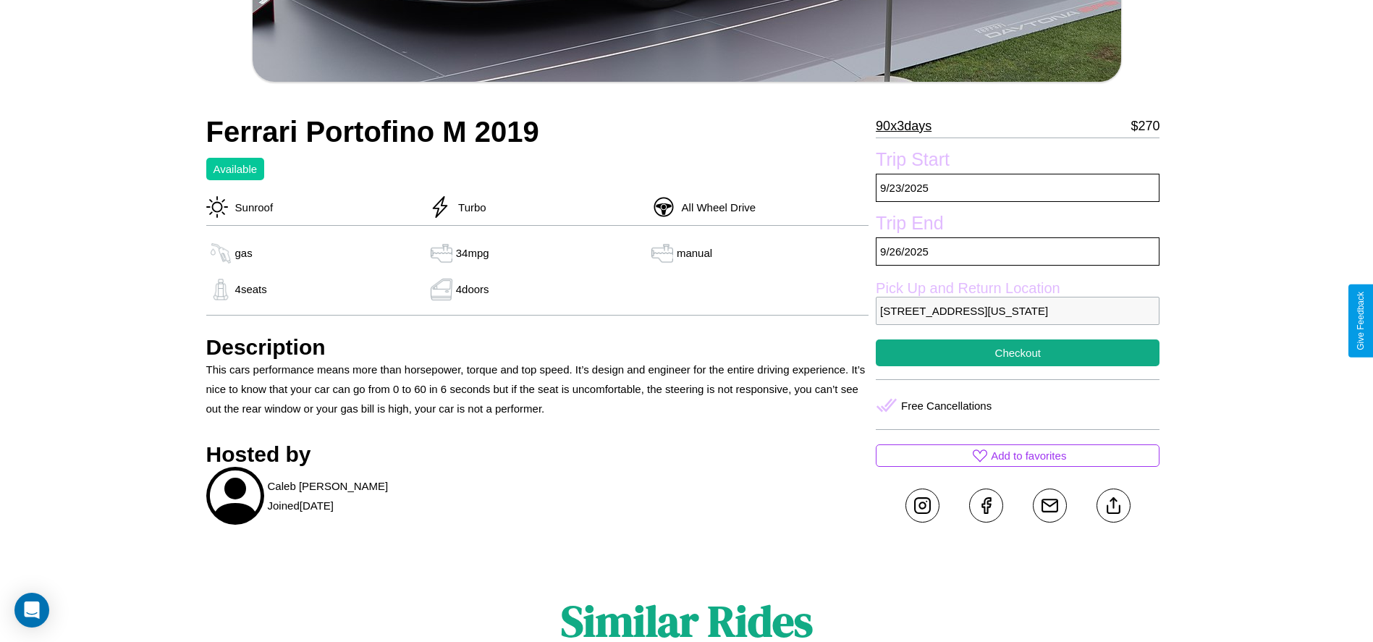
click at [1018, 321] on p "[STREET_ADDRESS][US_STATE]" at bounding box center [1018, 311] width 284 height 28
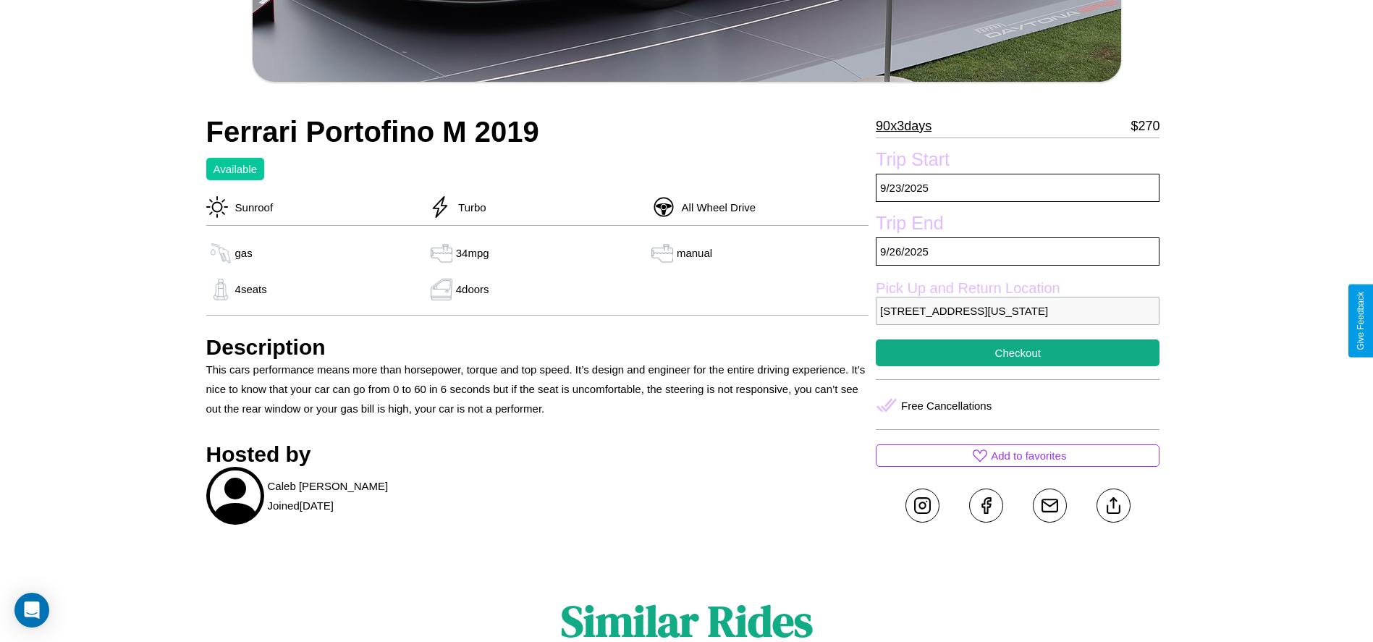
click at [1018, 321] on p "[STREET_ADDRESS][US_STATE]" at bounding box center [1018, 311] width 284 height 28
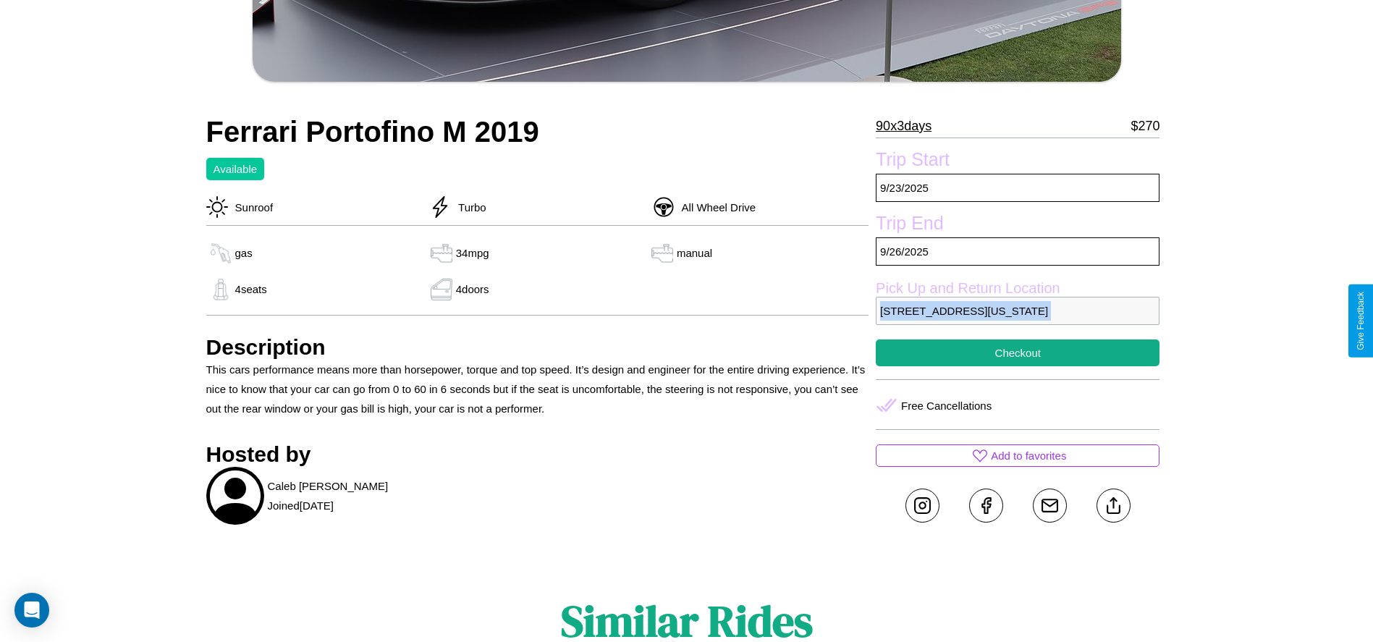
click at [1018, 321] on p "[STREET_ADDRESS][US_STATE]" at bounding box center [1018, 311] width 284 height 28
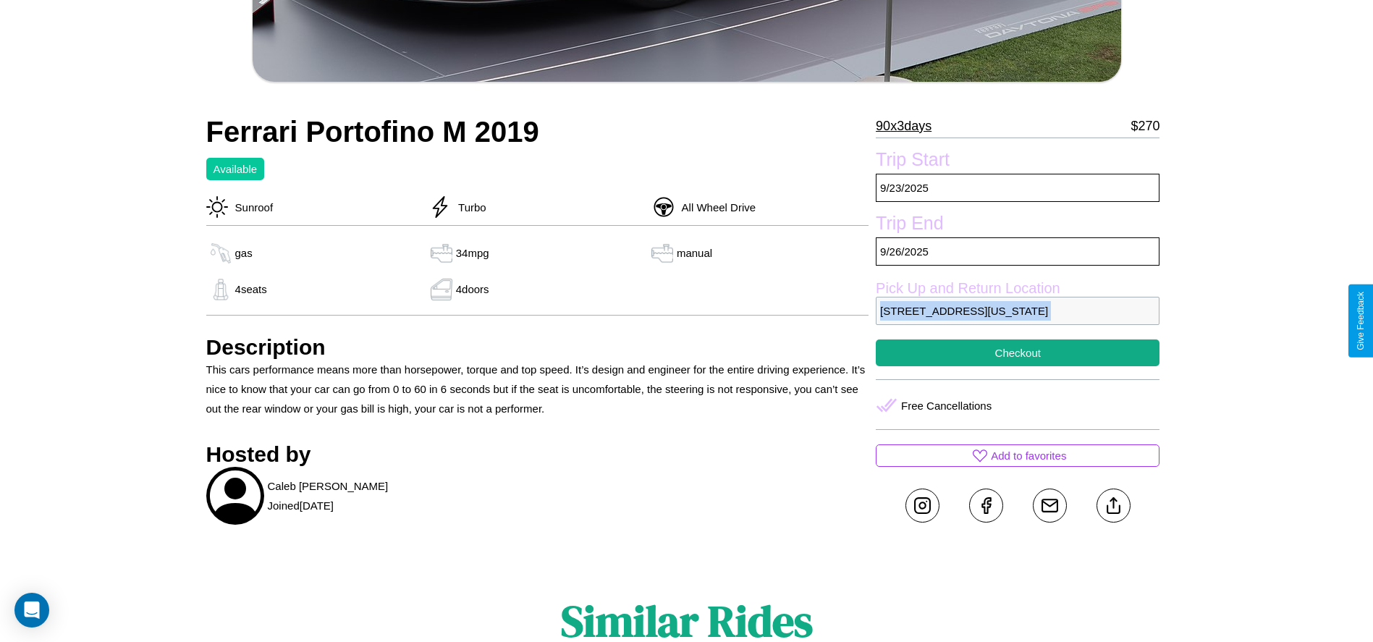
click at [1018, 321] on p "[STREET_ADDRESS][US_STATE]" at bounding box center [1018, 311] width 284 height 28
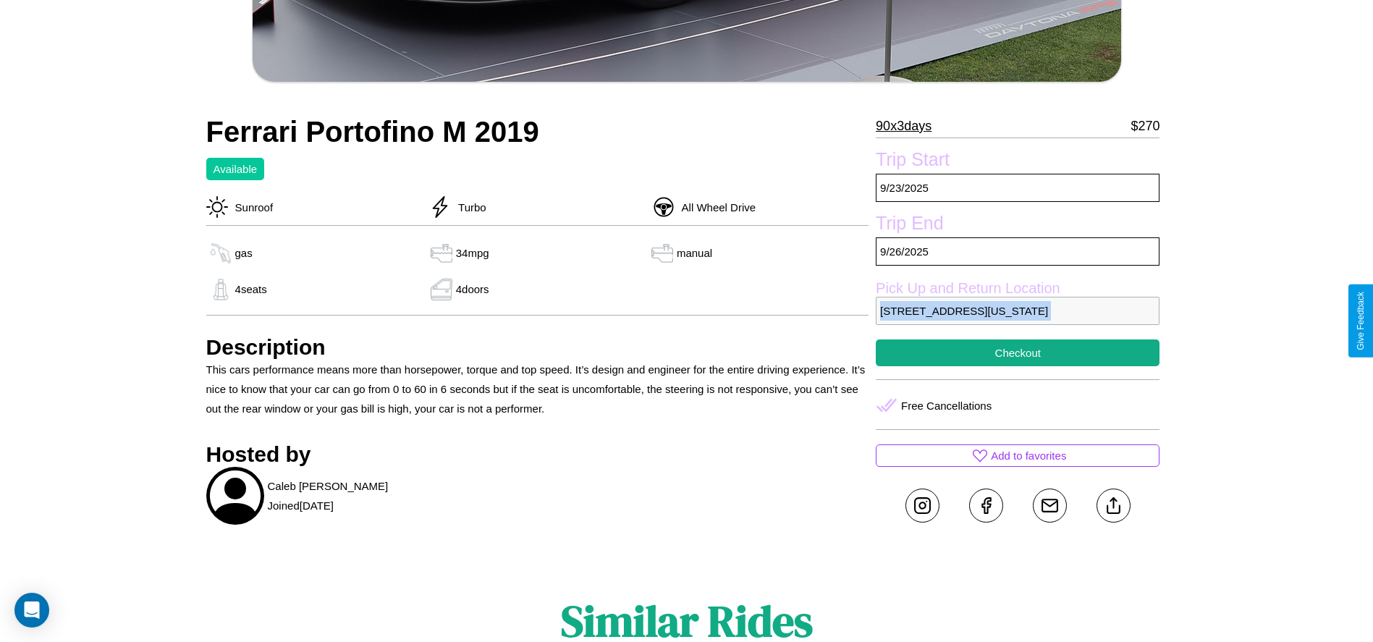
click at [1018, 321] on p "[STREET_ADDRESS][US_STATE]" at bounding box center [1018, 311] width 284 height 28
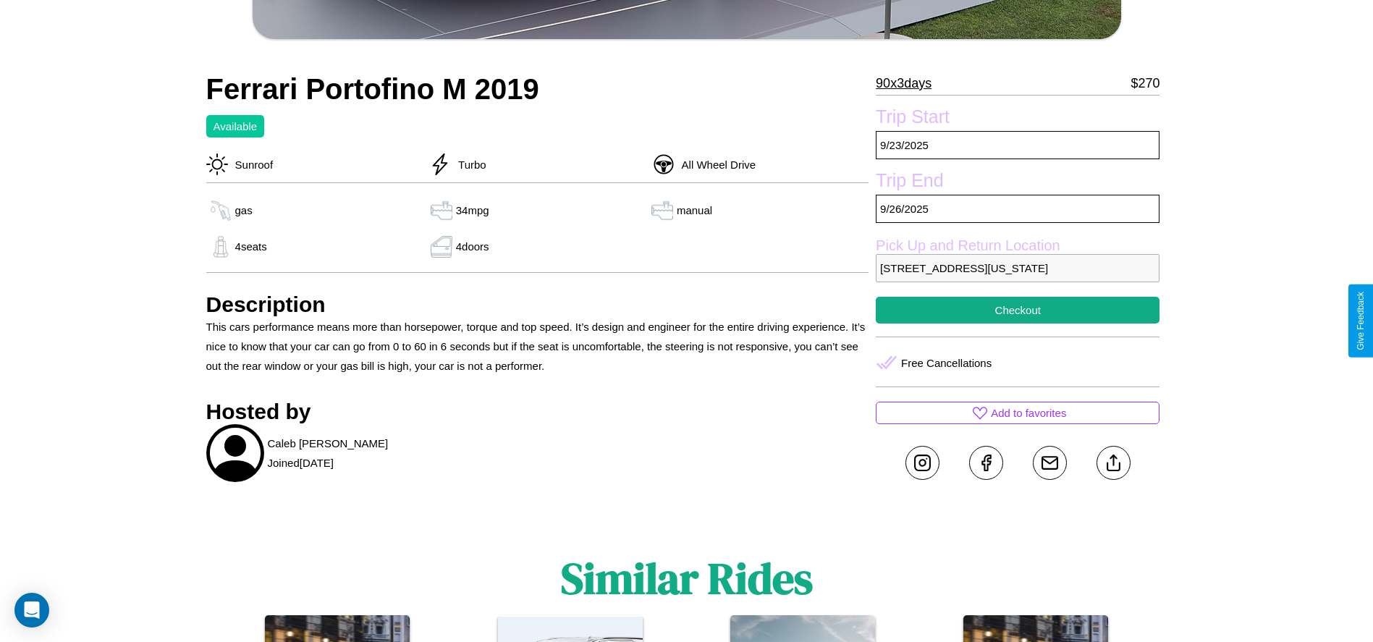
scroll to position [626, 0]
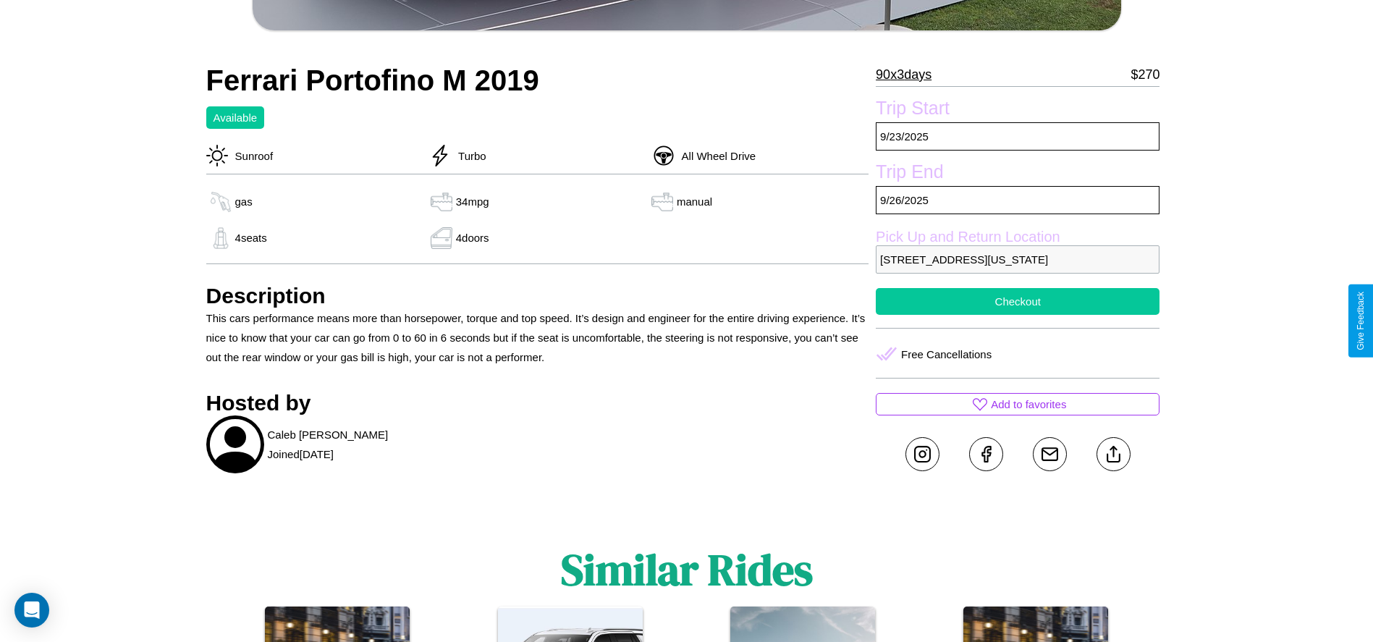
click at [1018, 315] on button "Checkout" at bounding box center [1018, 301] width 284 height 27
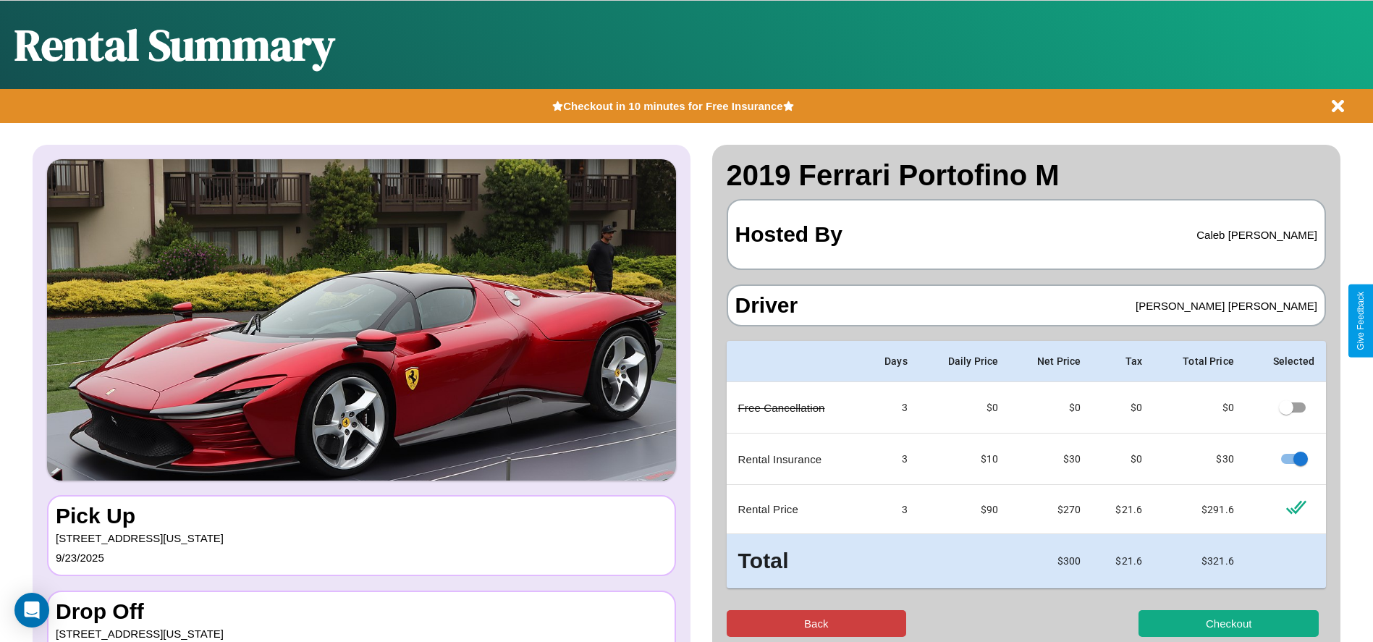
click at [816, 623] on button "Back" at bounding box center [817, 623] width 180 height 27
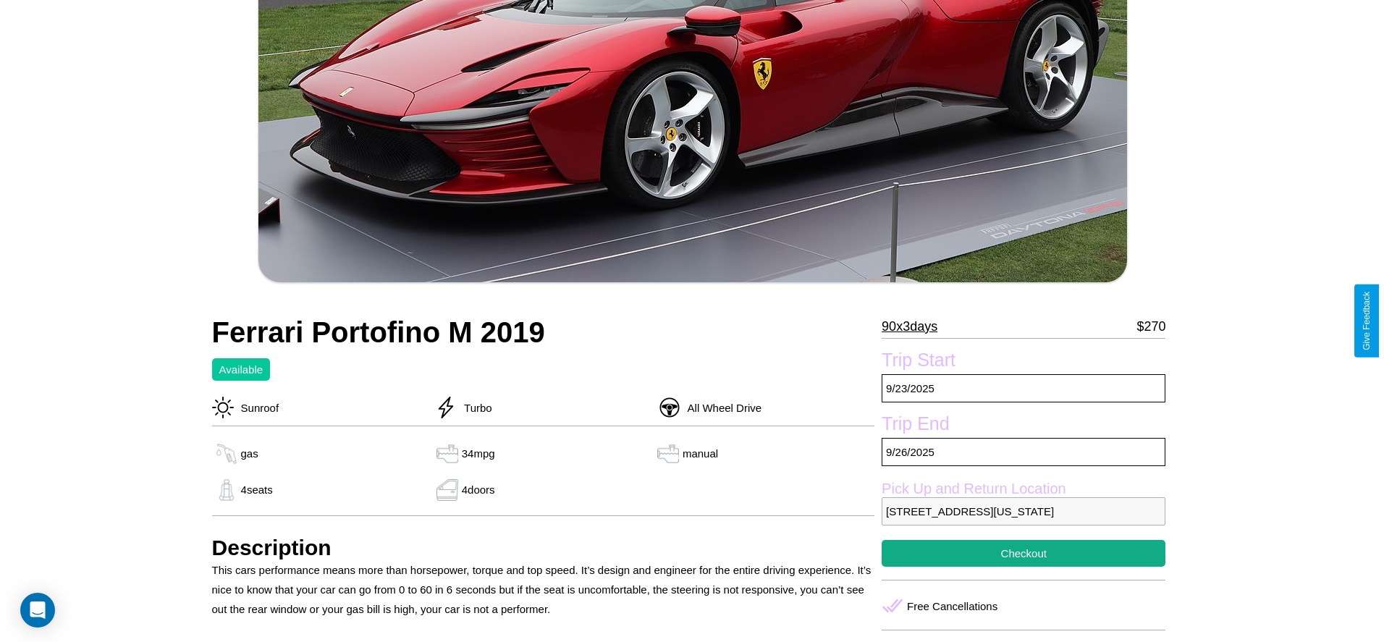
scroll to position [442, 0]
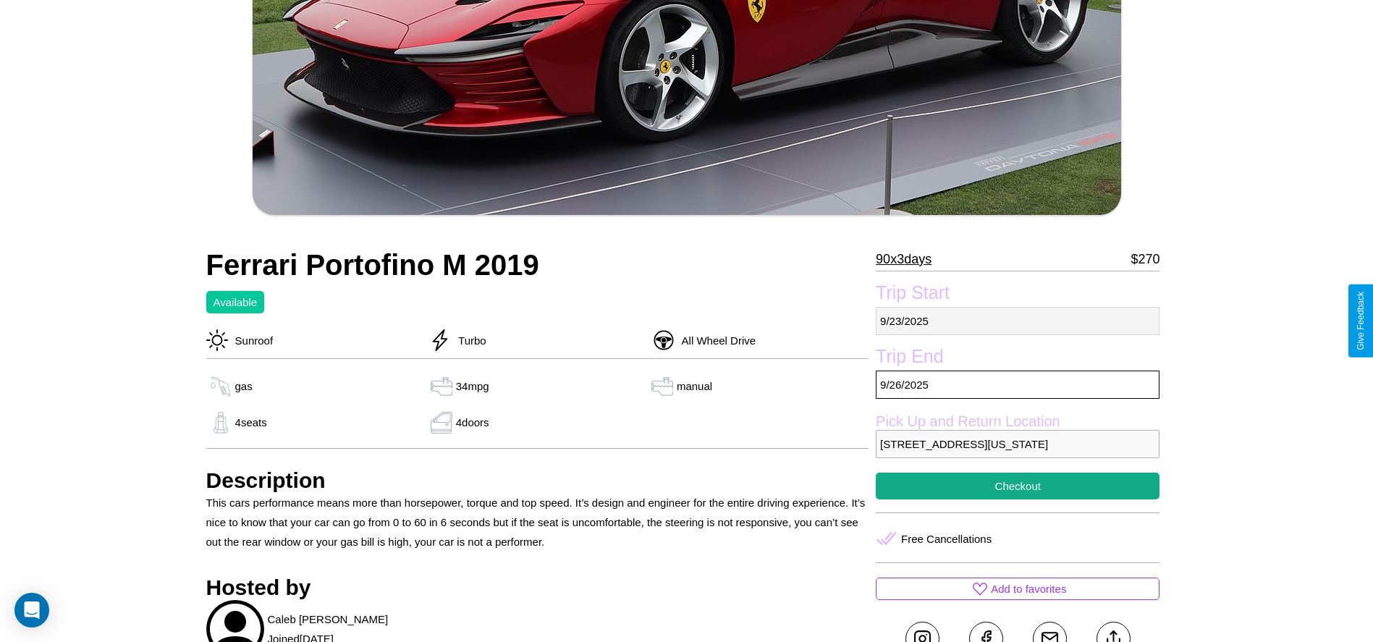
click at [1018, 321] on p "9 / 23 / 2025" at bounding box center [1018, 321] width 284 height 28
select select "*"
select select "****"
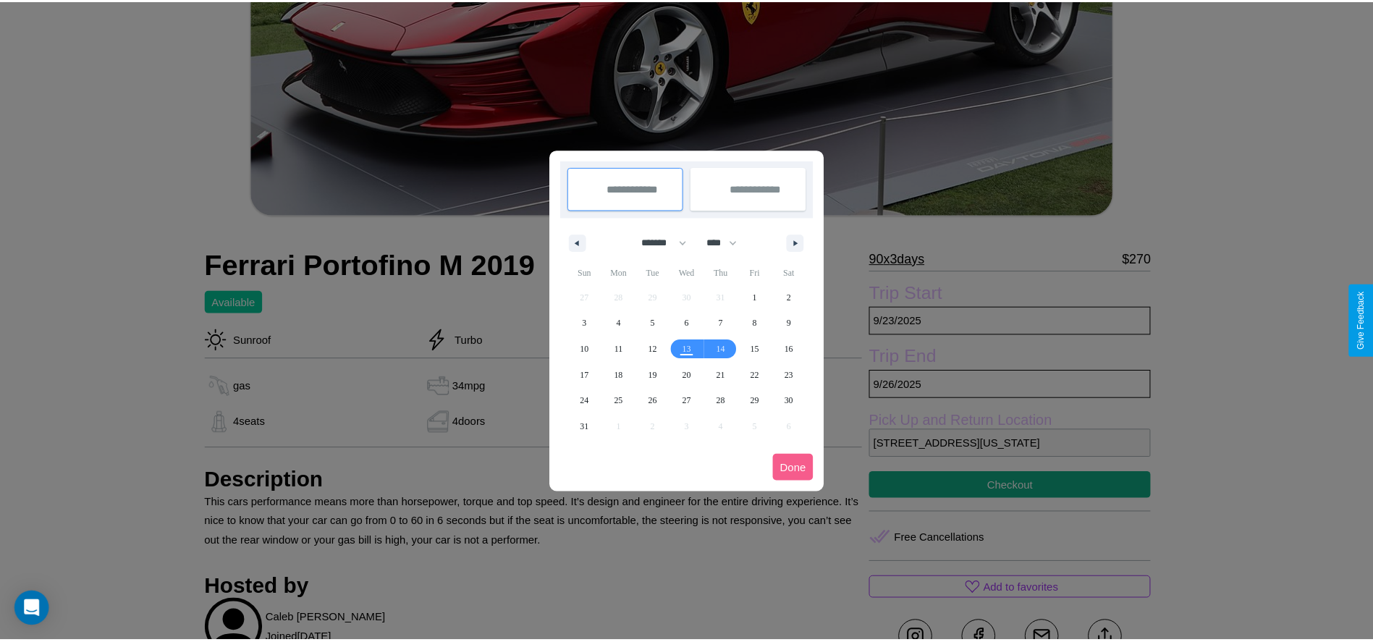
scroll to position [0, 0]
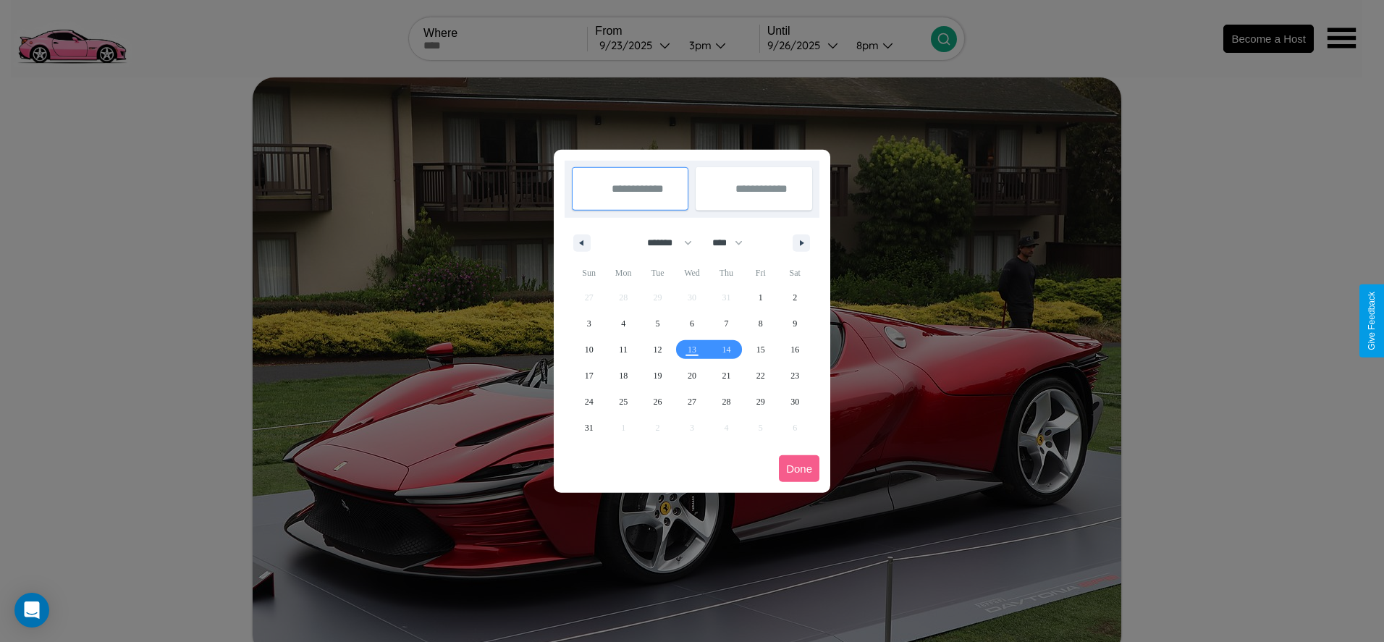
click at [636, 45] on div at bounding box center [692, 321] width 1384 height 642
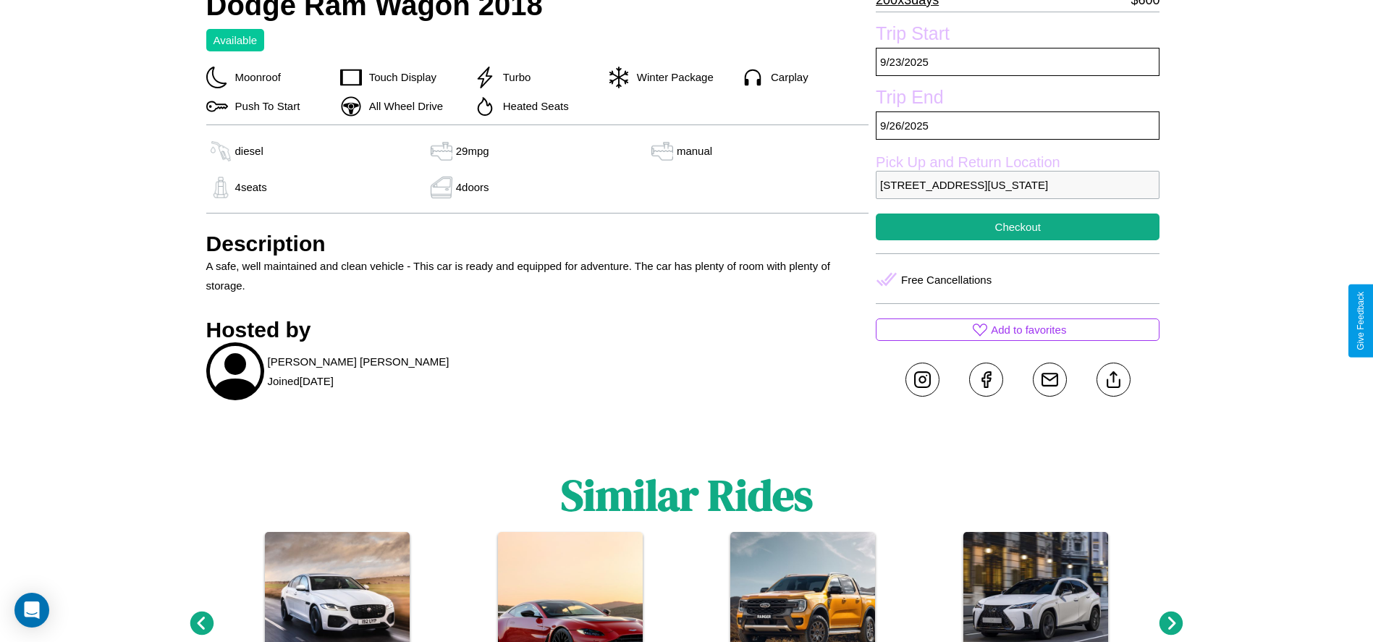
scroll to position [584, 0]
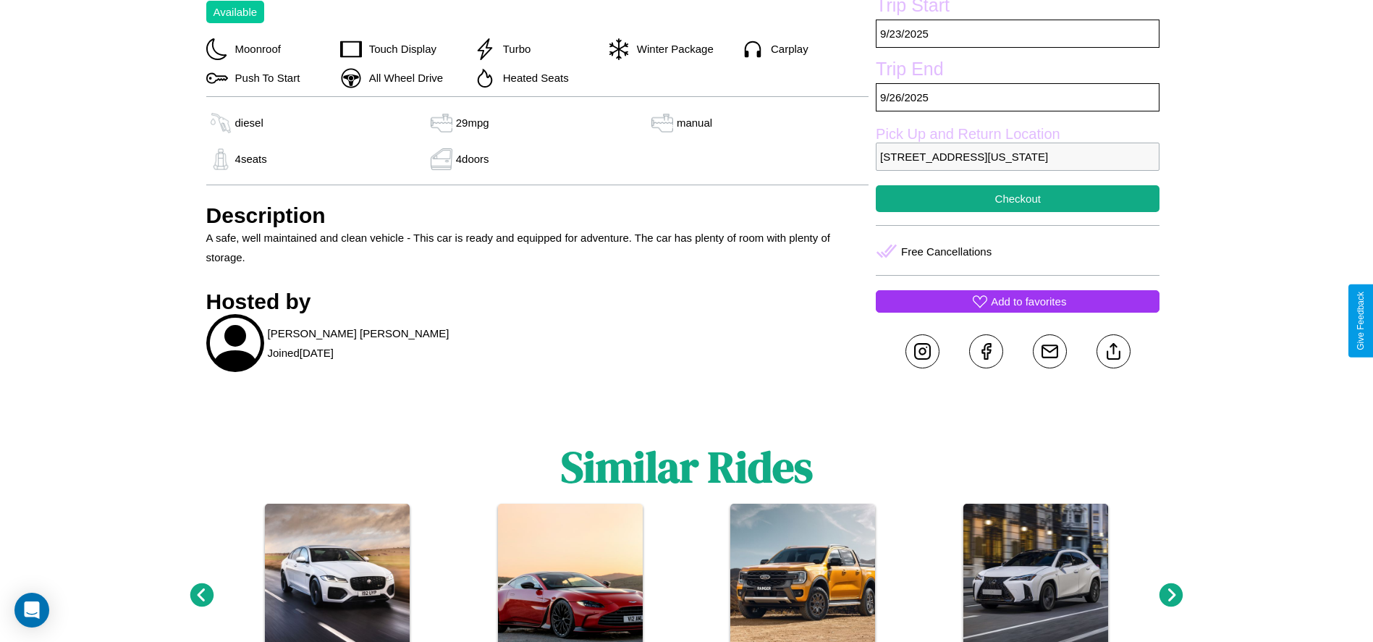
click at [1018, 311] on p "Add to favorites" at bounding box center [1028, 302] width 75 height 20
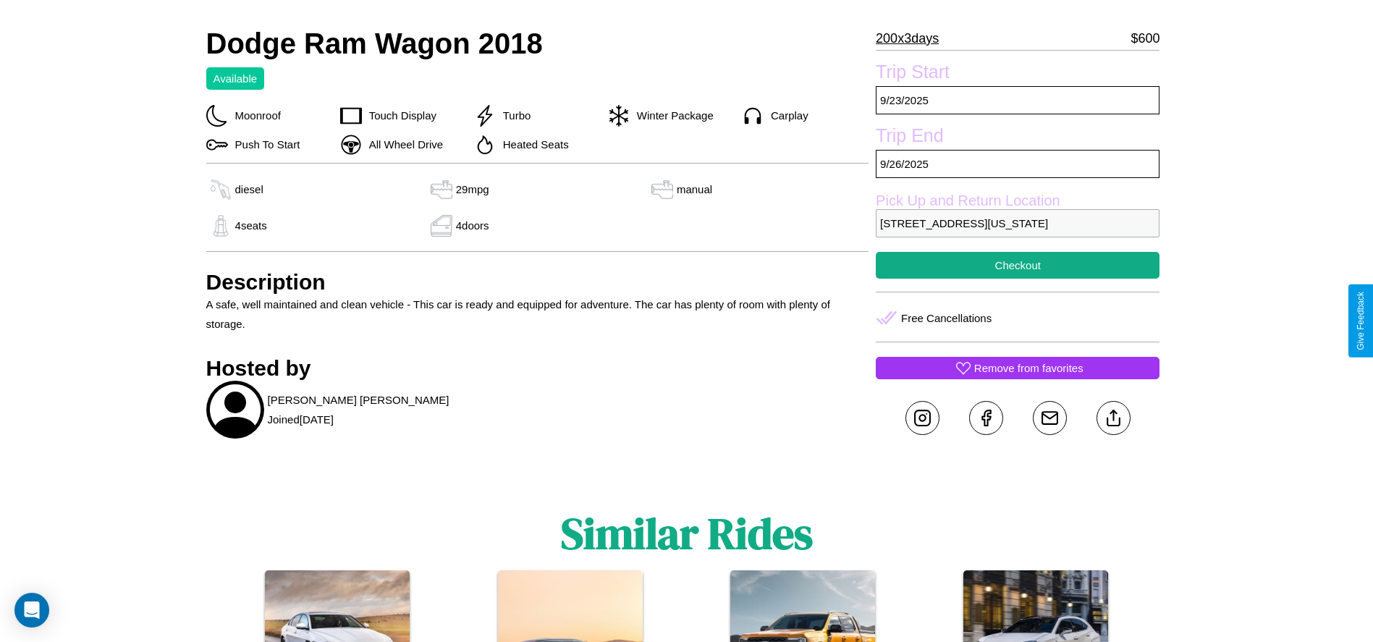
scroll to position [481, 0]
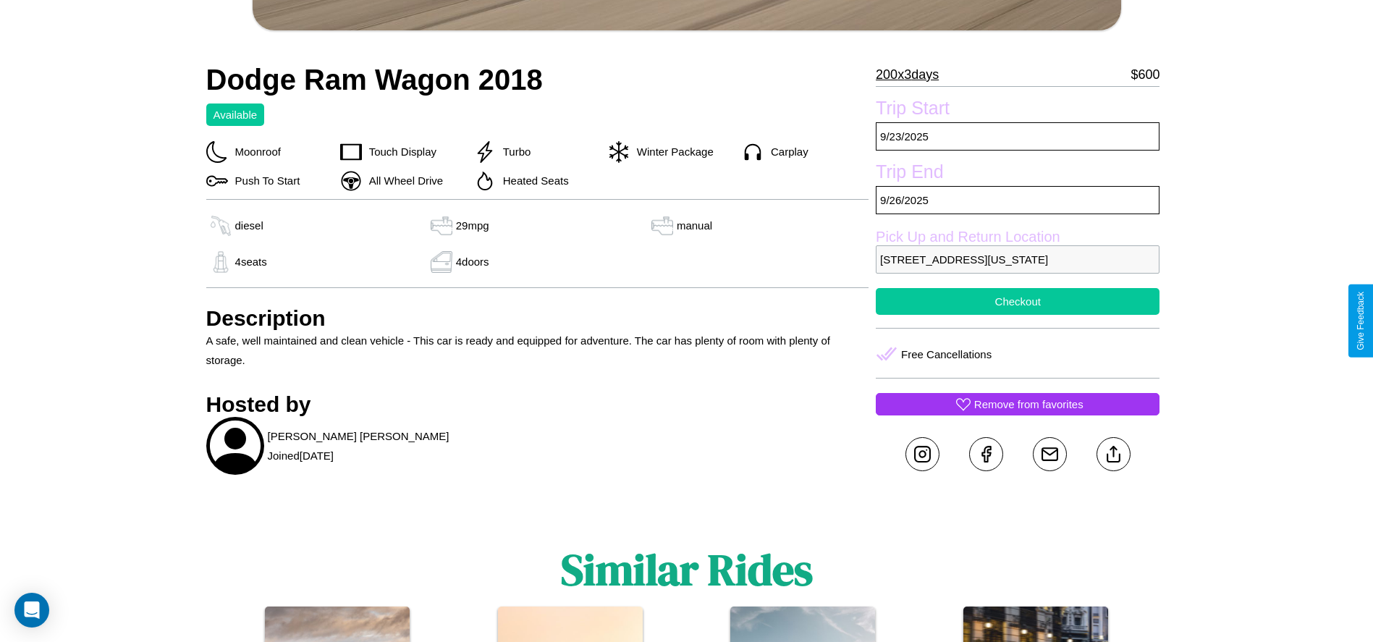
click at [1018, 315] on button "Checkout" at bounding box center [1018, 301] width 284 height 27
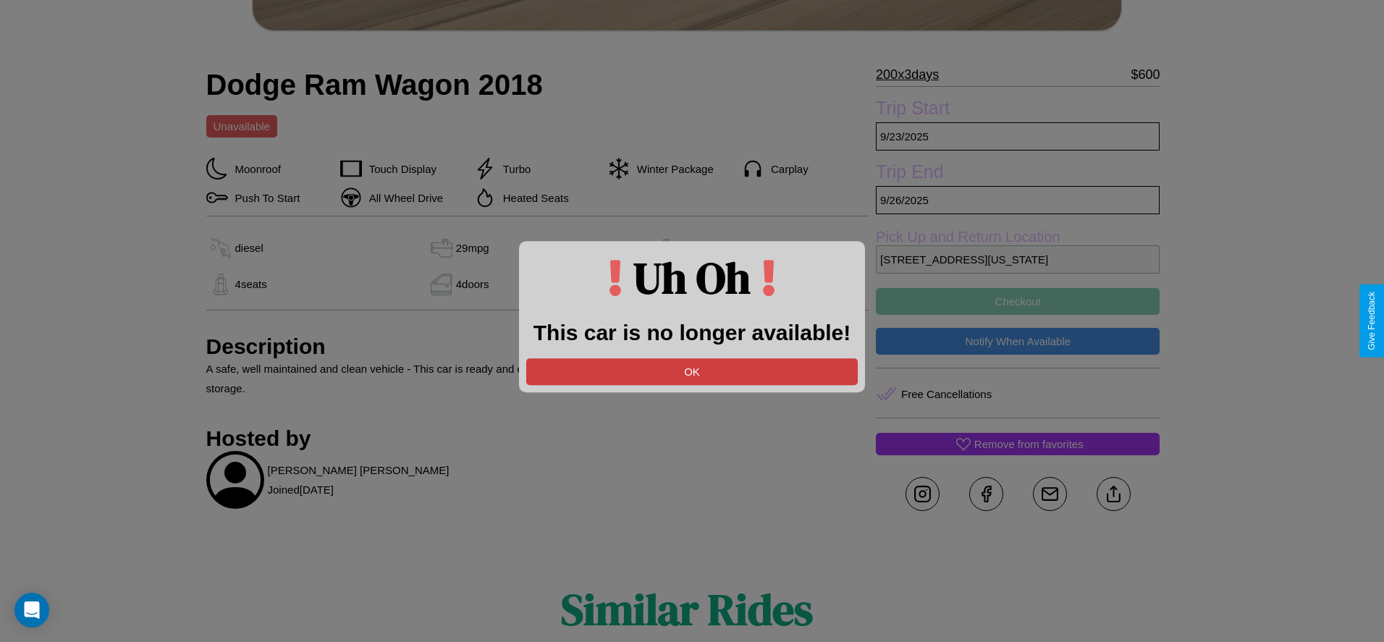
click at [692, 371] on button "OK" at bounding box center [692, 371] width 332 height 27
